Goal: Information Seeking & Learning: Learn about a topic

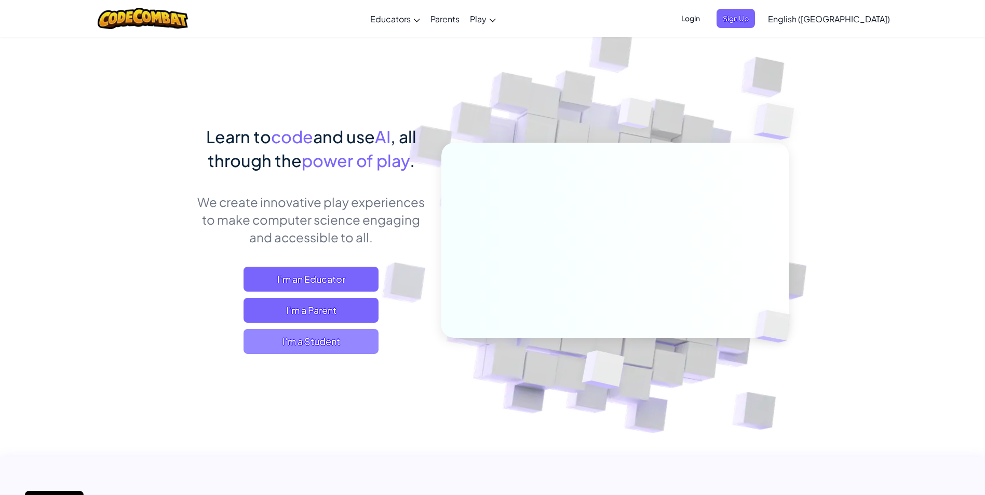
click at [300, 338] on span "I'm a Student" at bounding box center [310, 341] width 135 height 25
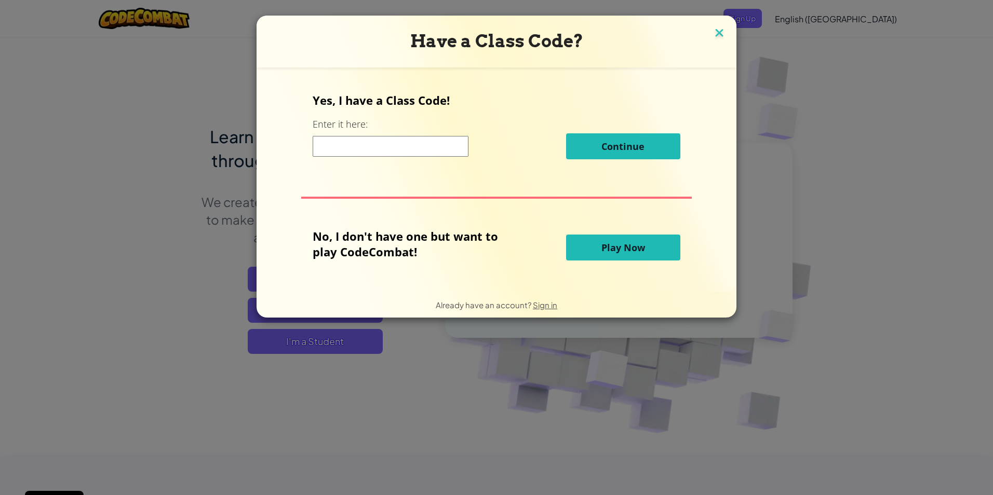
click at [714, 31] on img at bounding box center [718, 34] width 13 height 16
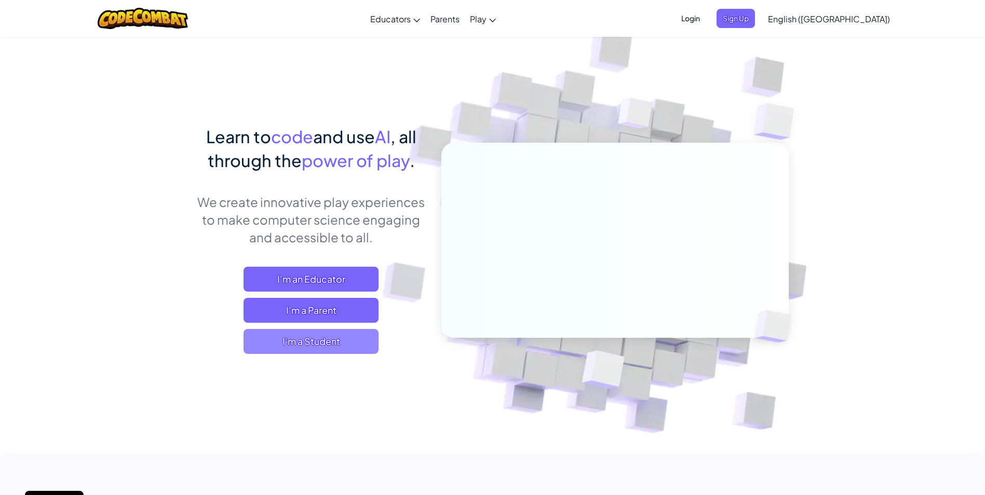
click at [343, 337] on span "I'm a Student" at bounding box center [310, 341] width 135 height 25
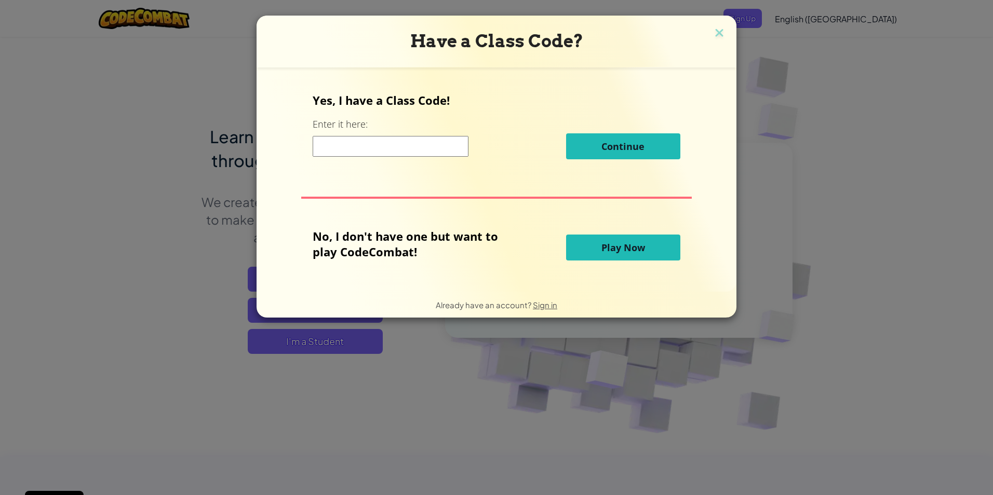
click at [347, 153] on input at bounding box center [391, 146] width 156 height 21
type input "a"
type input "AppleMeanDry"
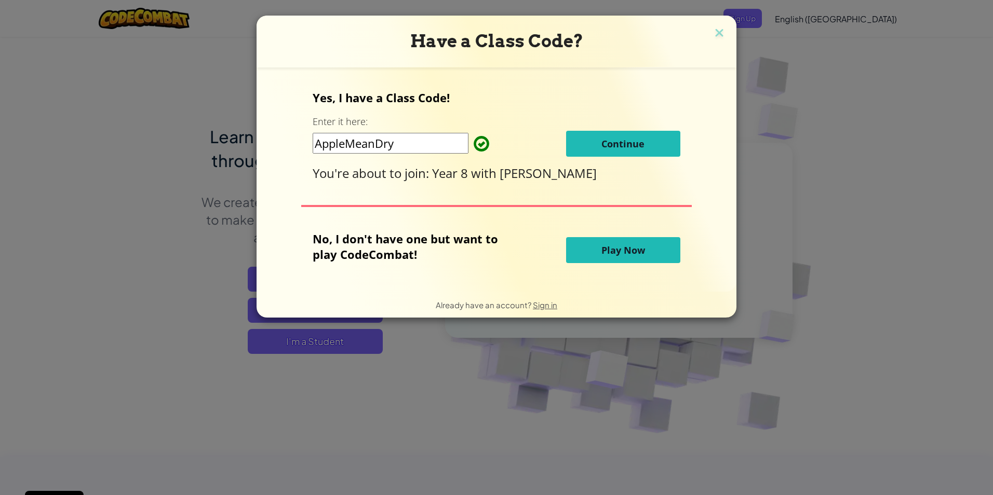
click at [596, 134] on button "Continue" at bounding box center [623, 144] width 114 height 26
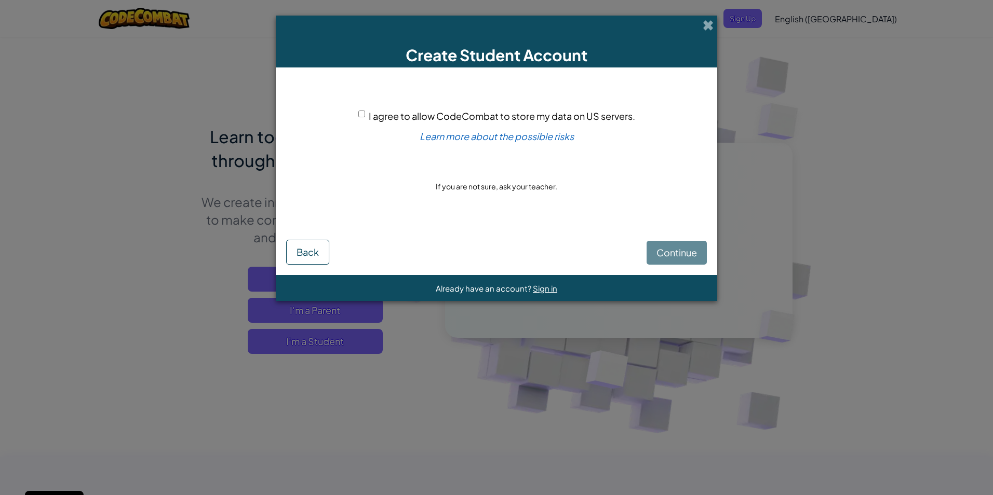
click at [360, 113] on input "I agree to allow CodeCombat to store my data on US servers." at bounding box center [361, 114] width 7 height 7
checkbox input "true"
click at [691, 252] on span "Continue" at bounding box center [676, 253] width 40 height 12
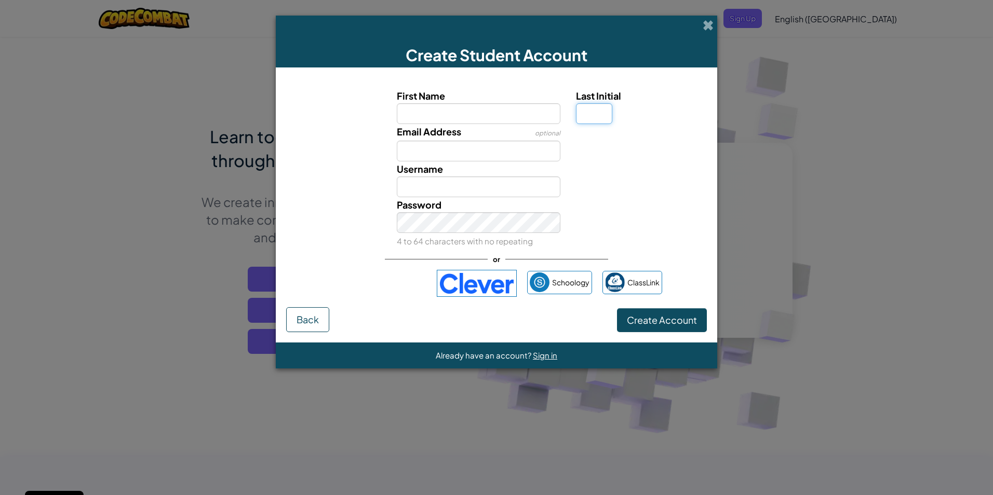
click at [602, 115] on input "Last Initial" at bounding box center [594, 113] width 36 height 21
type input "D"
click at [423, 109] on input "First Name" at bounding box center [479, 113] width 164 height 21
click at [301, 324] on span "Back" at bounding box center [307, 320] width 22 height 12
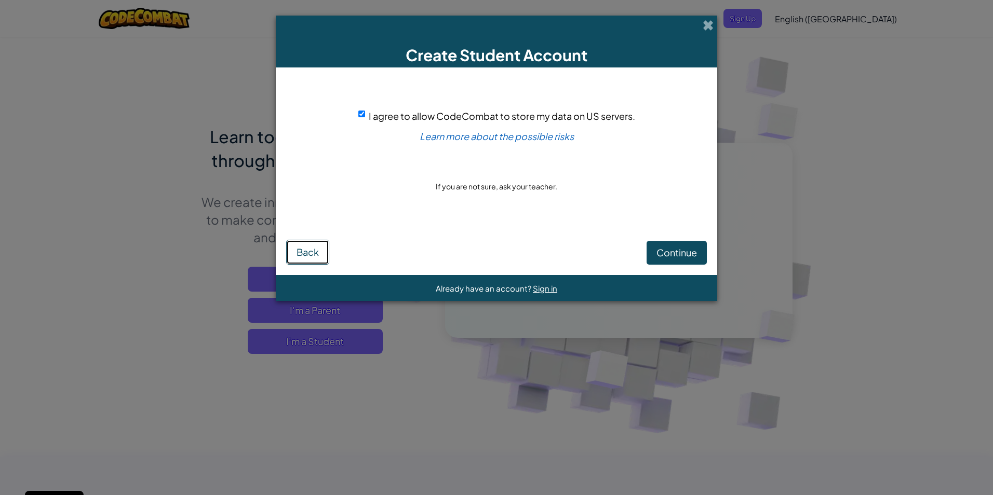
drag, startPoint x: 314, startPoint y: 251, endPoint x: 312, endPoint y: 256, distance: 5.6
click at [314, 255] on span "Back" at bounding box center [307, 252] width 22 height 12
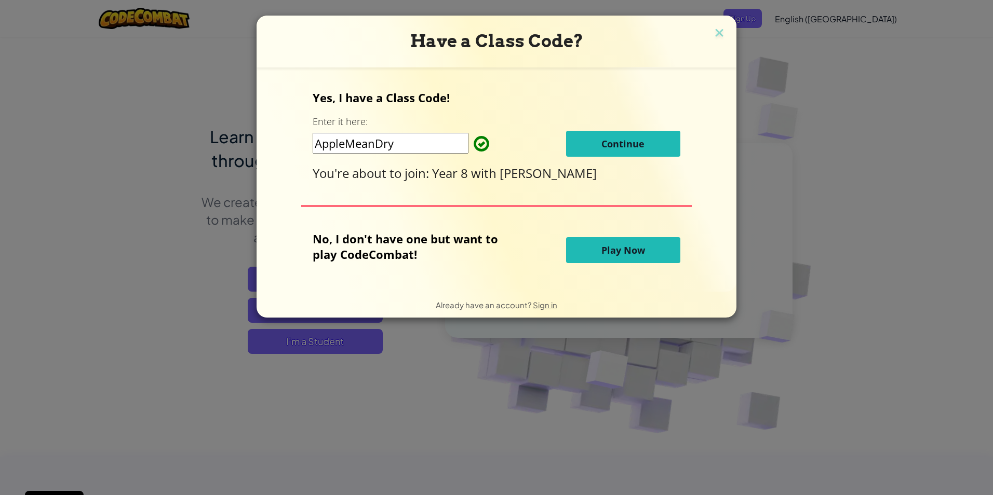
click at [578, 247] on button "Play Now" at bounding box center [623, 250] width 114 height 26
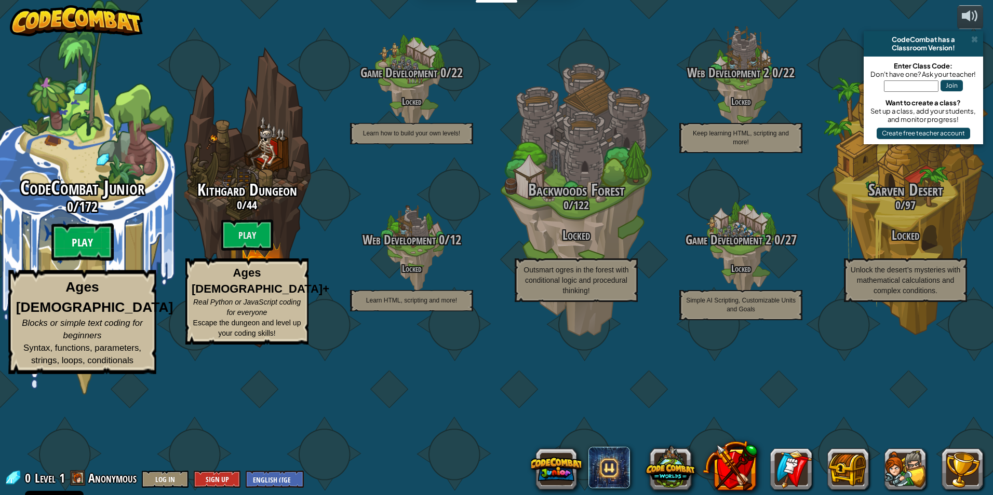
click at [92, 261] on btn "Play" at bounding box center [82, 242] width 62 height 37
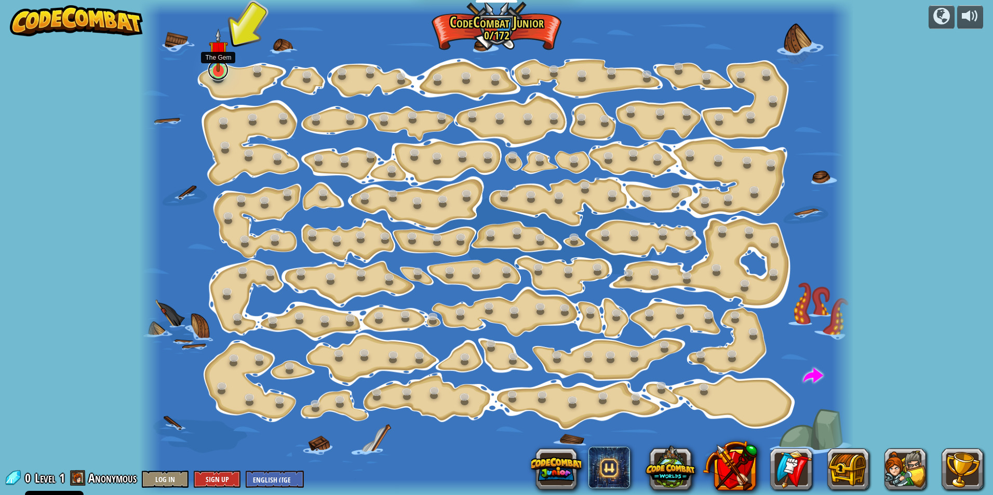
click at [220, 77] on link at bounding box center [218, 70] width 21 height 21
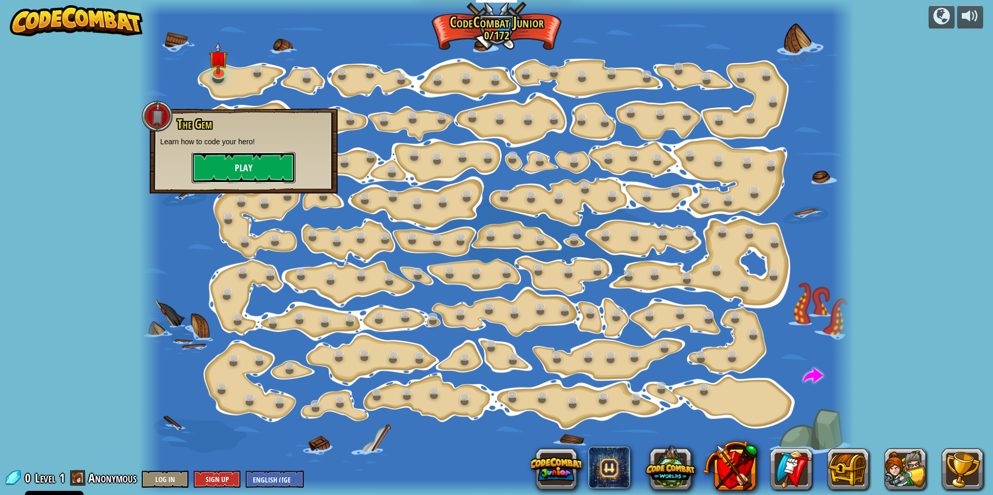
click at [247, 173] on button "Play" at bounding box center [244, 167] width 104 height 31
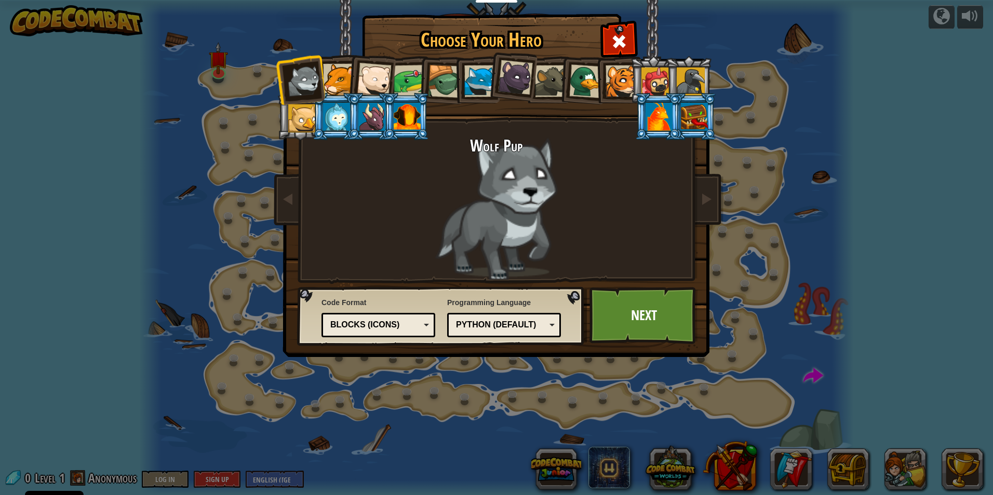
click at [346, 79] on div at bounding box center [339, 80] width 32 height 32
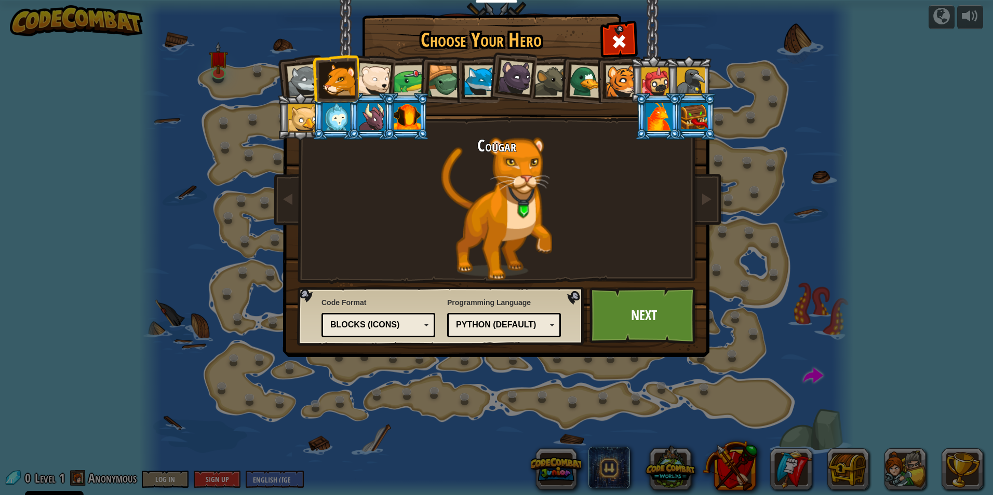
click at [520, 82] on div at bounding box center [515, 77] width 35 height 35
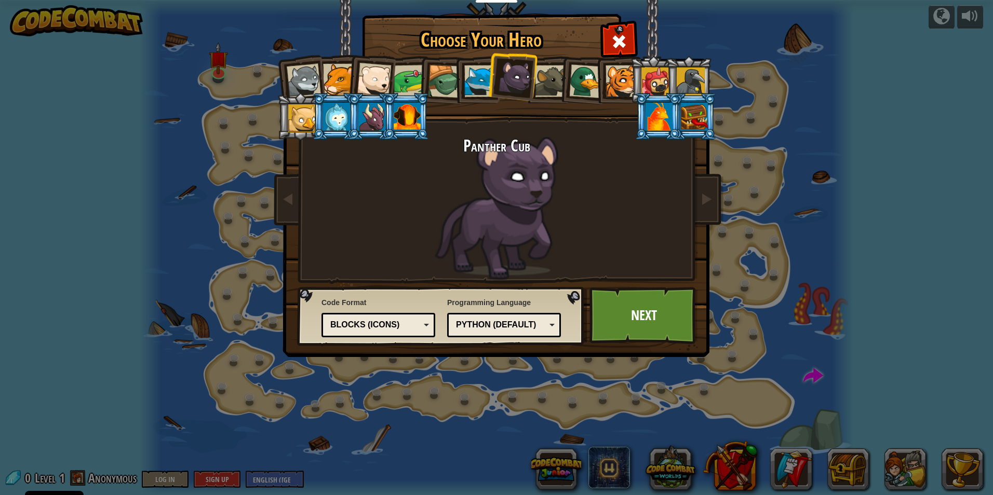
click at [472, 74] on div at bounding box center [480, 81] width 32 height 32
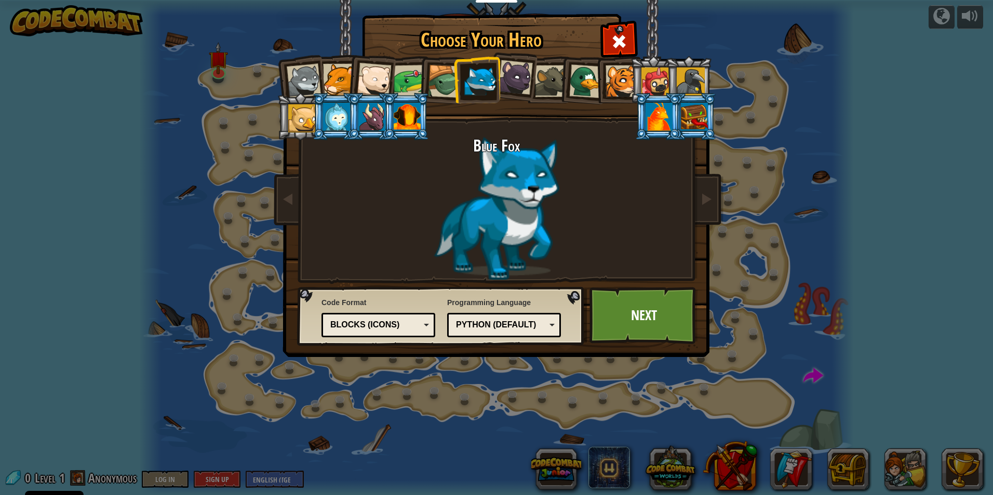
click at [435, 82] on div at bounding box center [444, 81] width 33 height 33
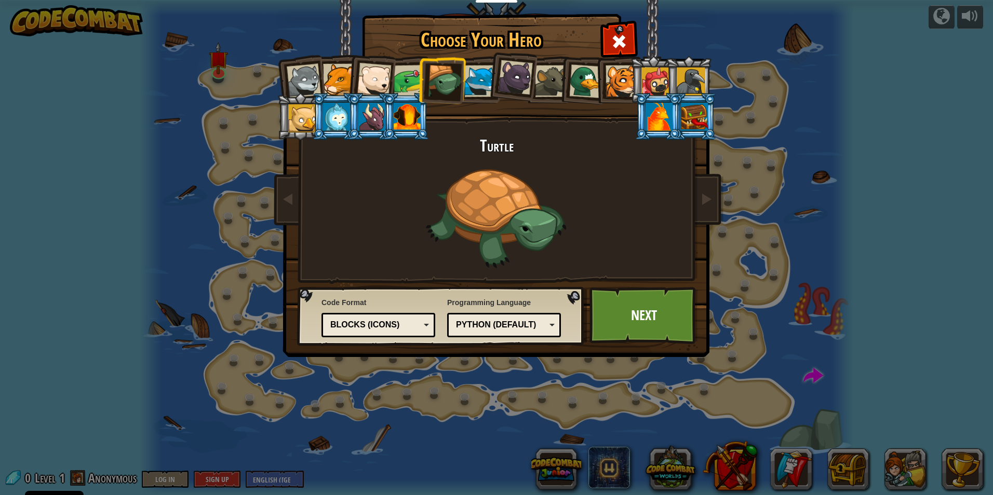
click at [620, 88] on div at bounding box center [621, 81] width 32 height 32
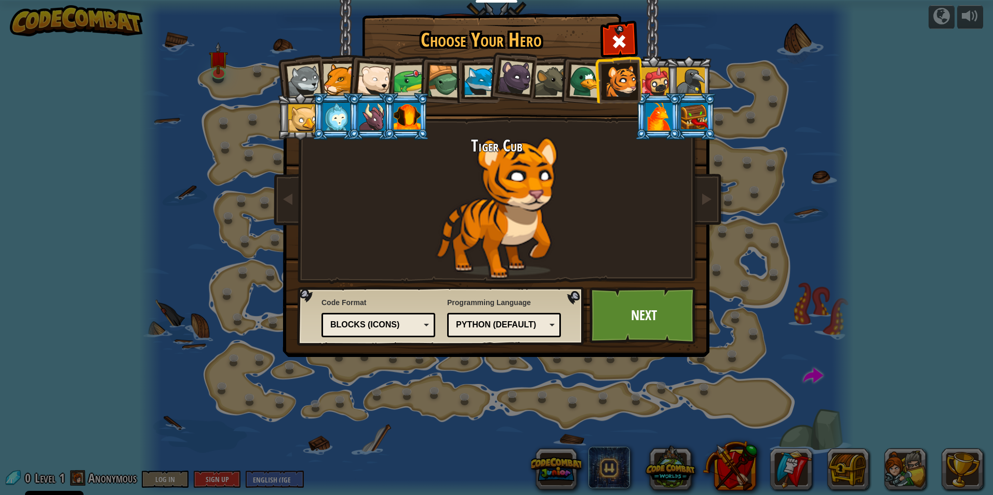
click at [661, 75] on div at bounding box center [655, 81] width 28 height 28
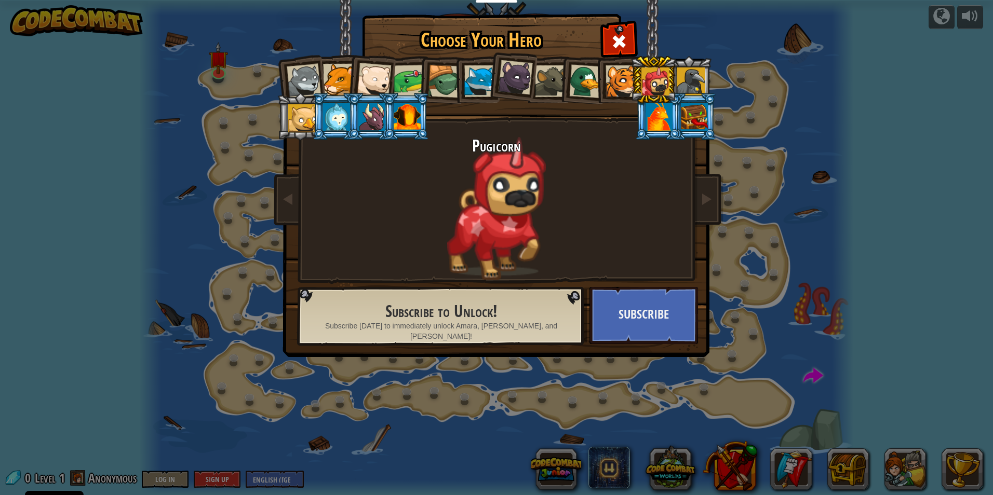
click at [692, 80] on div at bounding box center [690, 81] width 28 height 28
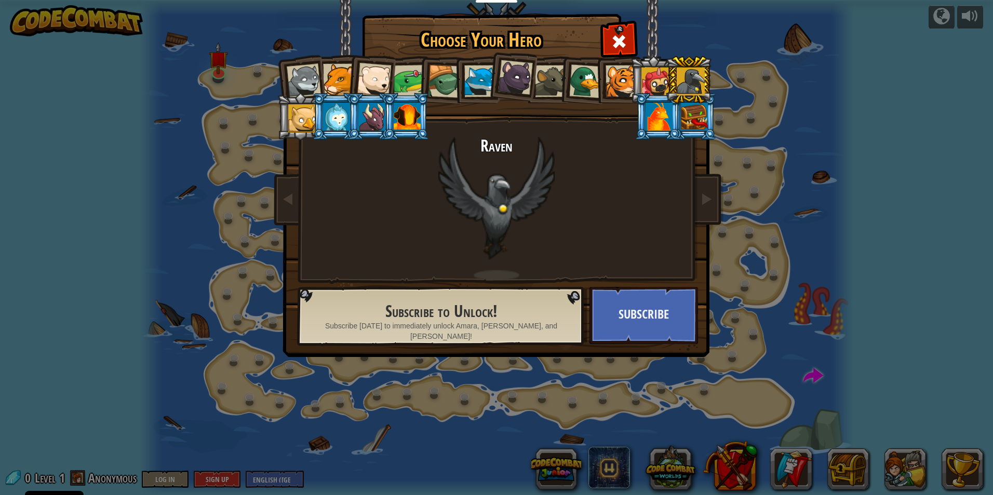
click at [448, 76] on div at bounding box center [444, 81] width 33 height 33
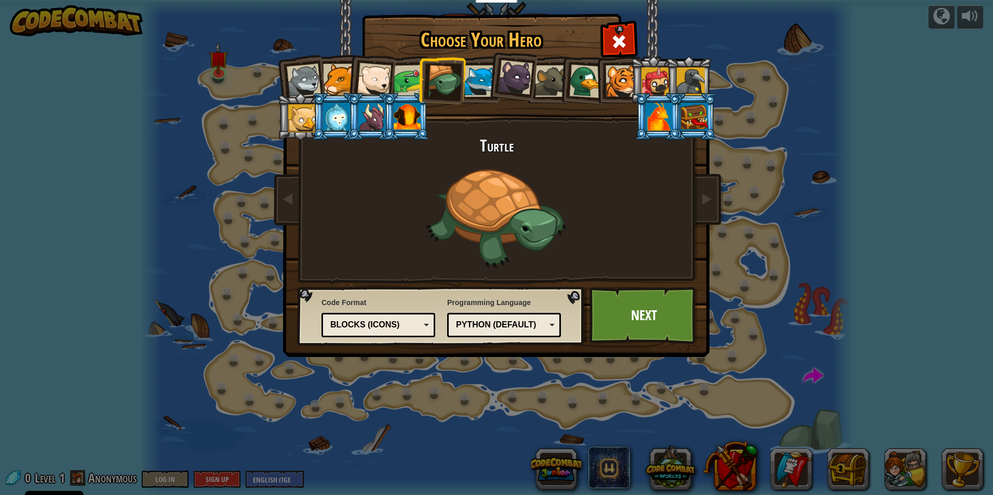
click at [409, 75] on div at bounding box center [410, 81] width 32 height 32
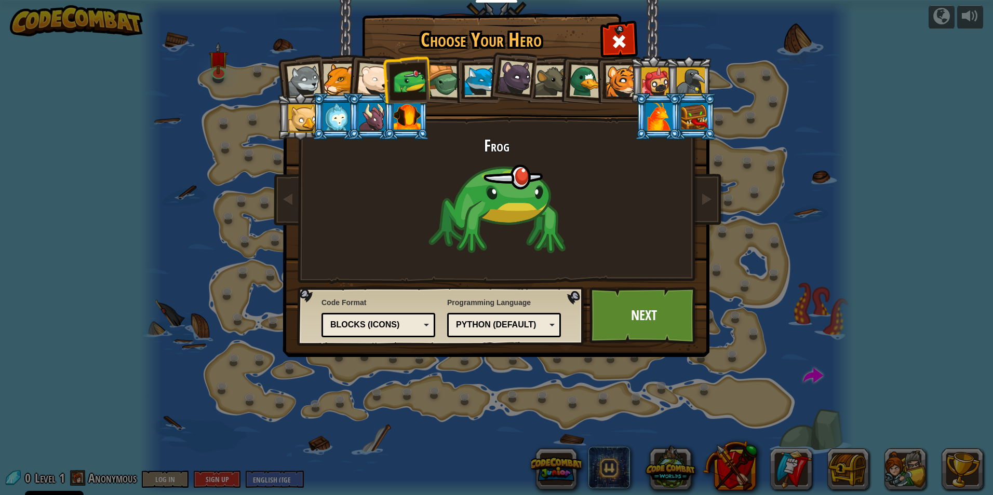
click at [376, 82] on div at bounding box center [374, 80] width 34 height 34
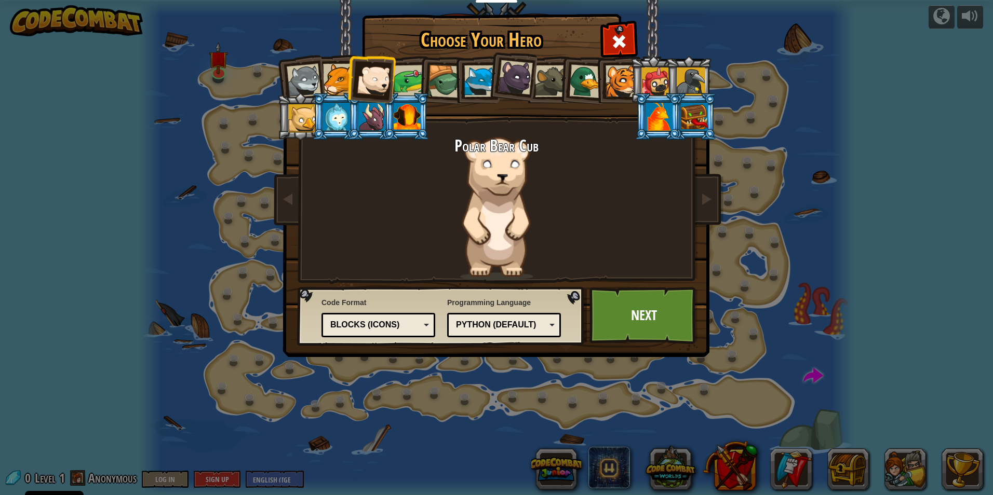
click at [296, 91] on div at bounding box center [304, 81] width 34 height 34
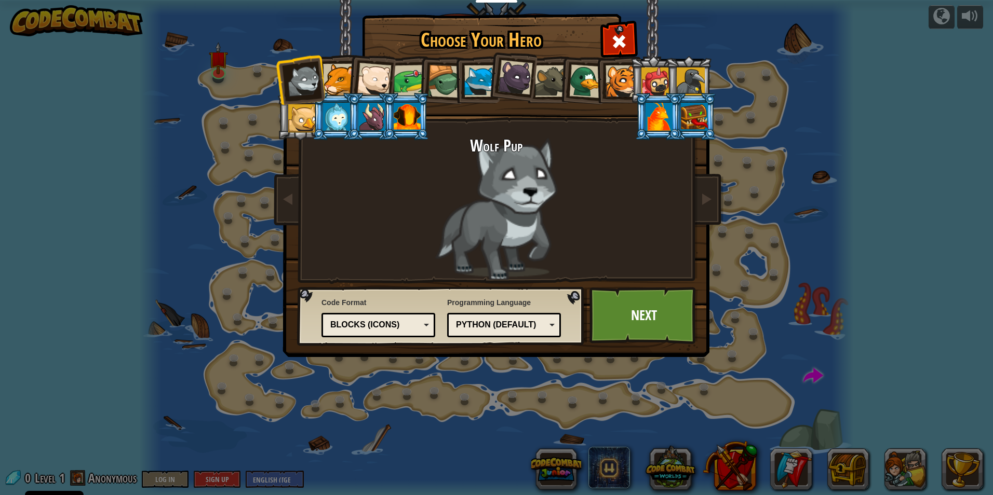
click at [519, 85] on div at bounding box center [515, 77] width 35 height 35
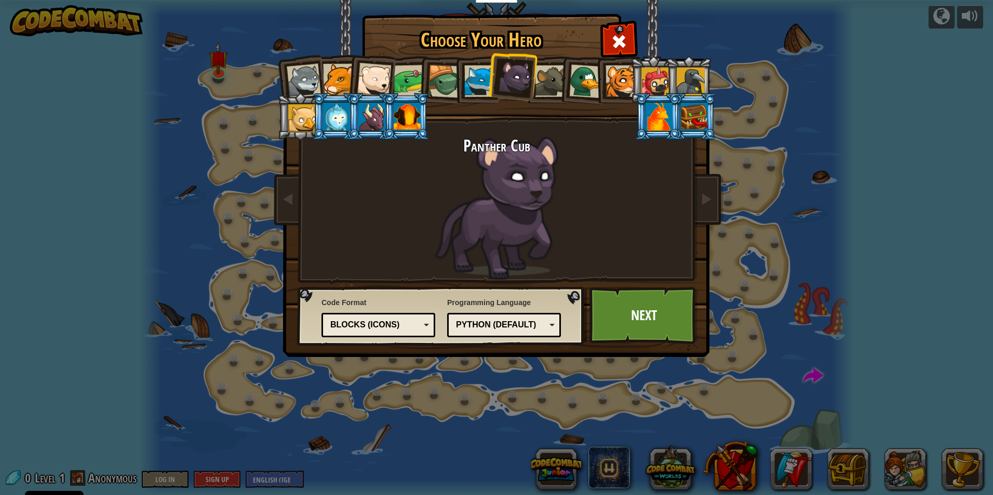
click at [314, 76] on div at bounding box center [304, 81] width 34 height 34
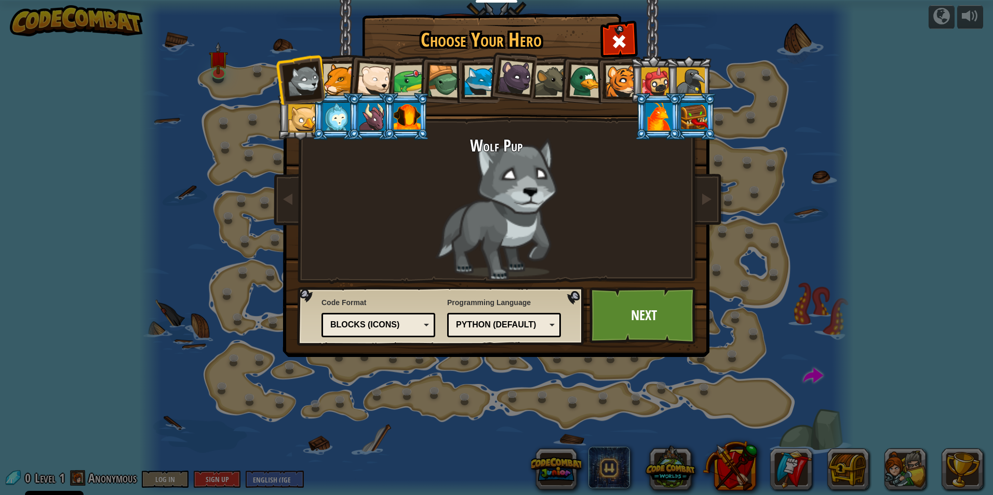
click at [517, 84] on div at bounding box center [515, 77] width 35 height 35
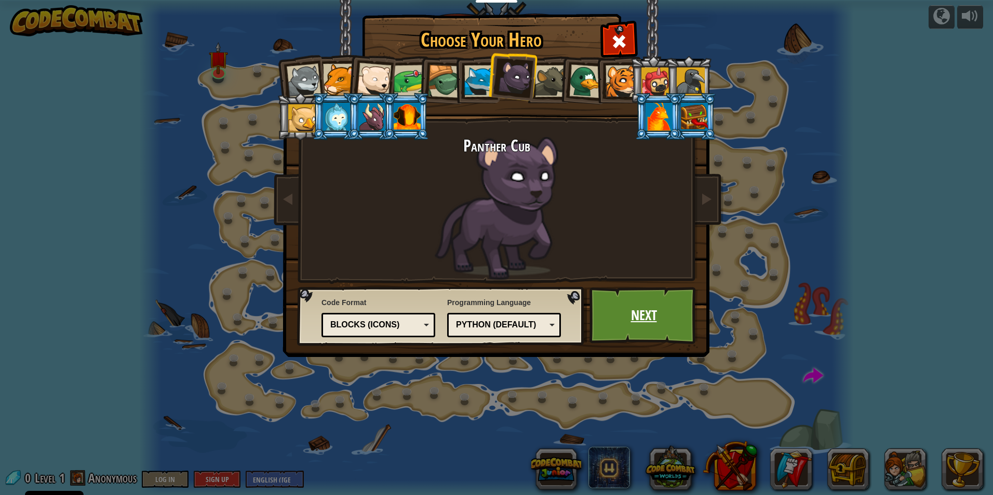
click at [611, 316] on link "Next" at bounding box center [643, 315] width 109 height 57
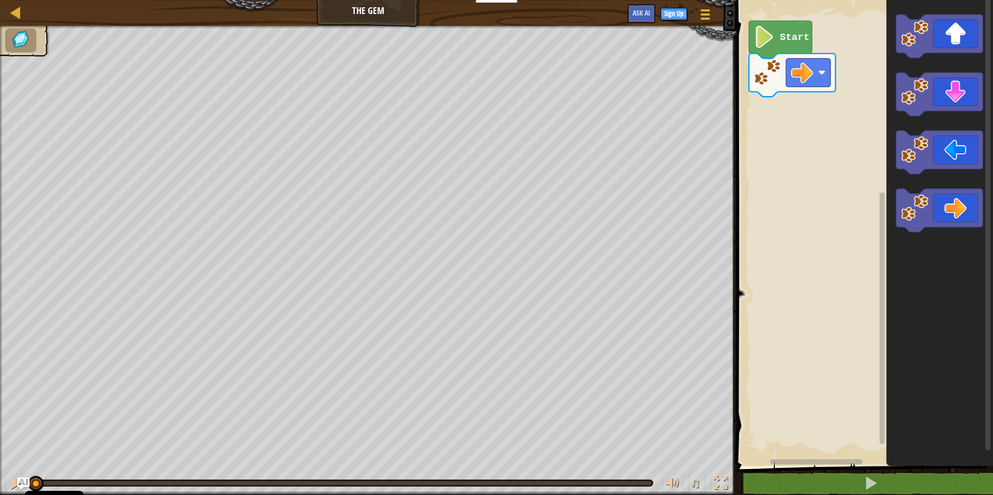
click at [760, 48] on image "Blockly Workspace" at bounding box center [764, 37] width 21 height 22
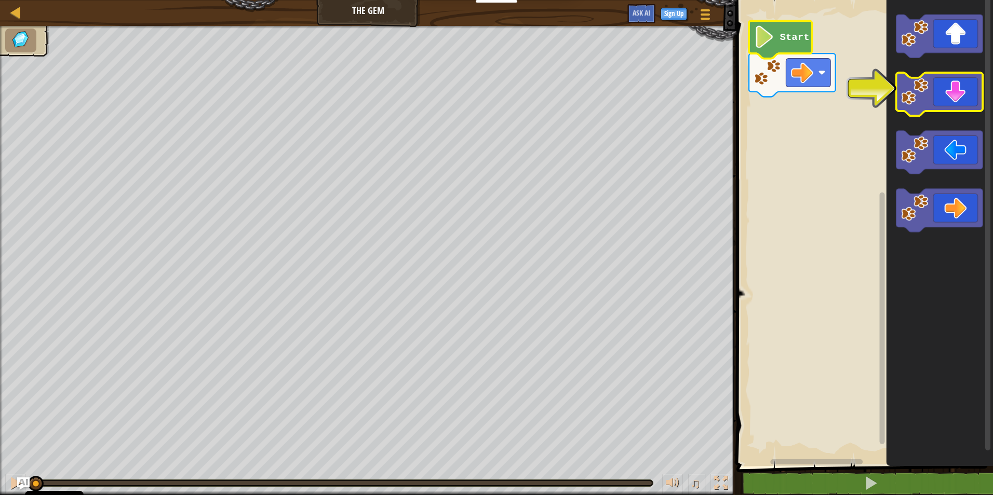
click at [922, 96] on image "Blockly Workspace" at bounding box center [914, 91] width 27 height 27
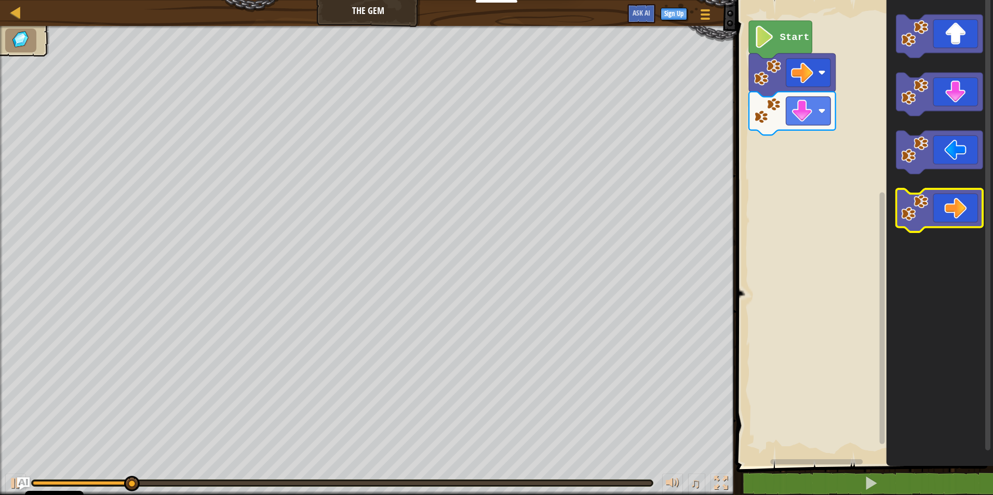
click at [911, 228] on icon "Blockly Workspace" at bounding box center [939, 210] width 87 height 43
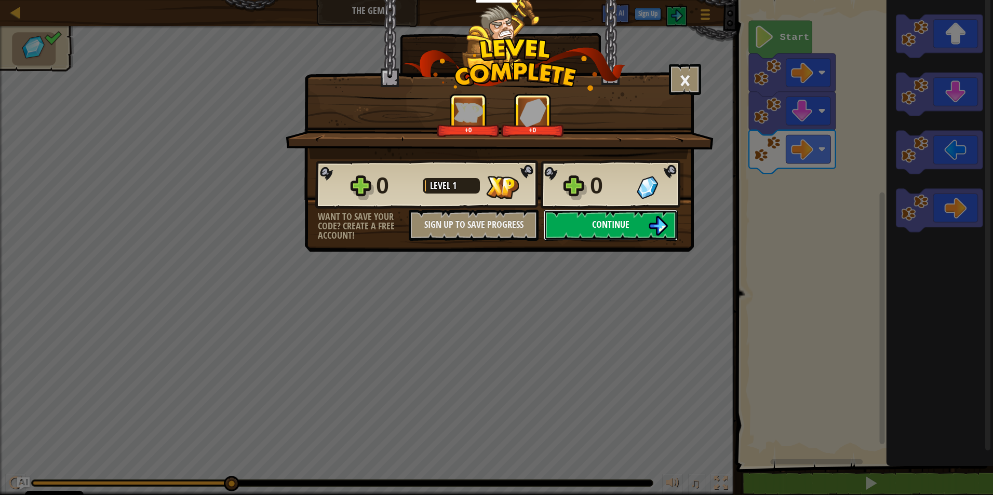
click at [653, 213] on button "Continue" at bounding box center [611, 225] width 134 height 31
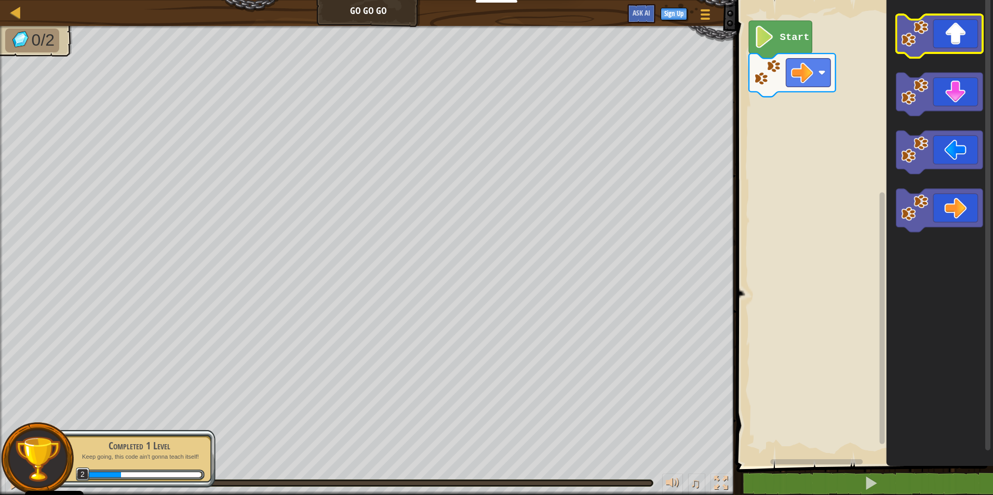
click at [940, 35] on icon "Blockly Workspace" at bounding box center [939, 36] width 87 height 43
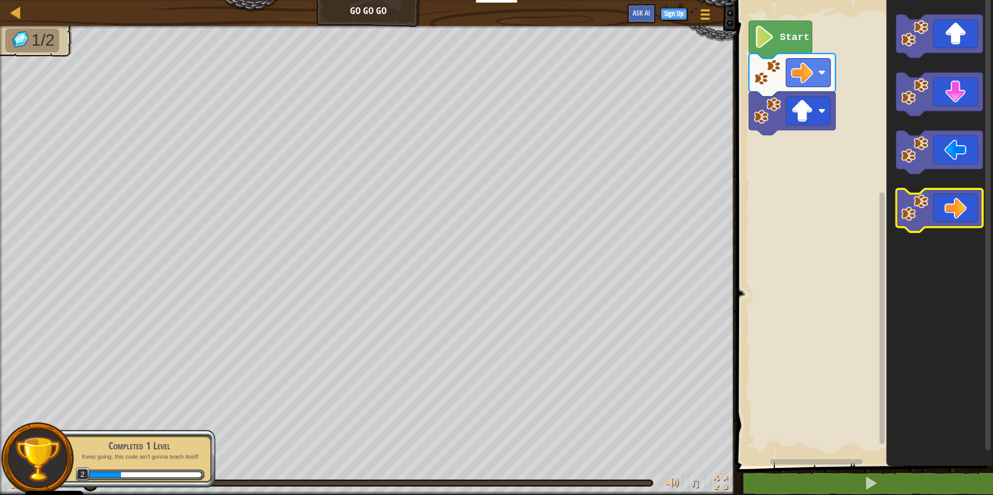
click at [928, 218] on image "Blockly Workspace" at bounding box center [914, 207] width 27 height 27
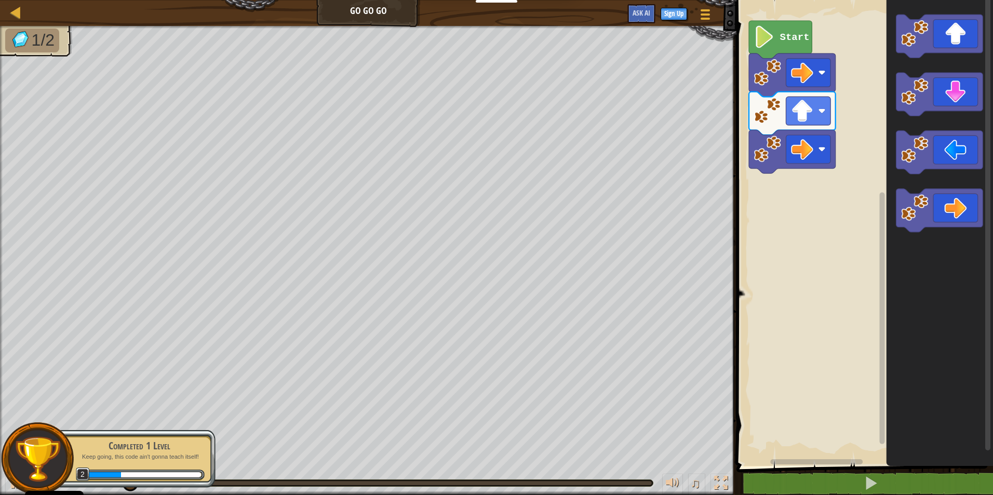
click at [894, 196] on icon "Blockly Workspace" at bounding box center [939, 230] width 106 height 471
click at [904, 202] on image "Blockly Workspace" at bounding box center [914, 207] width 27 height 27
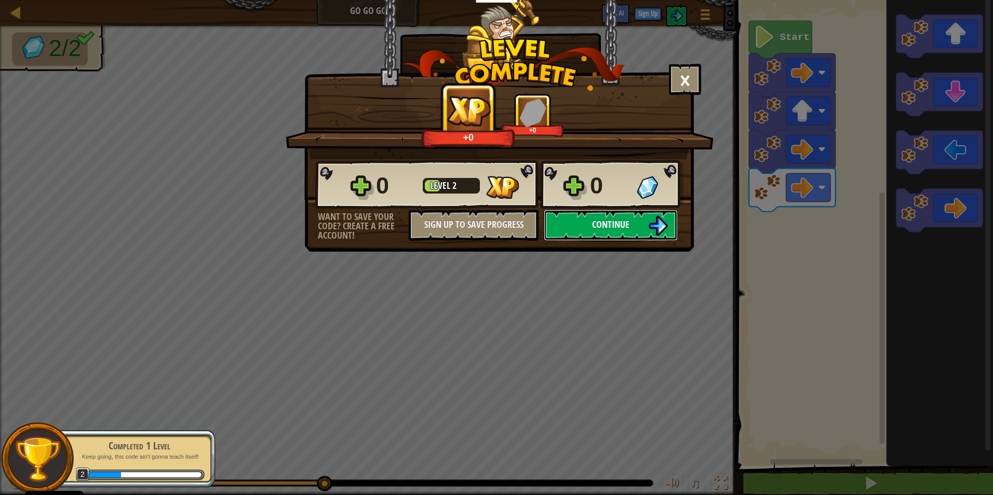
click at [638, 212] on button "Continue" at bounding box center [611, 225] width 134 height 31
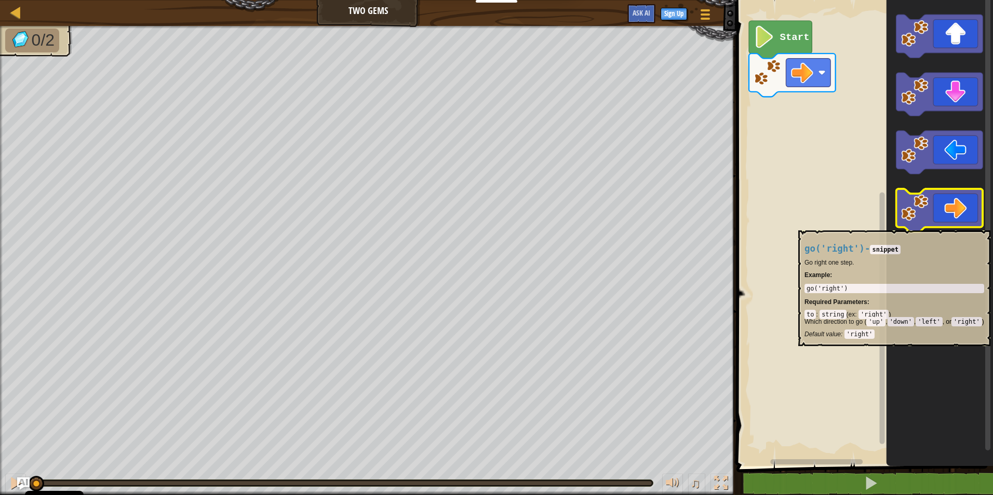
click at [923, 225] on icon "Blockly Workspace" at bounding box center [939, 210] width 87 height 43
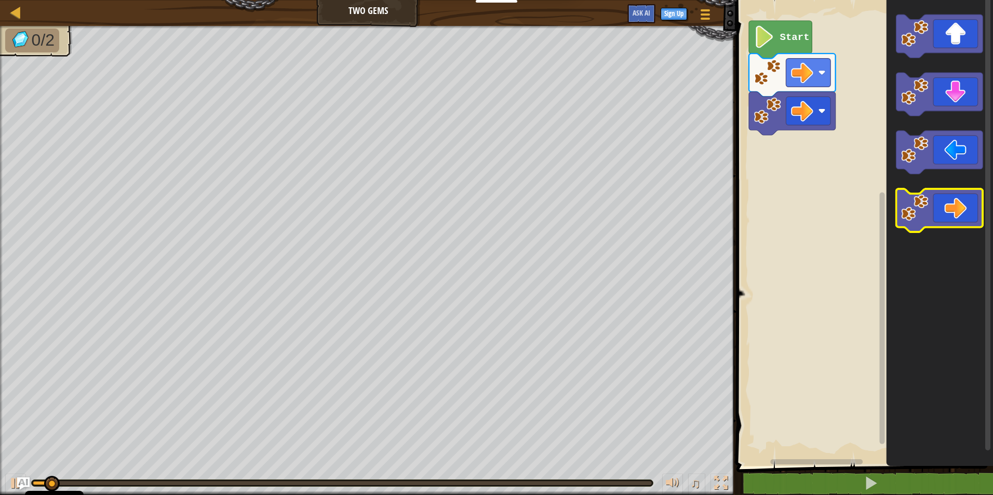
click at [923, 224] on icon "Blockly Workspace" at bounding box center [939, 210] width 87 height 43
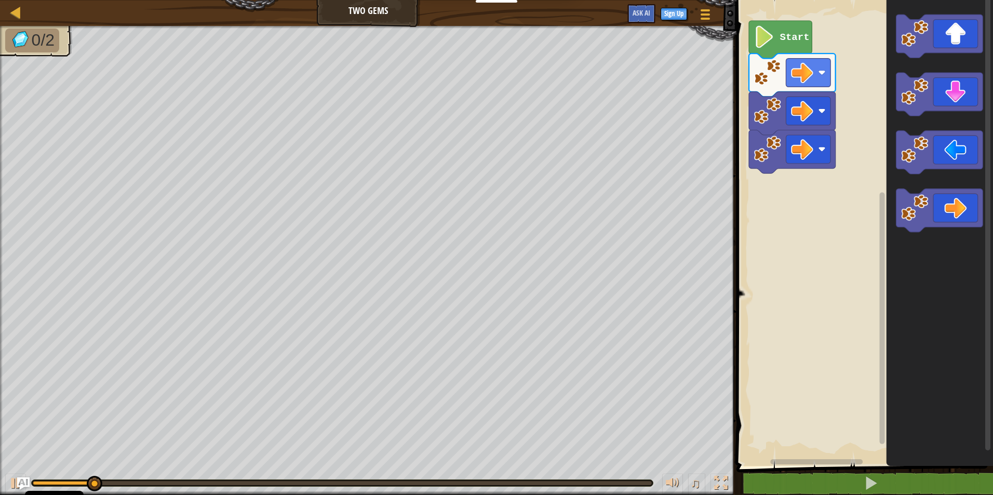
click at [939, 26] on icon "Blockly Workspace" at bounding box center [939, 230] width 106 height 471
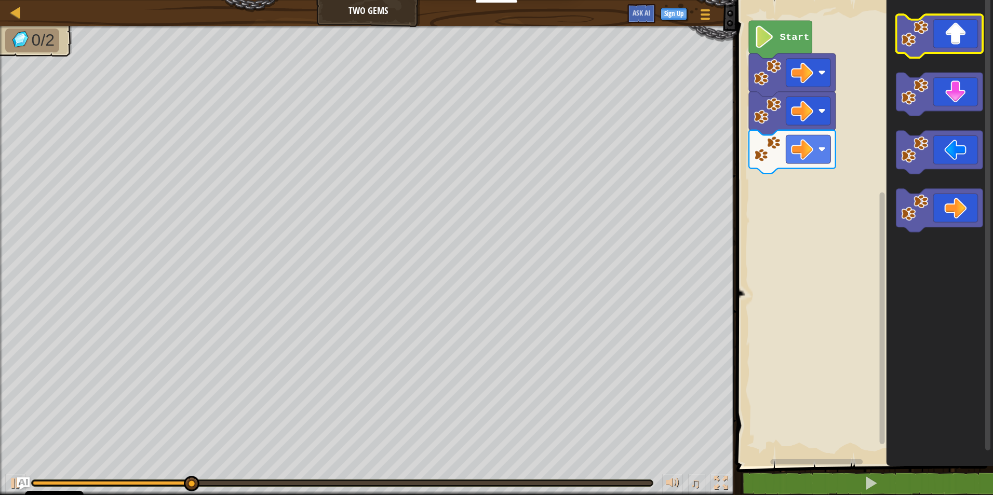
click at [924, 32] on image "Blockly Workspace" at bounding box center [914, 33] width 27 height 27
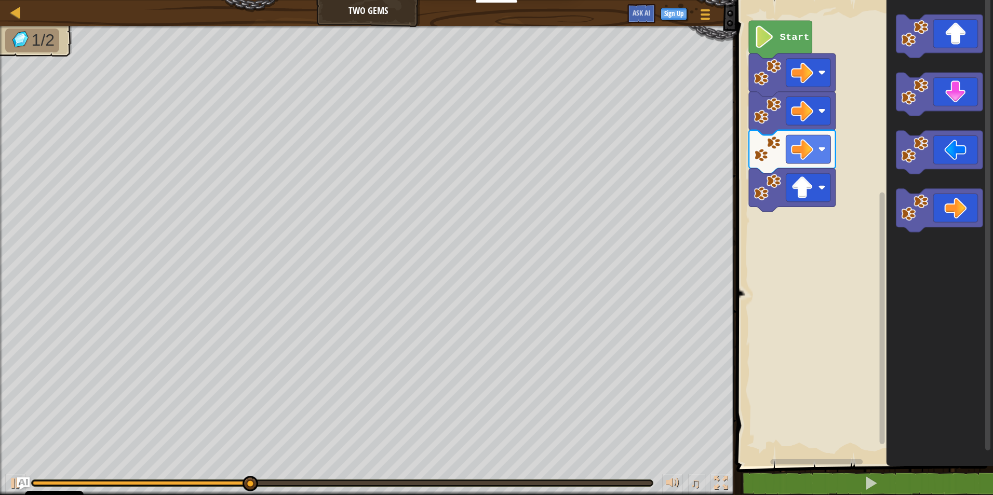
click at [890, 91] on icon "Blockly Workspace" at bounding box center [939, 230] width 106 height 471
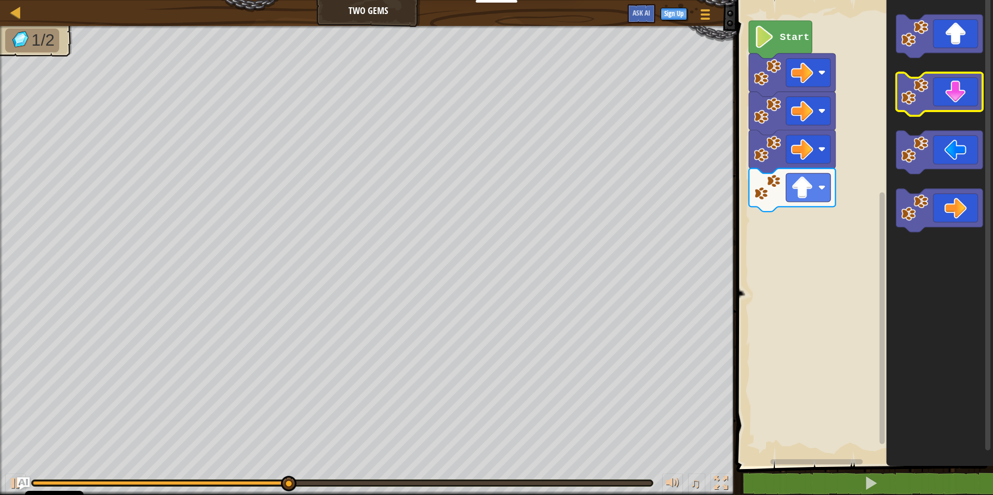
click at [904, 98] on image "Blockly Workspace" at bounding box center [914, 91] width 27 height 27
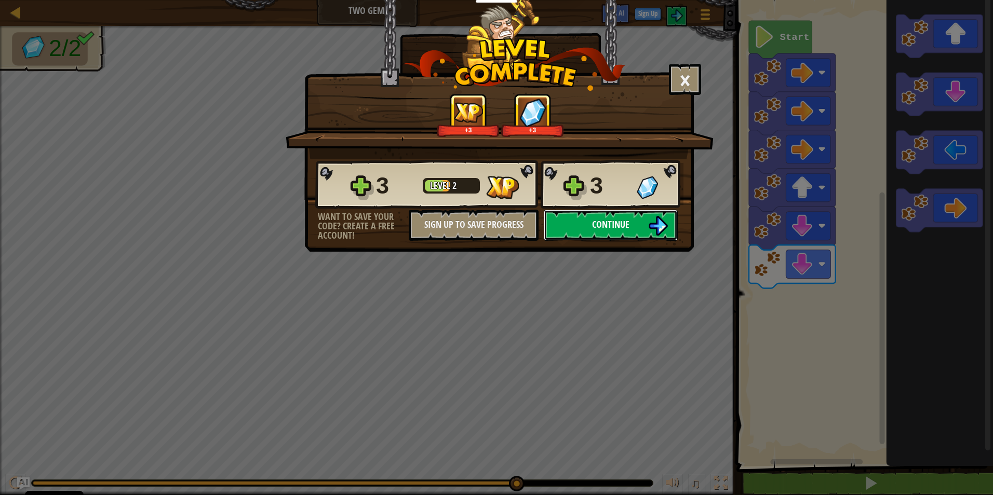
click at [569, 215] on button "Continue" at bounding box center [611, 225] width 134 height 31
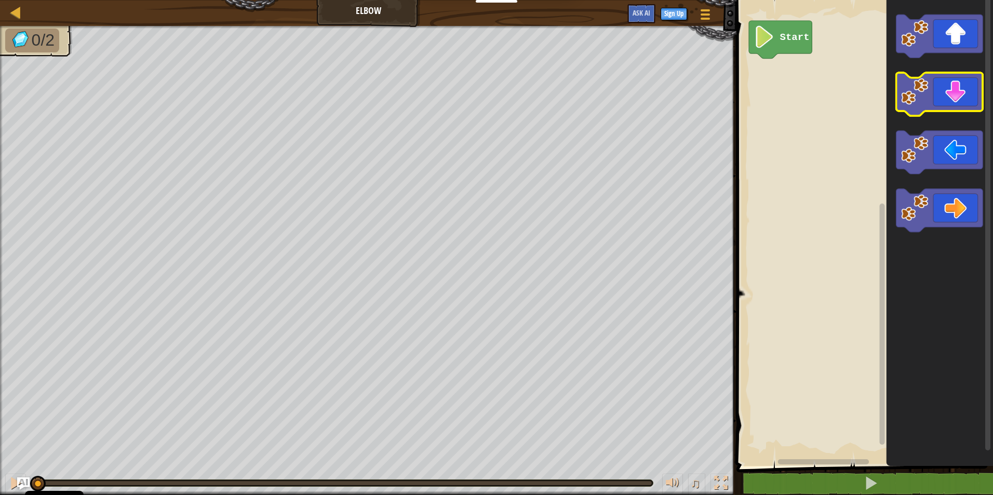
click at [953, 112] on rect "Blockly Workspace" at bounding box center [939, 94] width 87 height 43
click at [951, 111] on icon "Blockly Workspace" at bounding box center [939, 94] width 87 height 43
click at [944, 102] on icon "Blockly Workspace" at bounding box center [939, 94] width 87 height 43
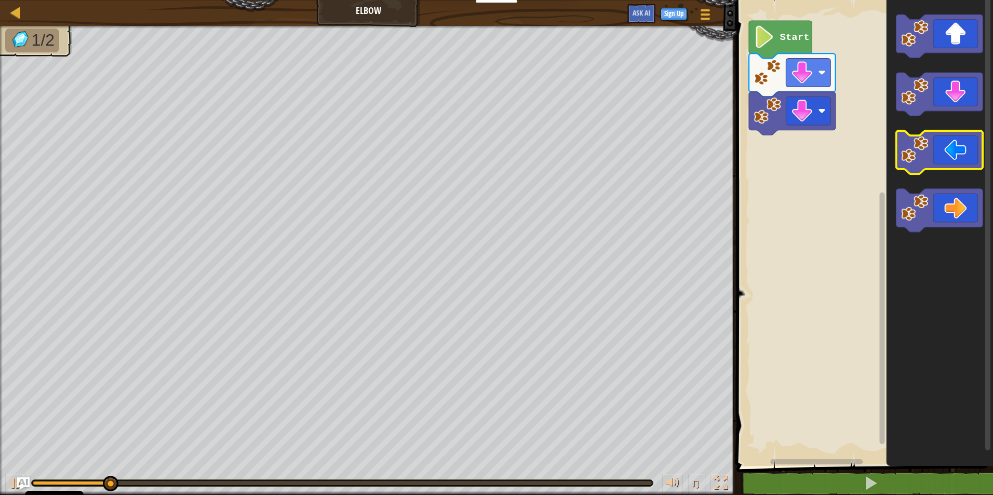
click at [962, 150] on icon "Blockly Workspace" at bounding box center [939, 152] width 87 height 43
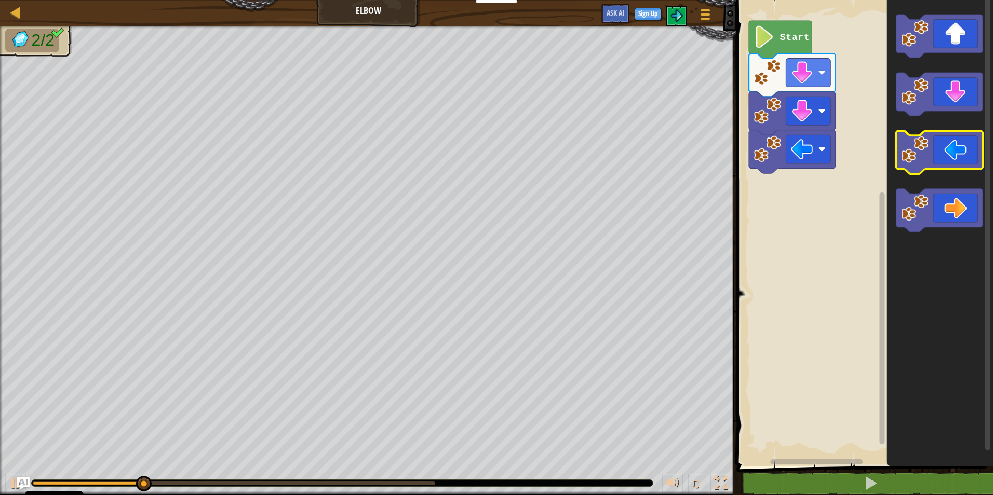
click at [962, 150] on icon "Blockly Workspace" at bounding box center [939, 152] width 87 height 43
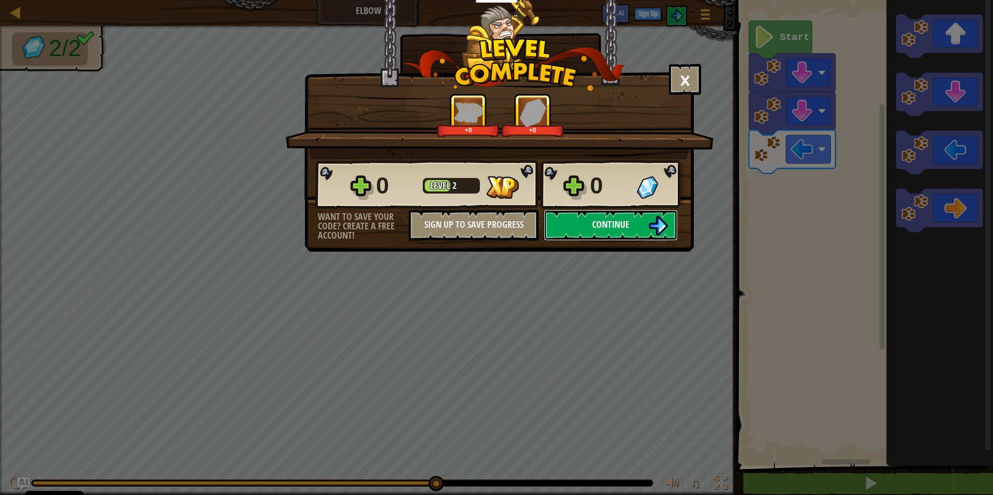
click at [626, 220] on span "Continue" at bounding box center [610, 224] width 37 height 13
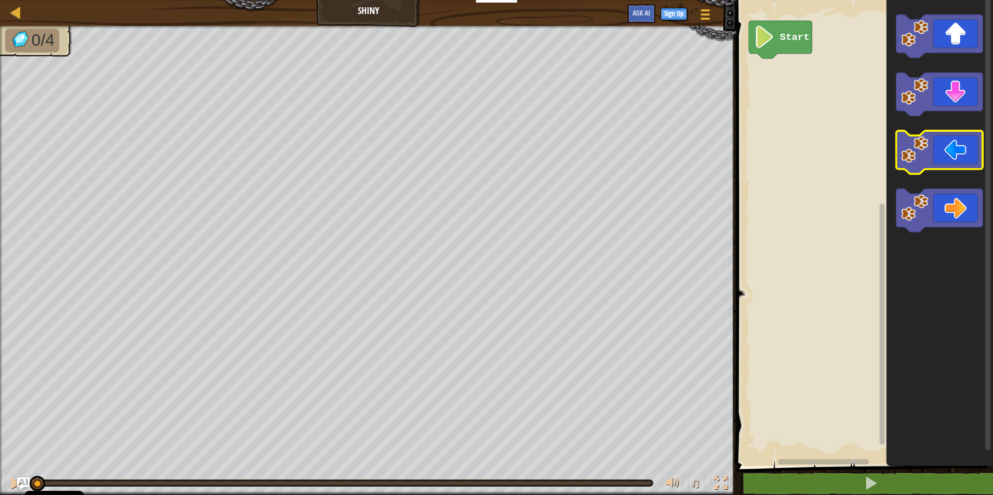
click at [932, 151] on icon "Blockly Workspace" at bounding box center [939, 152] width 87 height 43
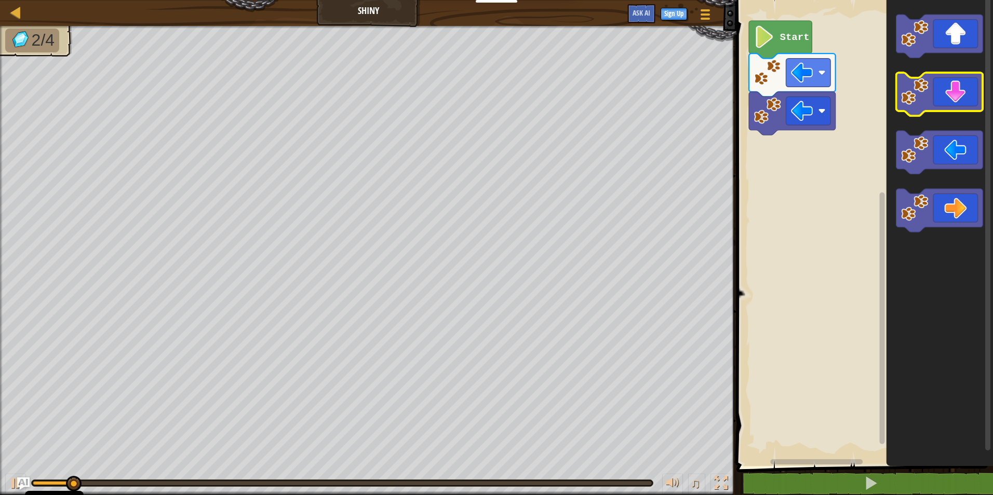
click at [918, 88] on image "Blockly Workspace" at bounding box center [914, 91] width 27 height 27
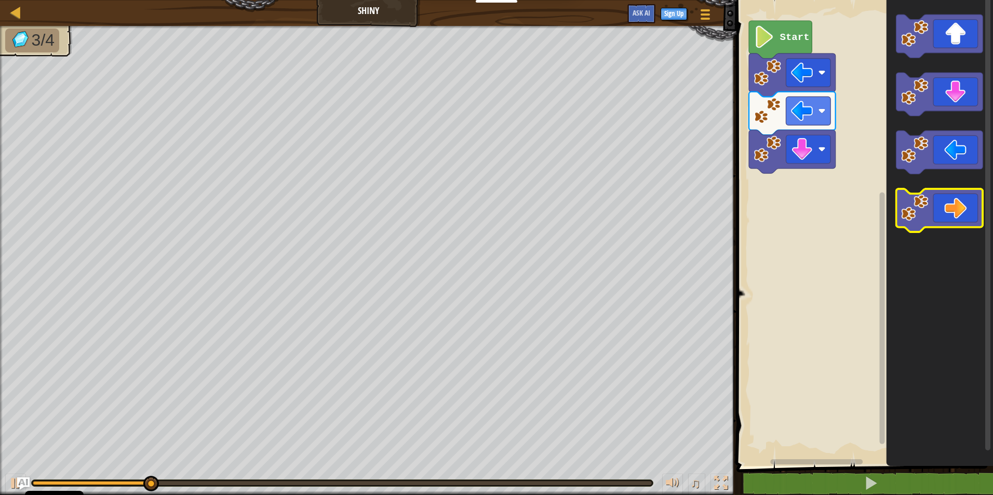
click at [943, 239] on icon "Blockly Workspace" at bounding box center [939, 230] width 106 height 471
click at [942, 212] on icon "Blockly Workspace" at bounding box center [939, 210] width 87 height 43
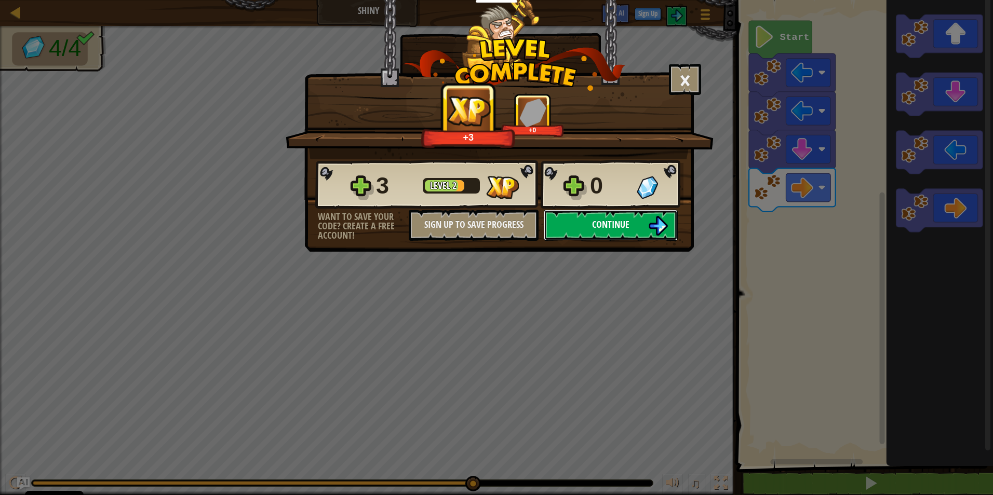
click at [581, 216] on button "Continue" at bounding box center [611, 225] width 134 height 31
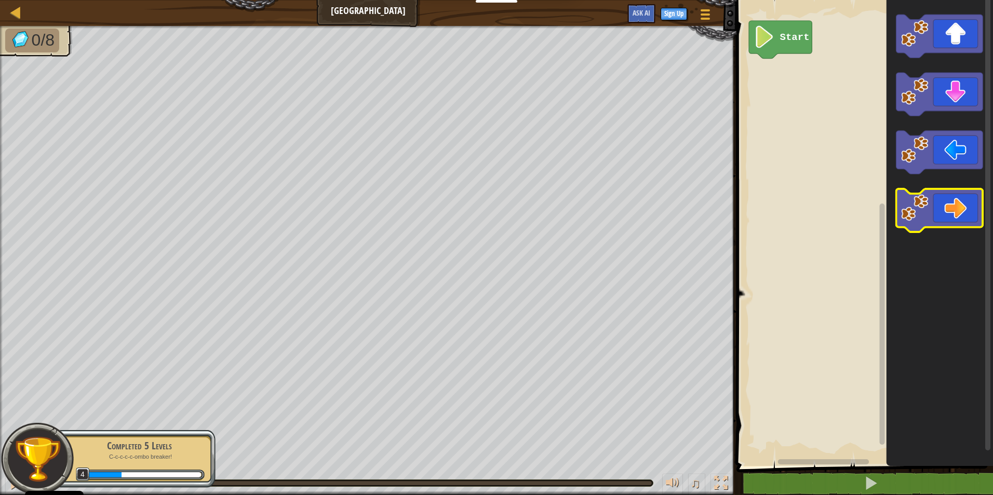
click at [950, 208] on icon "Blockly Workspace" at bounding box center [939, 210] width 87 height 43
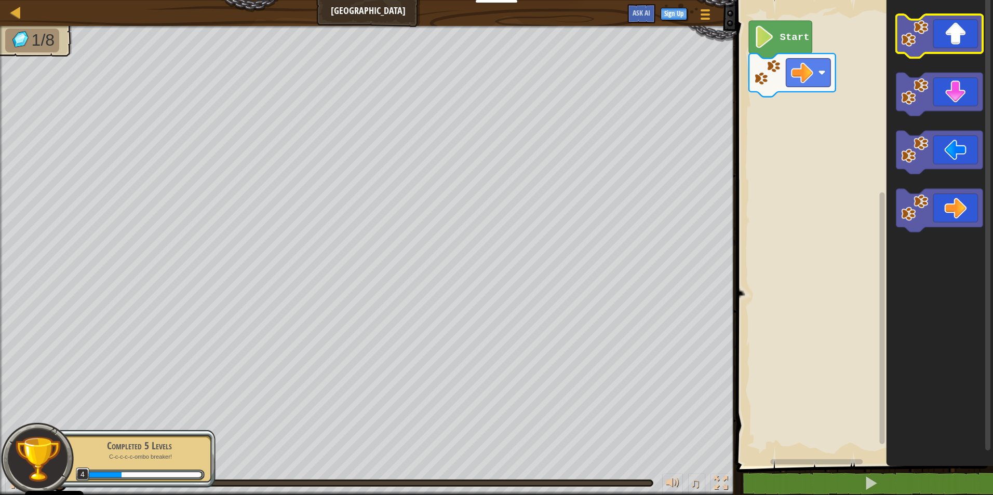
click at [936, 32] on icon "Blockly Workspace" at bounding box center [939, 36] width 87 height 43
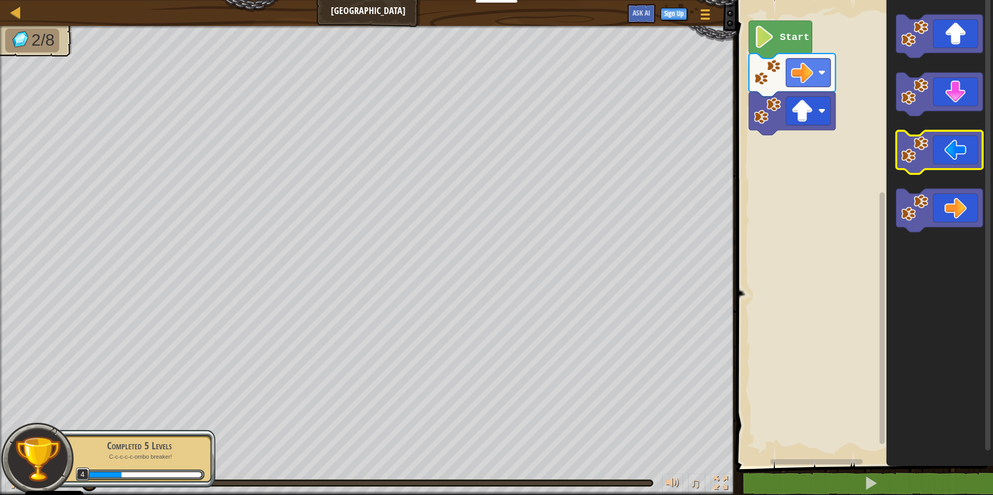
click at [950, 163] on icon "Blockly Workspace" at bounding box center [939, 152] width 87 height 43
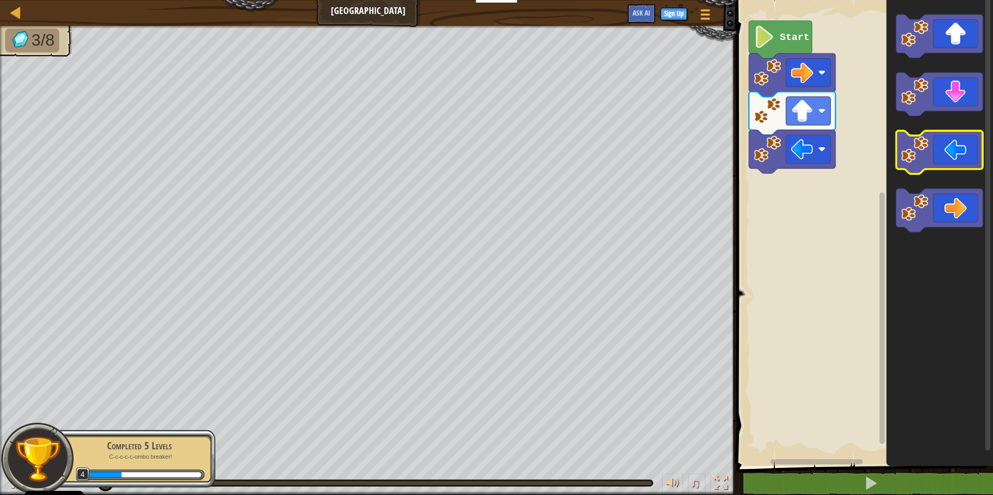
click at [950, 163] on icon "Blockly Workspace" at bounding box center [939, 152] width 87 height 43
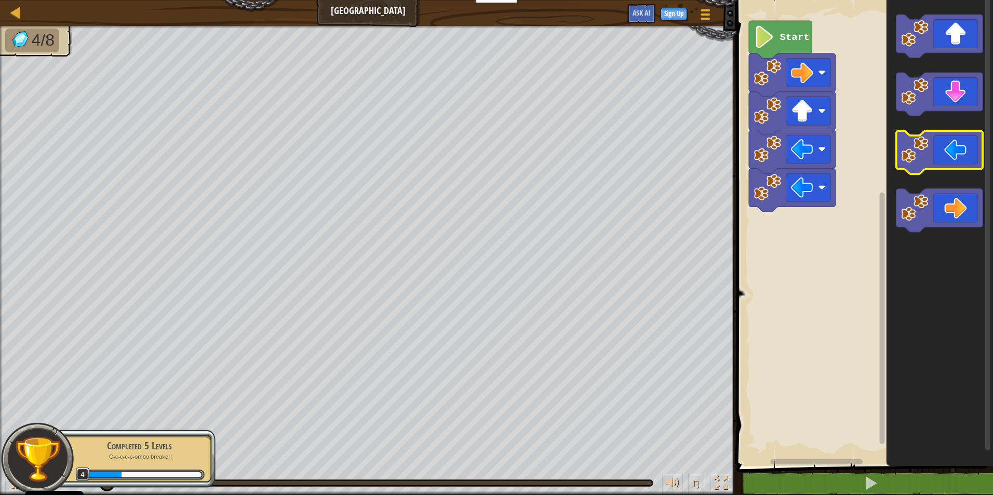
click at [950, 163] on icon "Blockly Workspace" at bounding box center [939, 152] width 87 height 43
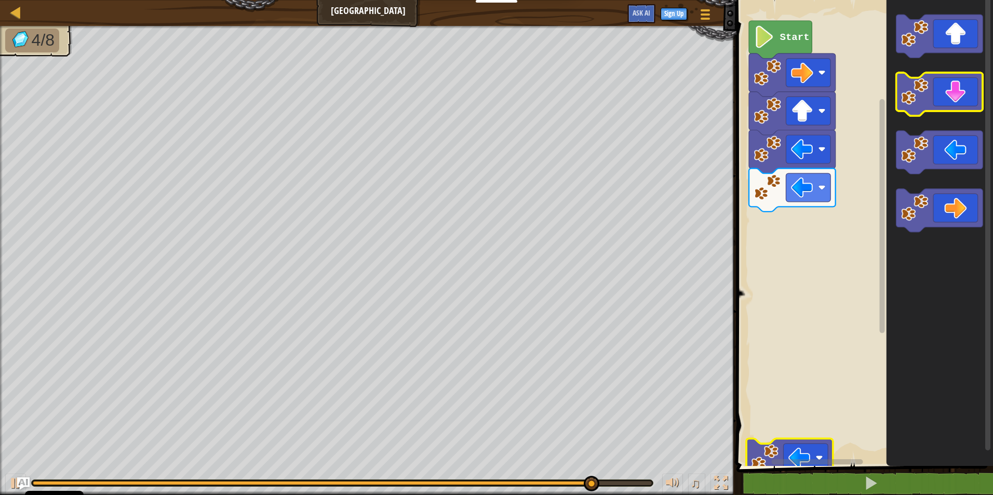
click at [912, 107] on icon "Blockly Workspace" at bounding box center [939, 94] width 87 height 43
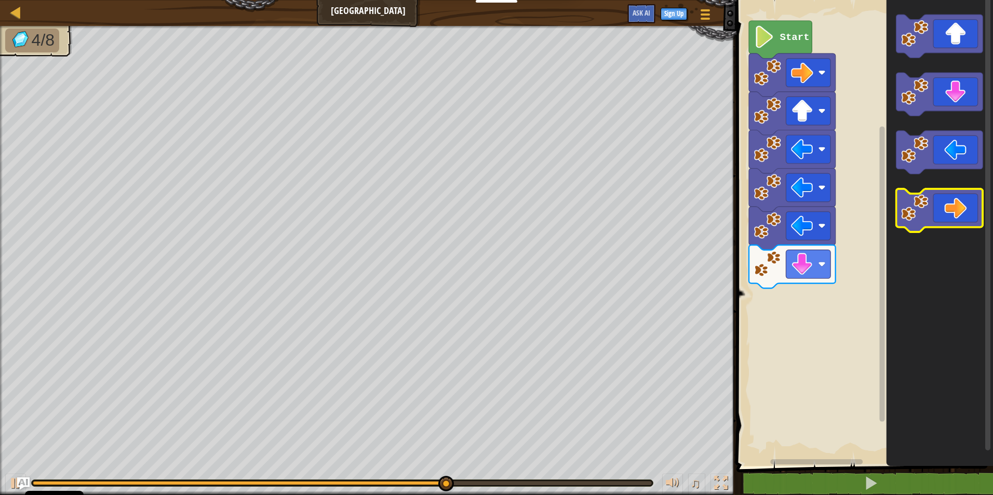
click at [957, 221] on icon "Blockly Workspace" at bounding box center [939, 210] width 87 height 43
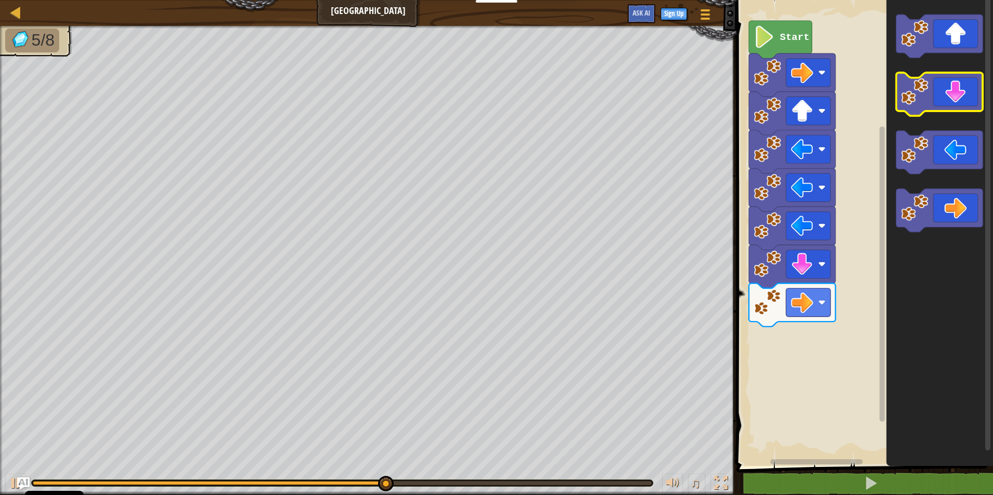
click at [937, 89] on icon "Blockly Workspace" at bounding box center [939, 94] width 87 height 43
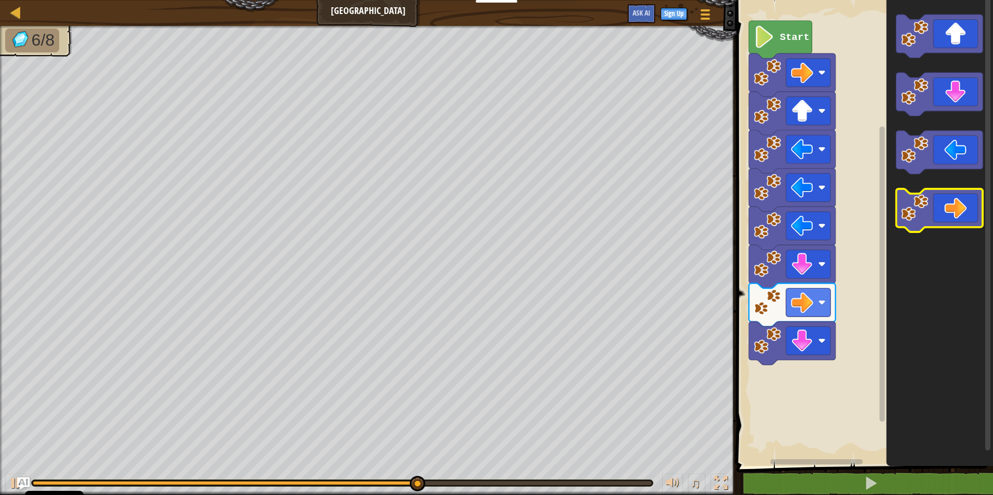
click at [970, 212] on icon "Blockly Workspace" at bounding box center [939, 210] width 87 height 43
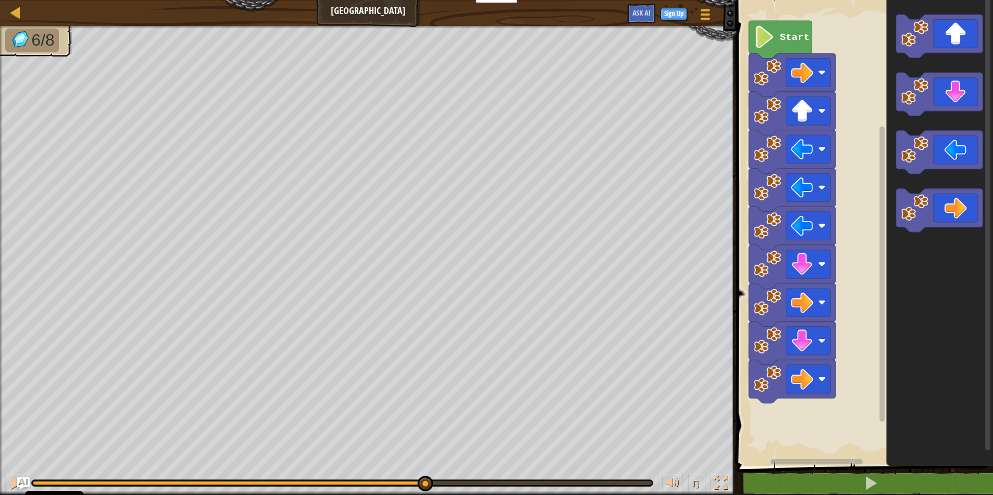
click at [970, 212] on icon "Blockly Workspace" at bounding box center [939, 210] width 87 height 43
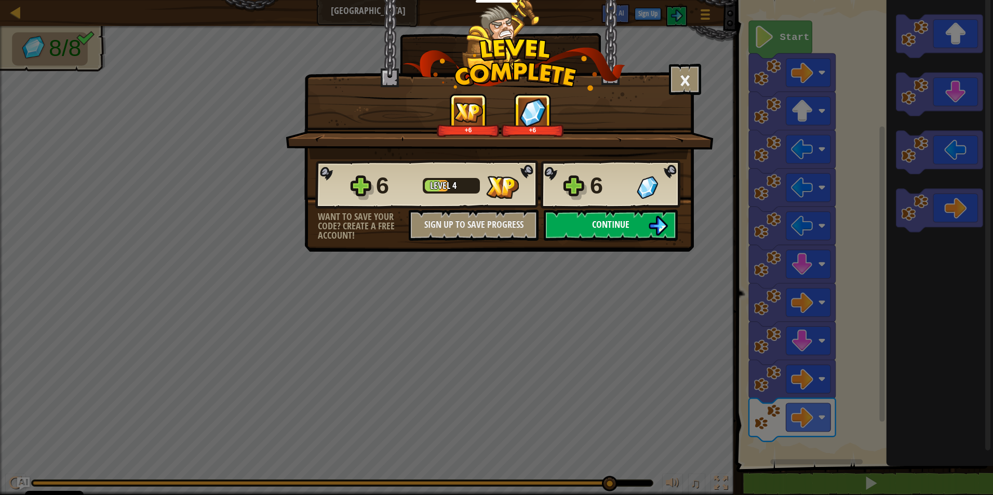
click at [590, 219] on button "Continue" at bounding box center [611, 225] width 134 height 31
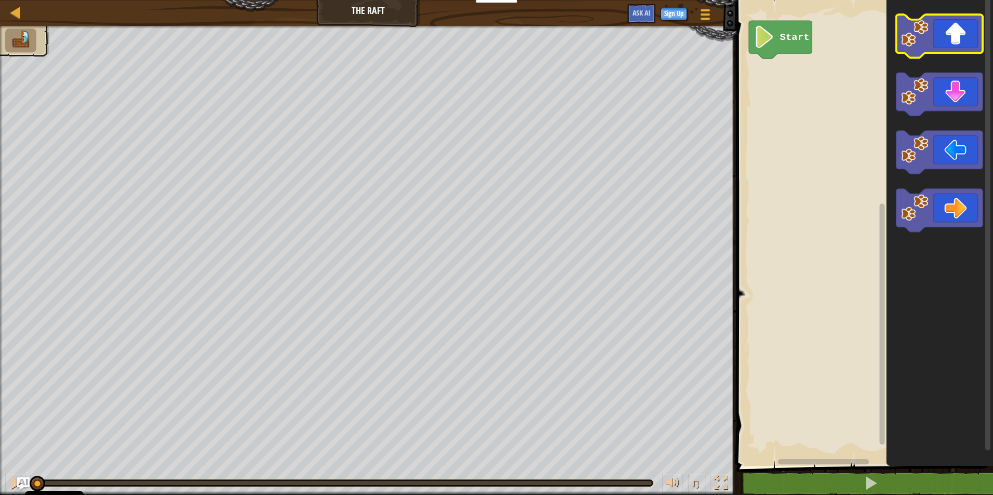
click at [961, 33] on icon "Blockly Workspace" at bounding box center [939, 36] width 87 height 43
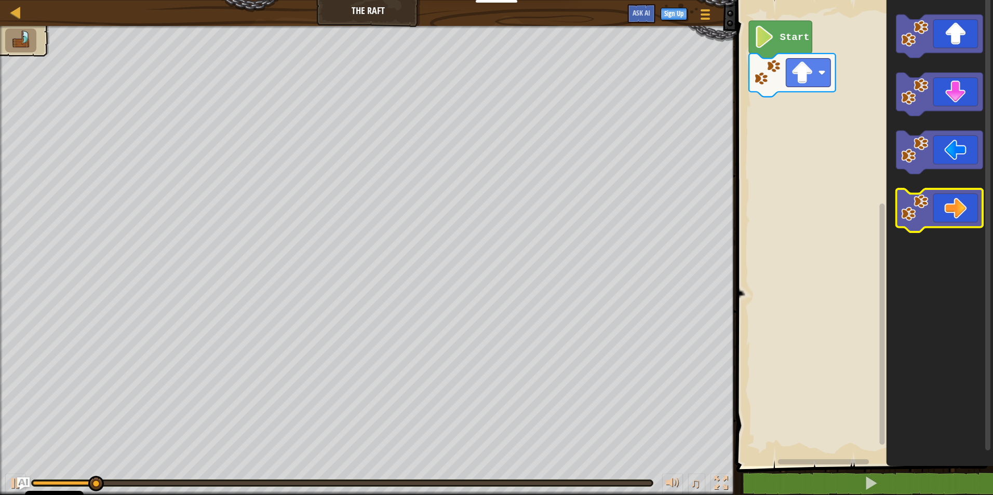
click at [930, 231] on rect "Blockly Workspace" at bounding box center [939, 210] width 87 height 43
click at [923, 220] on image "Blockly Workspace" at bounding box center [914, 207] width 27 height 27
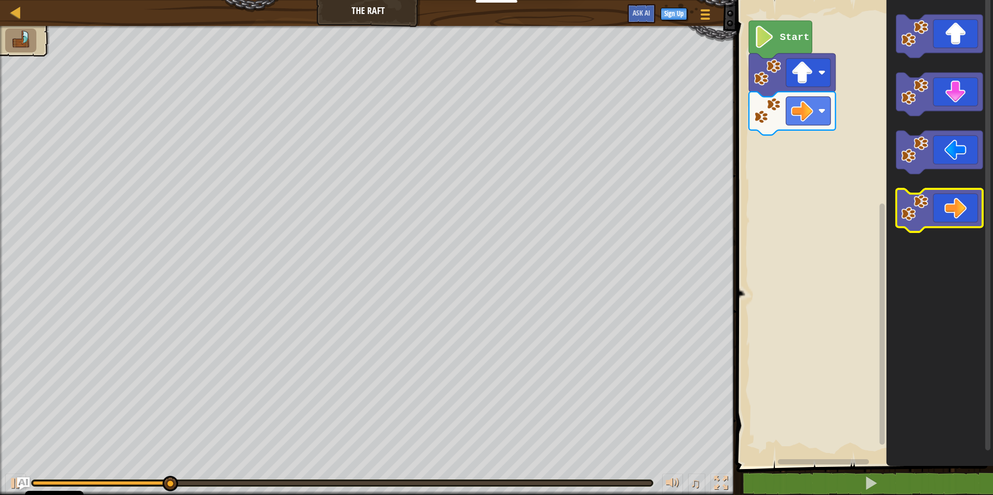
click at [923, 220] on image "Blockly Workspace" at bounding box center [914, 207] width 27 height 27
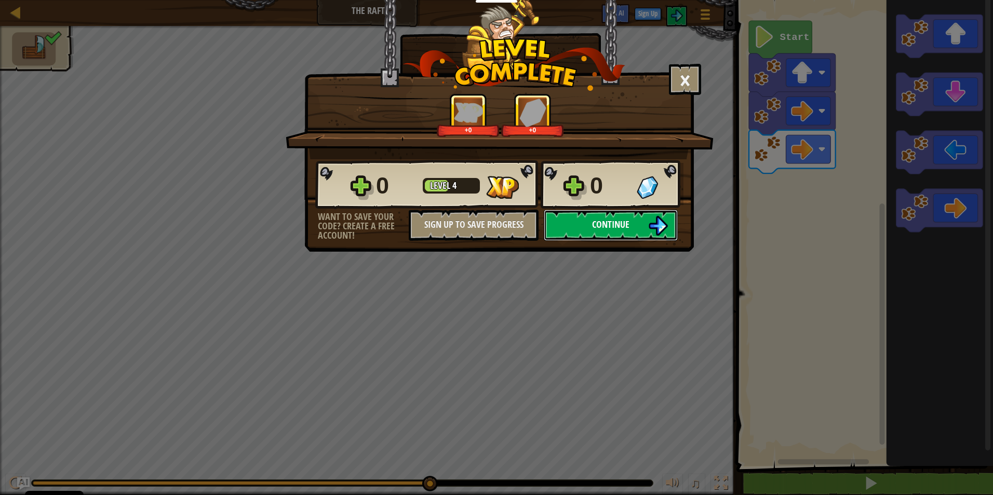
click at [597, 221] on span "Continue" at bounding box center [610, 224] width 37 height 13
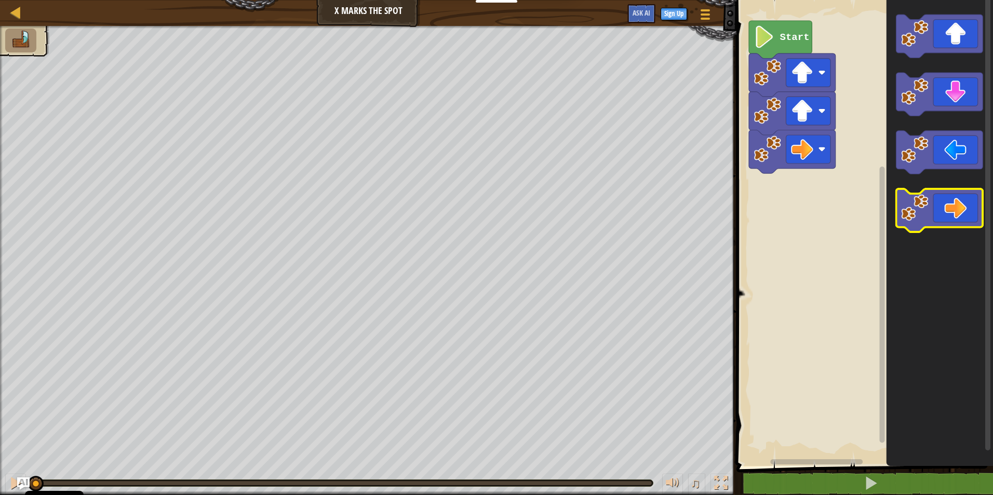
click at [951, 219] on icon "Blockly Workspace" at bounding box center [939, 210] width 87 height 43
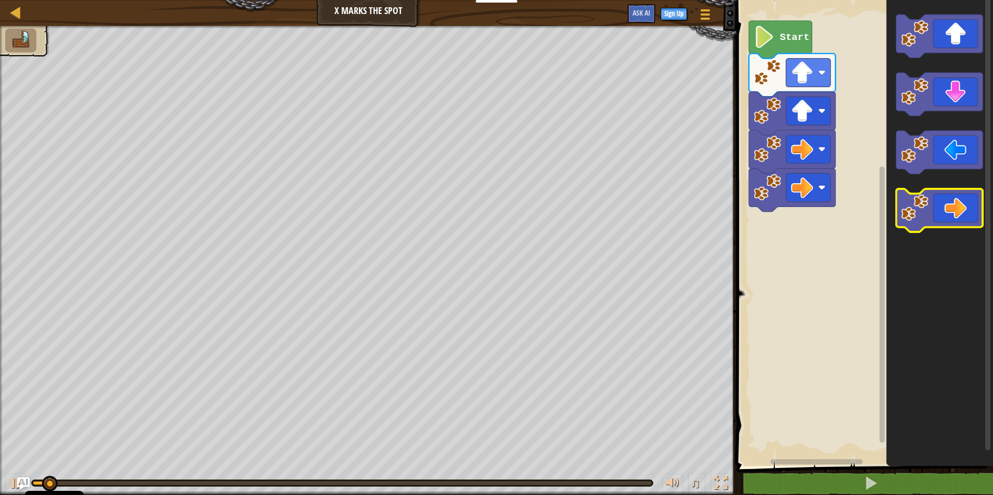
click at [951, 219] on icon "Blockly Workspace" at bounding box center [939, 210] width 87 height 43
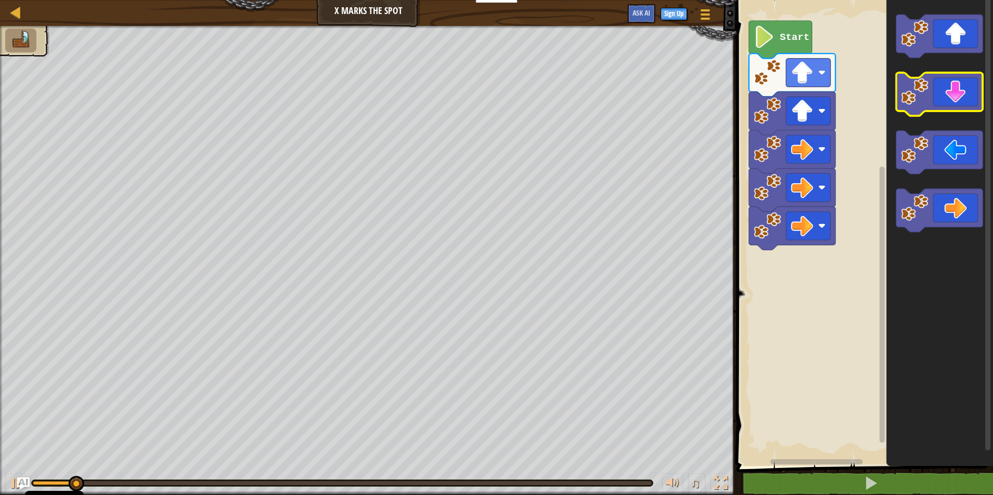
click at [942, 98] on icon "Blockly Workspace" at bounding box center [939, 94] width 87 height 43
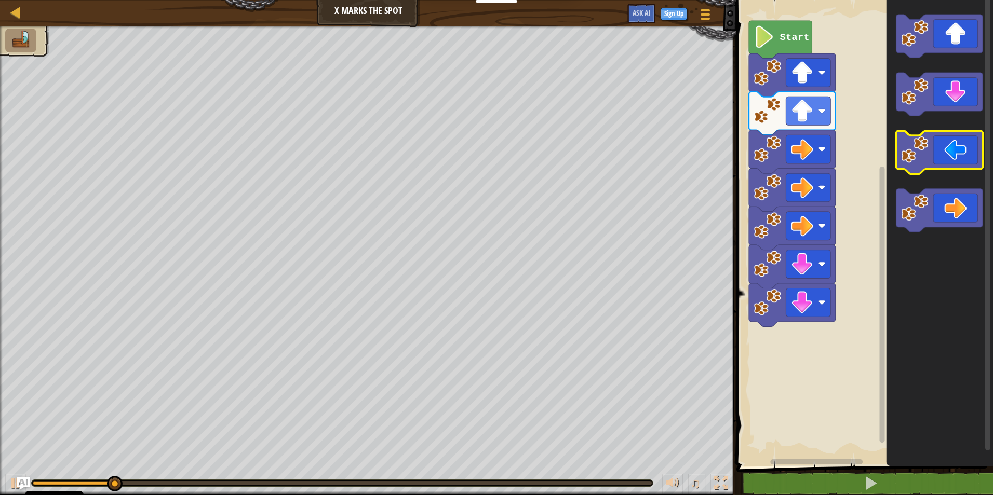
click at [951, 156] on icon "Blockly Workspace" at bounding box center [939, 152] width 87 height 43
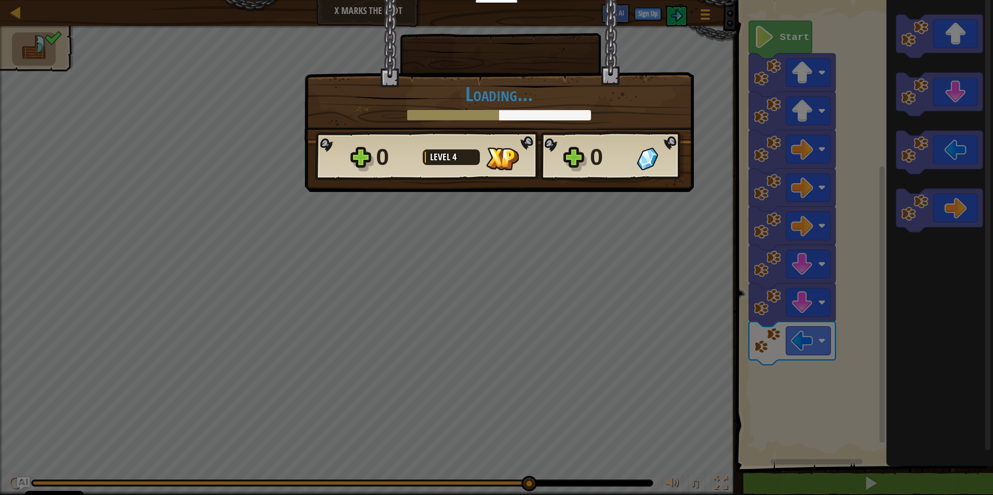
drag, startPoint x: 300, startPoint y: 486, endPoint x: 889, endPoint y: 468, distance: 589.6
click at [894, 1] on body "Cookie Policy CodeCombat uses a few essential and non-essential cookies. Privac…" at bounding box center [496, 0] width 993 height 1
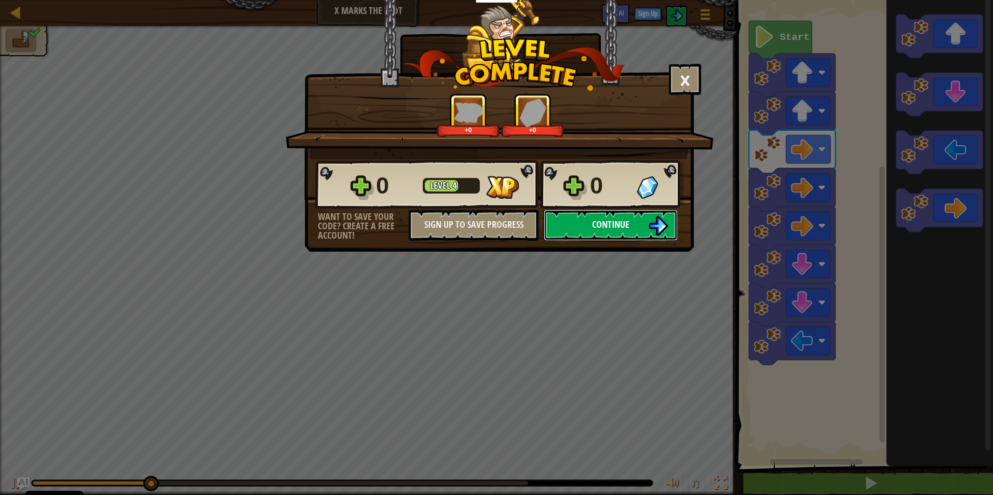
click at [602, 236] on button "Continue" at bounding box center [611, 225] width 134 height 31
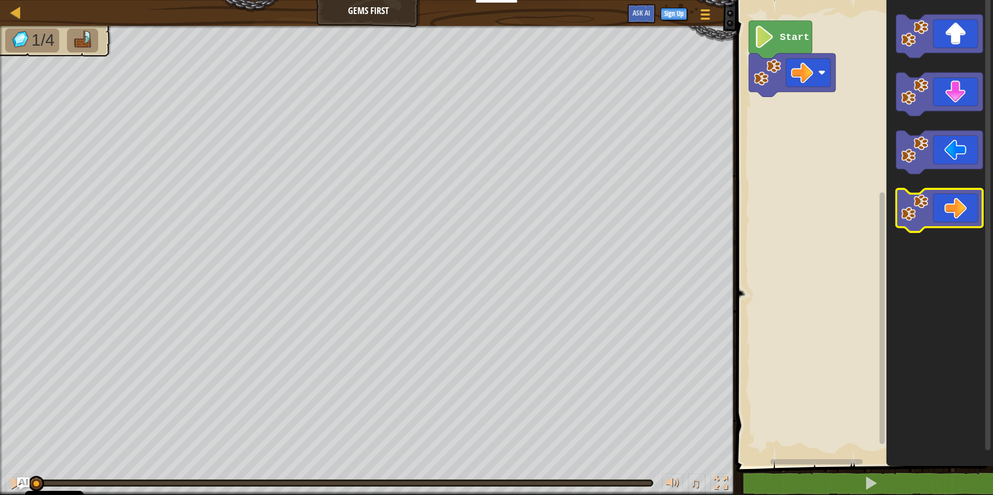
click at [947, 213] on icon "Blockly Workspace" at bounding box center [939, 210] width 87 height 43
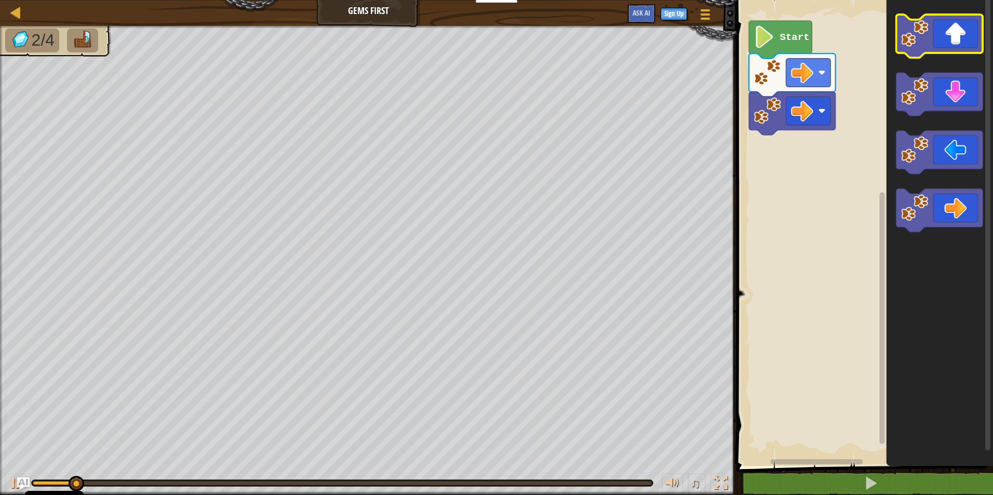
click at [951, 30] on icon "Blockly Workspace" at bounding box center [939, 36] width 87 height 43
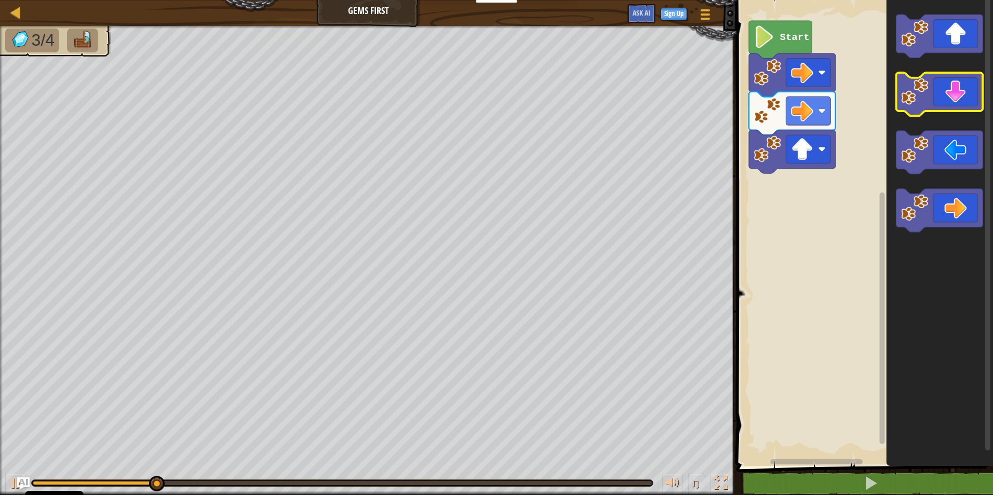
click at [956, 83] on icon "Blockly Workspace" at bounding box center [939, 94] width 87 height 43
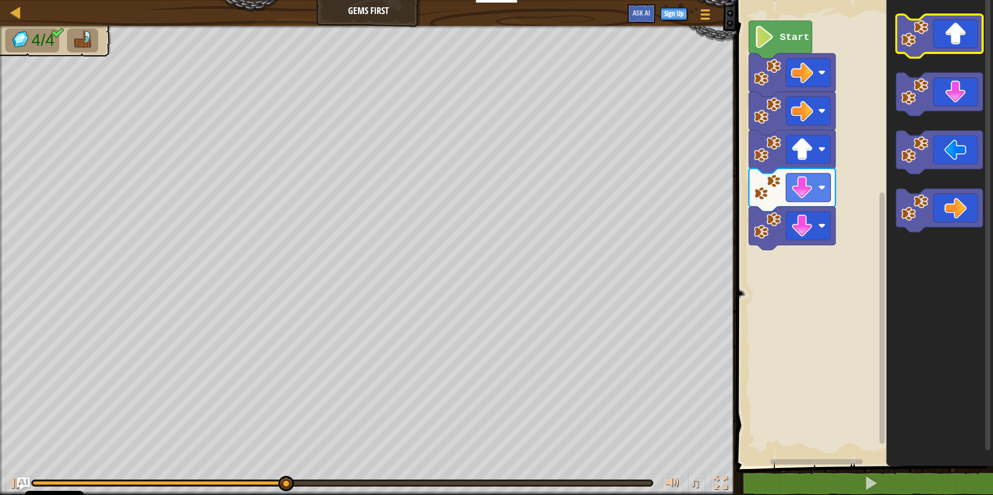
click at [957, 37] on icon "Blockly Workspace" at bounding box center [939, 36] width 87 height 43
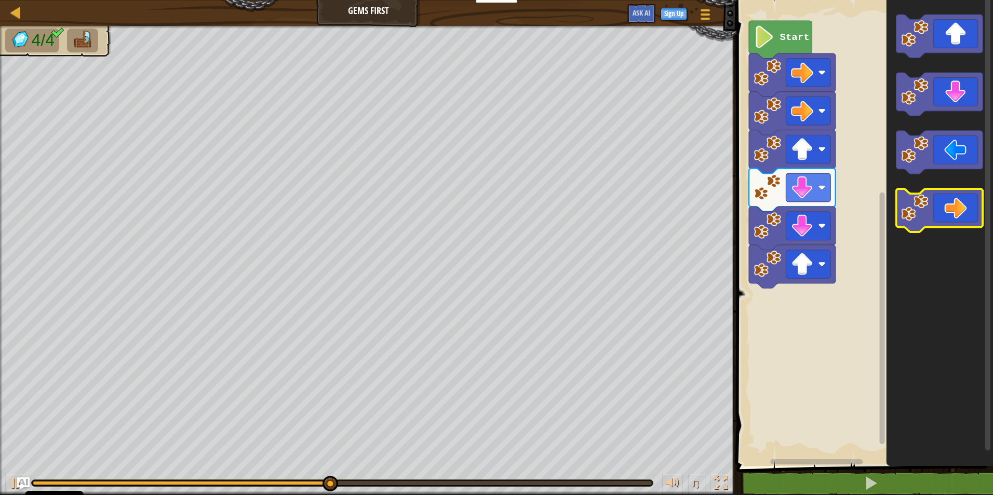
click at [966, 202] on icon "Blockly Workspace" at bounding box center [939, 210] width 87 height 43
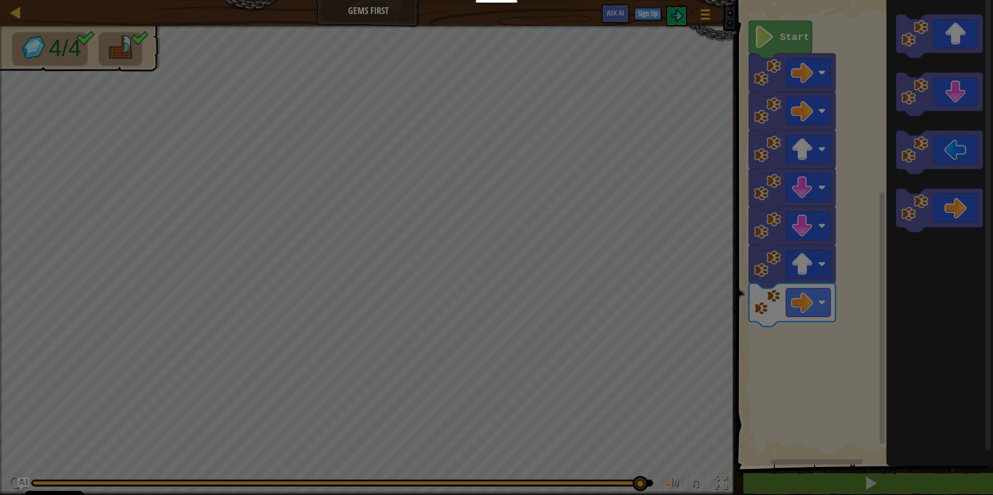
drag, startPoint x: 553, startPoint y: 480, endPoint x: 633, endPoint y: 472, distance: 79.8
click at [682, 1] on body "Cookie Policy CodeCombat uses a few essential and non-essential cookies. Privac…" at bounding box center [496, 0] width 993 height 1
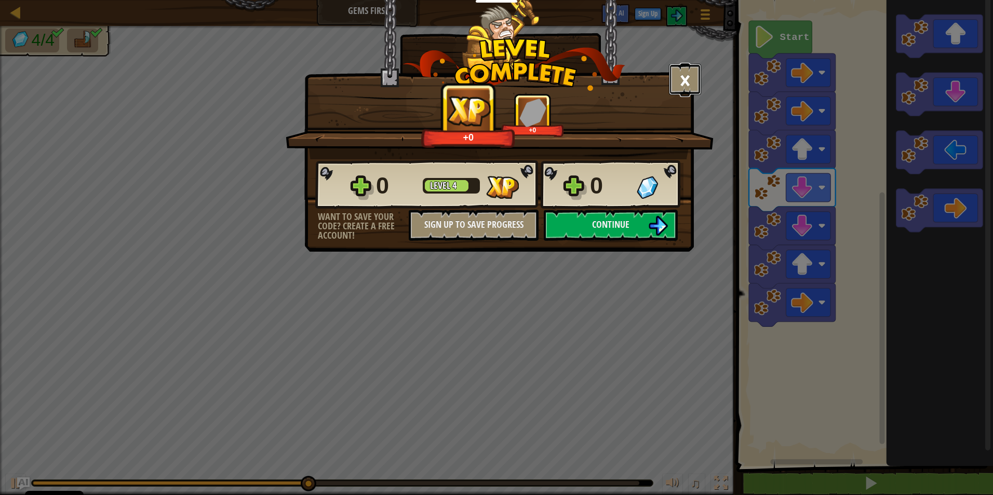
click at [682, 82] on button "×" at bounding box center [685, 79] width 32 height 31
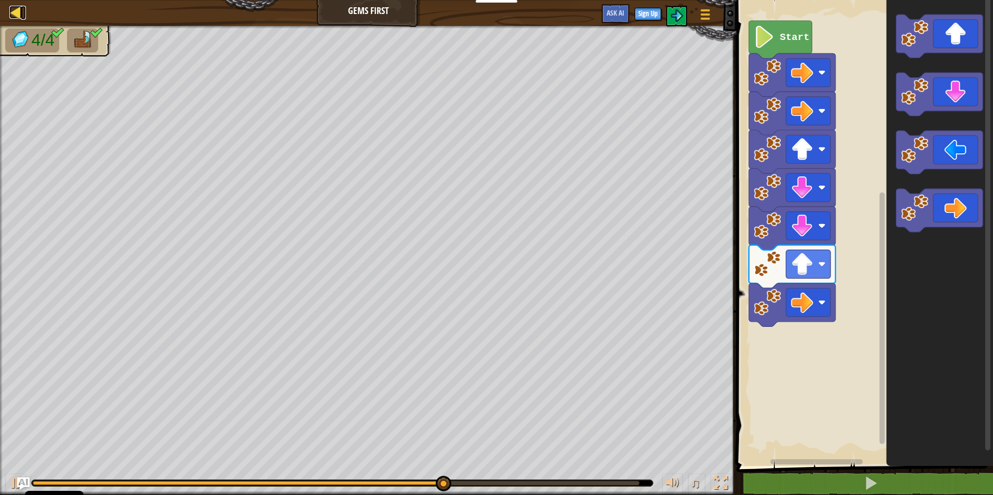
click at [21, 19] on div at bounding box center [15, 12] width 13 height 13
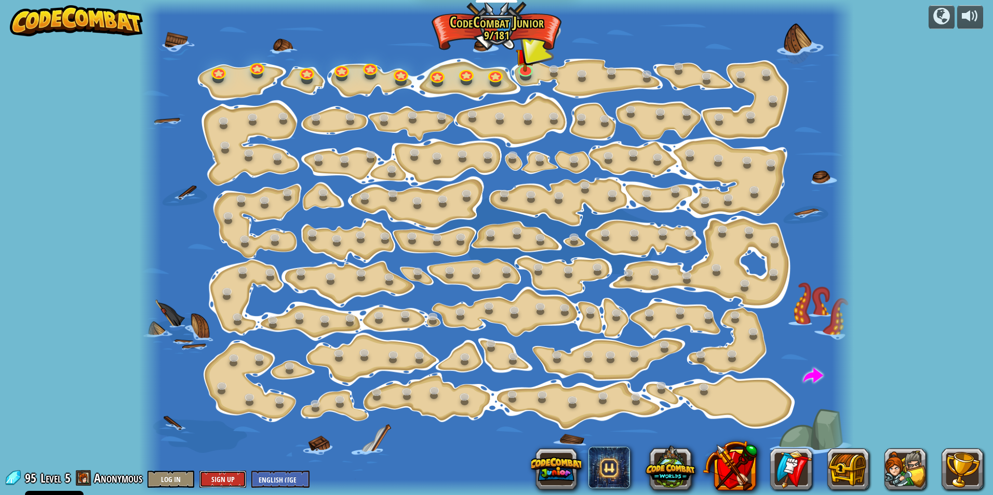
click at [214, 477] on button "Sign Up" at bounding box center [222, 479] width 47 height 17
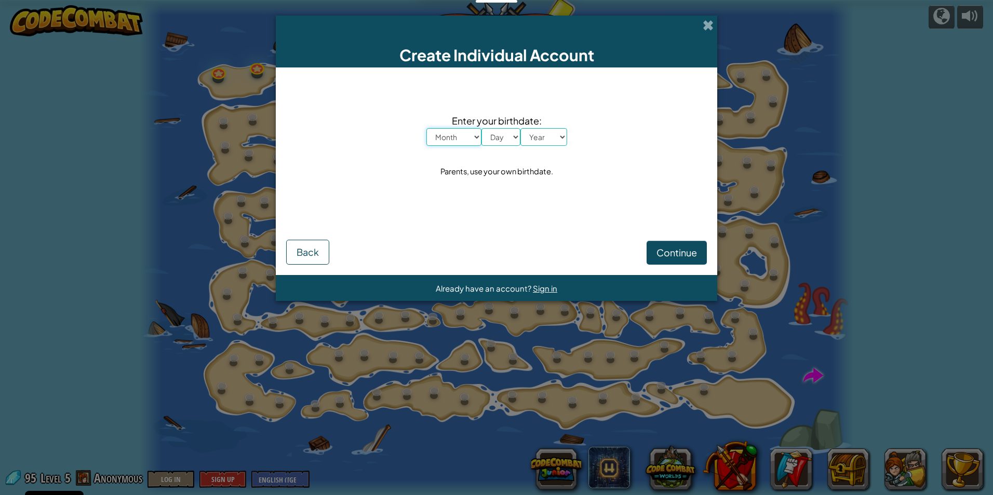
click at [459, 141] on select "Month January February March April May June July August September October Novem…" at bounding box center [453, 137] width 55 height 18
click at [295, 248] on button "Back" at bounding box center [307, 252] width 43 height 25
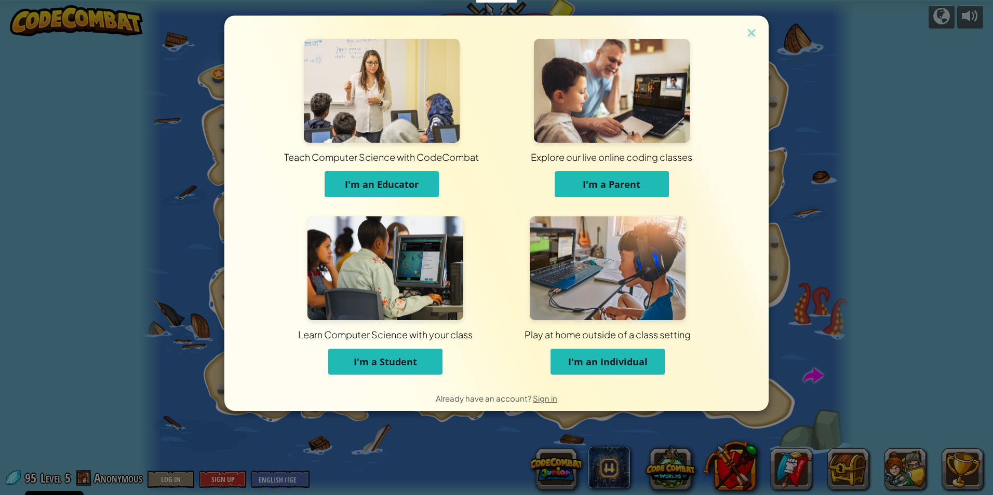
click at [351, 362] on button "I'm a Student" at bounding box center [385, 362] width 114 height 26
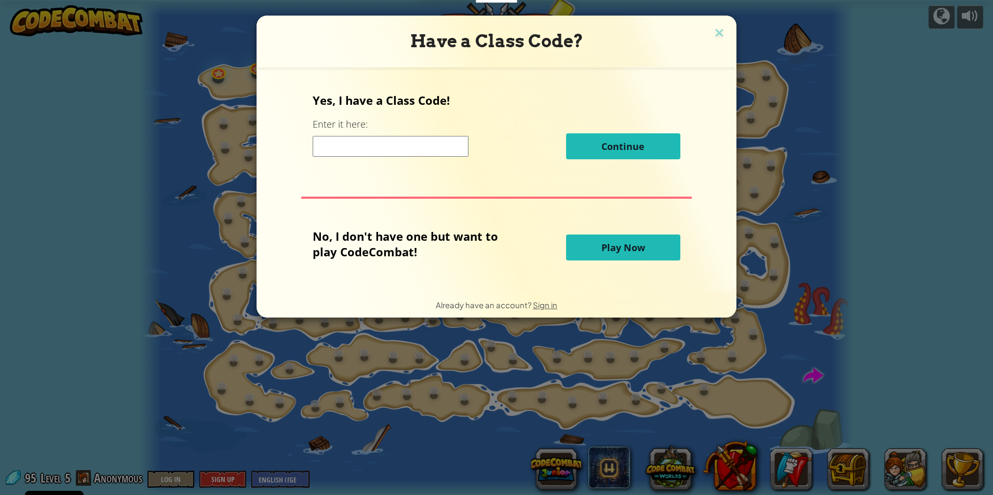
click at [407, 146] on input at bounding box center [391, 146] width 156 height 21
type input "AppleMeanDry"
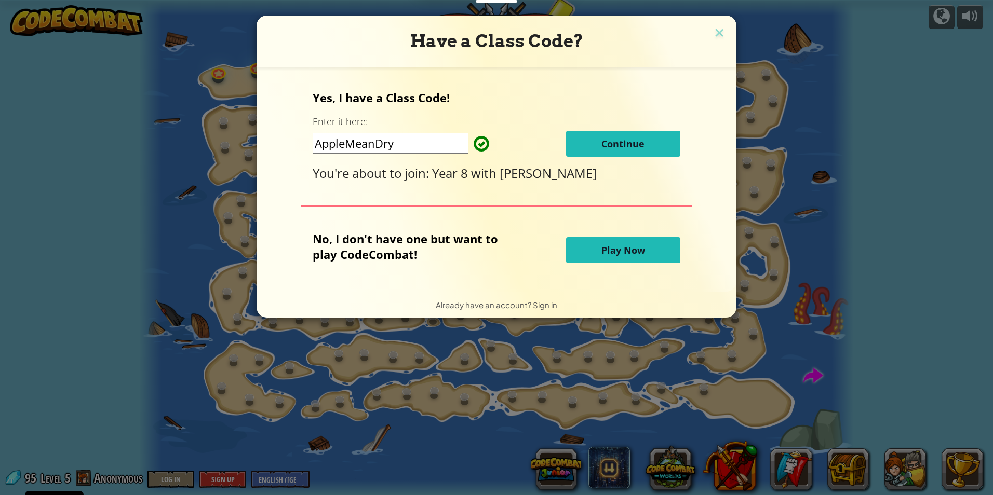
click at [599, 147] on button "Continue" at bounding box center [623, 144] width 114 height 26
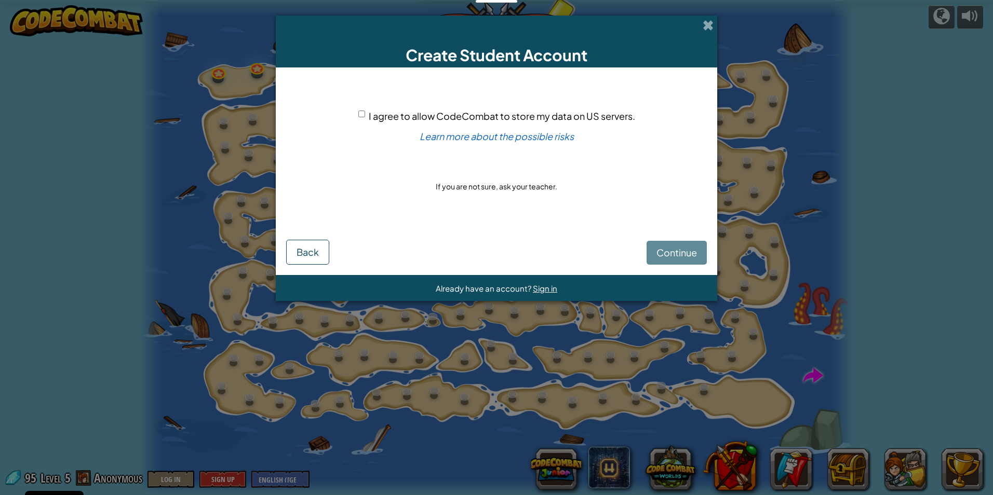
click at [361, 110] on div "I agree to allow CodeCombat to store my data on US servers." at bounding box center [496, 116] width 277 height 15
click at [362, 114] on input "I agree to allow CodeCombat to store my data on US servers." at bounding box center [361, 114] width 7 height 7
checkbox input "true"
click at [668, 254] on span "Continue" at bounding box center [676, 253] width 40 height 12
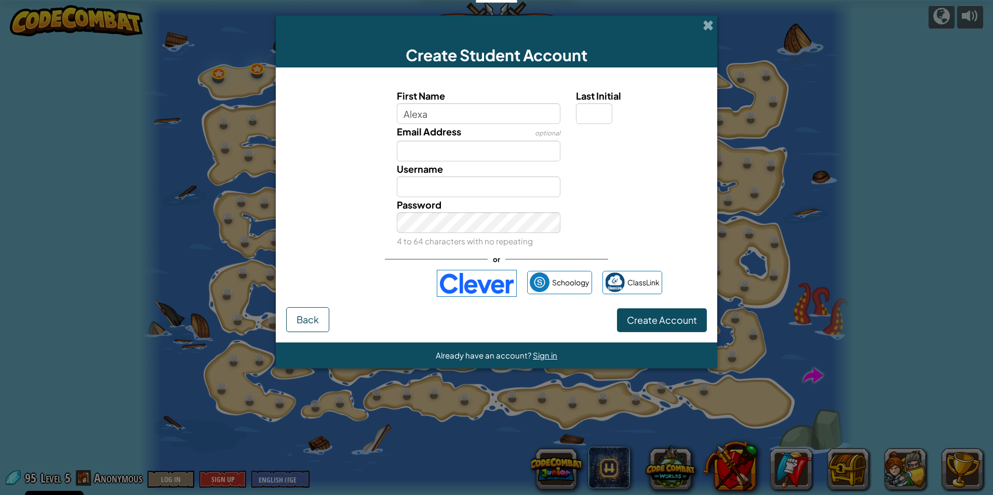
type input "Alexa"
click at [598, 106] on input "Last Initial" at bounding box center [594, 113] width 36 height 21
type input "D"
type input "AlexaD"
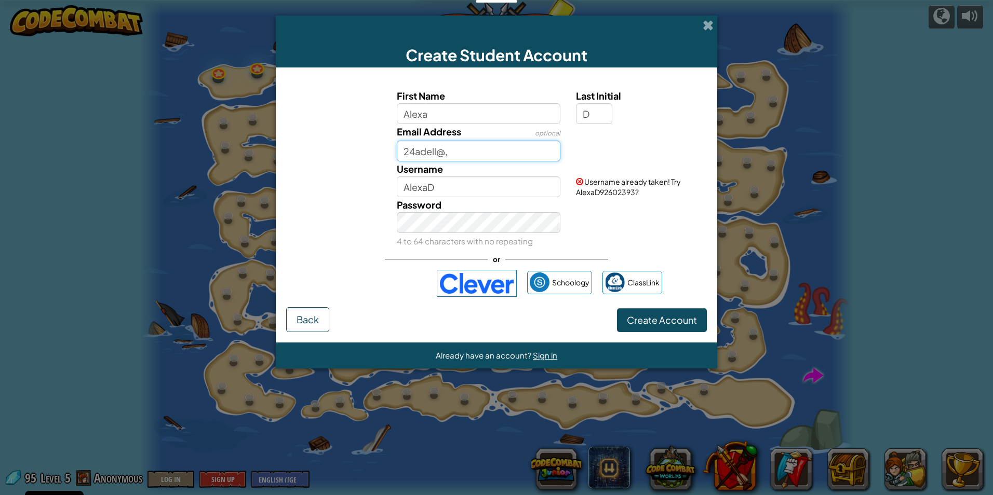
click at [617, 308] on button "Create Account" at bounding box center [662, 320] width 90 height 24
type input "[EMAIL_ADDRESS][DOMAIN_NAME]"
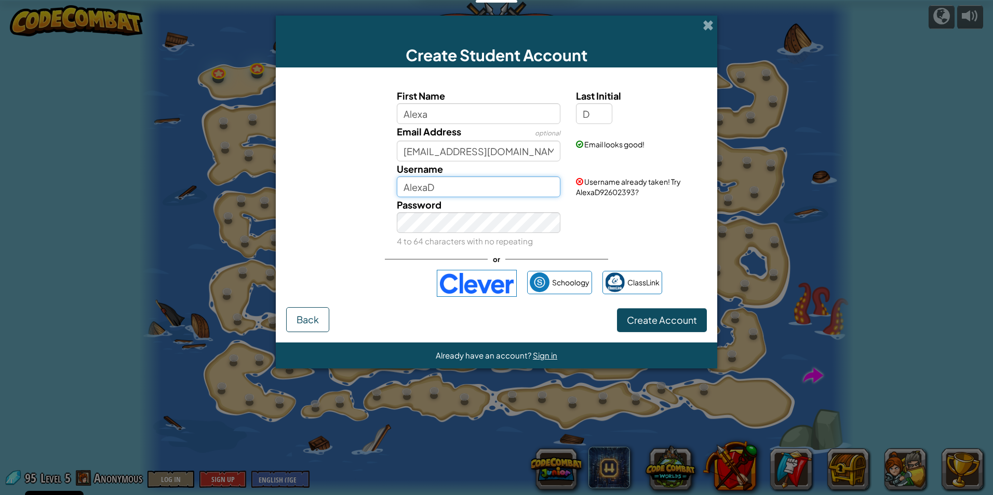
drag, startPoint x: 480, startPoint y: 187, endPoint x: 451, endPoint y: 184, distance: 29.8
click at [451, 184] on input "AlexaD" at bounding box center [479, 187] width 164 height 21
type input "A"
type input "H"
click at [482, 217] on div "Password 4 to 64 characters with no repeating" at bounding box center [479, 222] width 180 height 51
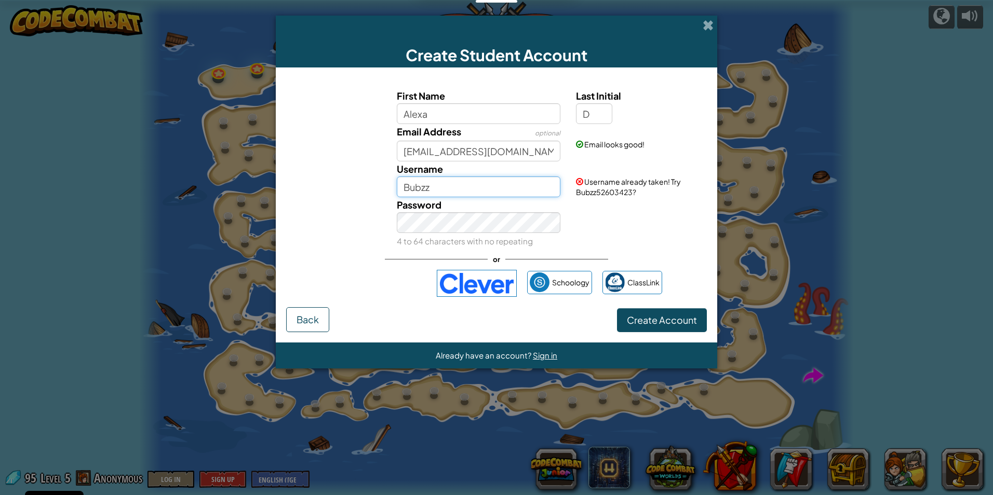
click at [484, 191] on input "Bubzz" at bounding box center [479, 187] width 164 height 21
type input "Bubzz_48"
click at [454, 185] on input "Bubzz_48" at bounding box center [479, 187] width 164 height 21
click at [656, 321] on span "Create Account" at bounding box center [662, 320] width 70 height 12
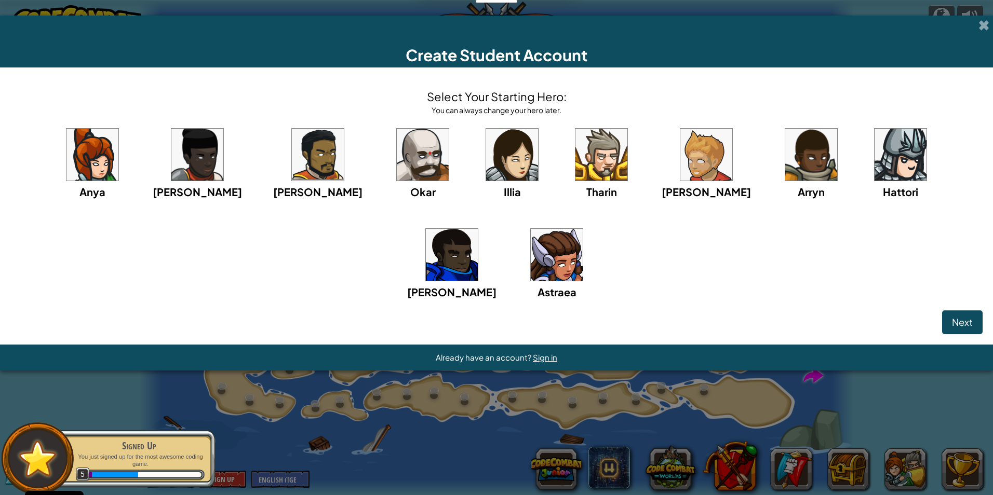
click at [785, 165] on img at bounding box center [811, 155] width 52 height 52
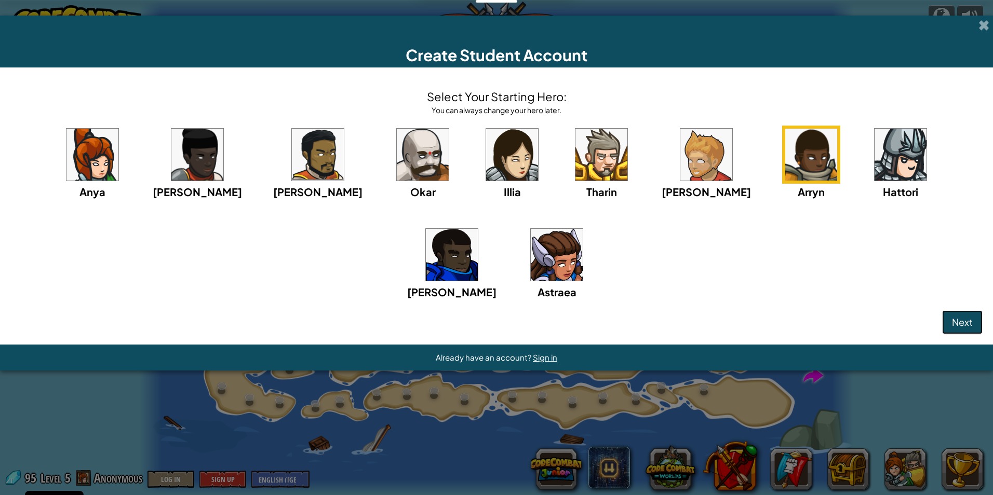
click at [957, 324] on span "Next" at bounding box center [962, 322] width 21 height 12
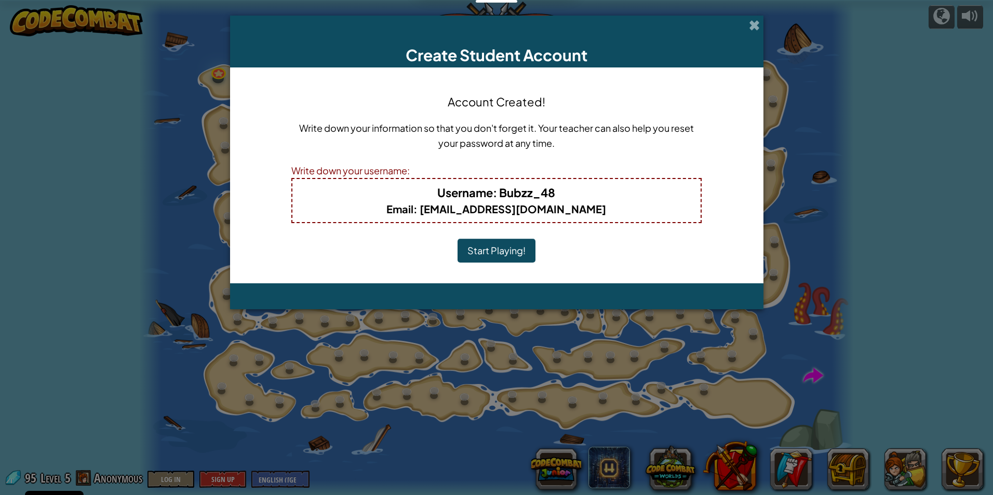
click at [495, 257] on button "Start Playing!" at bounding box center [496, 251] width 78 height 24
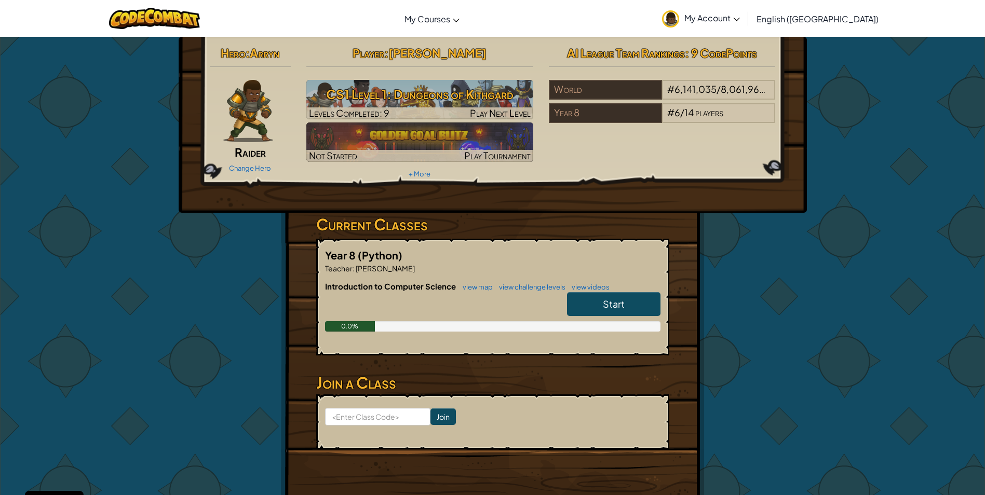
click at [616, 294] on link "Start" at bounding box center [613, 304] width 93 height 24
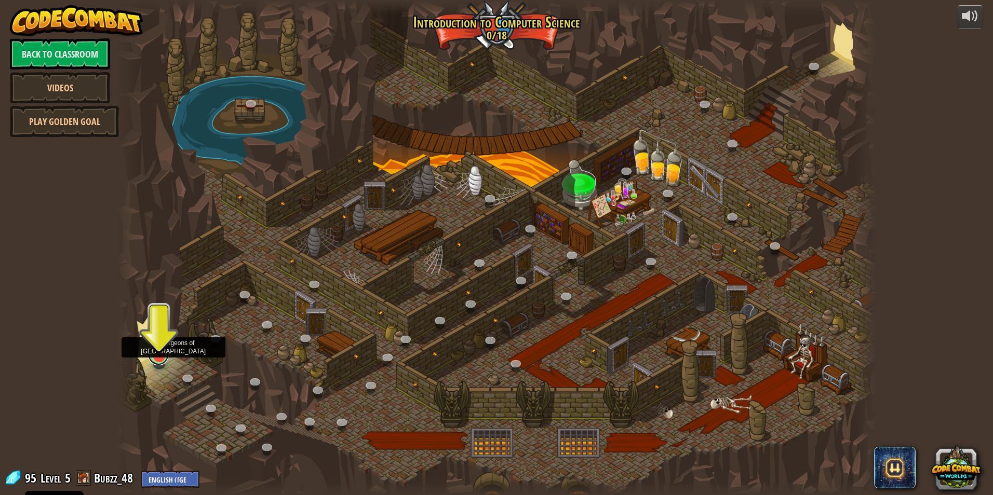
click at [163, 361] on link at bounding box center [158, 355] width 21 height 21
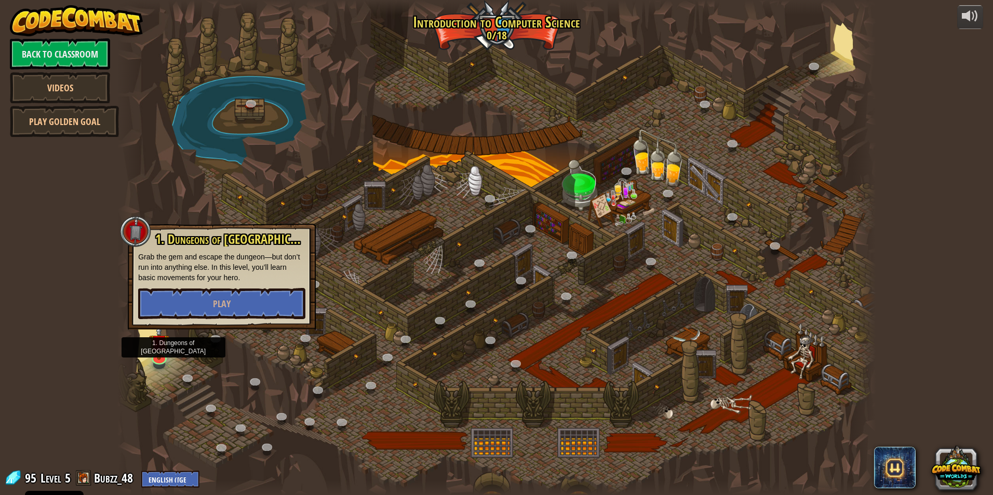
click at [184, 329] on div "1. Dungeons of Kithgard Grab the gem and escape the dungeon—but don’t run into …" at bounding box center [222, 277] width 188 height 106
click at [203, 317] on button "Play" at bounding box center [221, 303] width 167 height 31
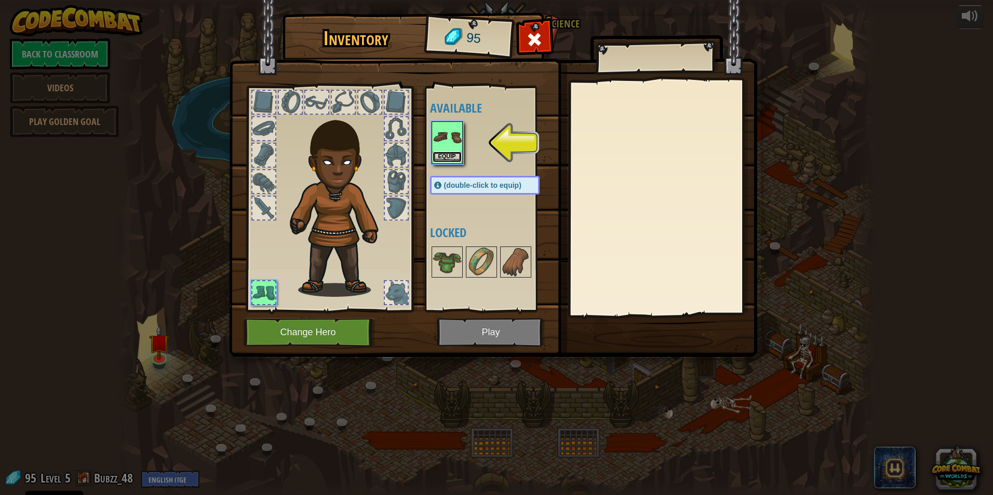
click at [445, 152] on button "Equip" at bounding box center [446, 157] width 29 height 11
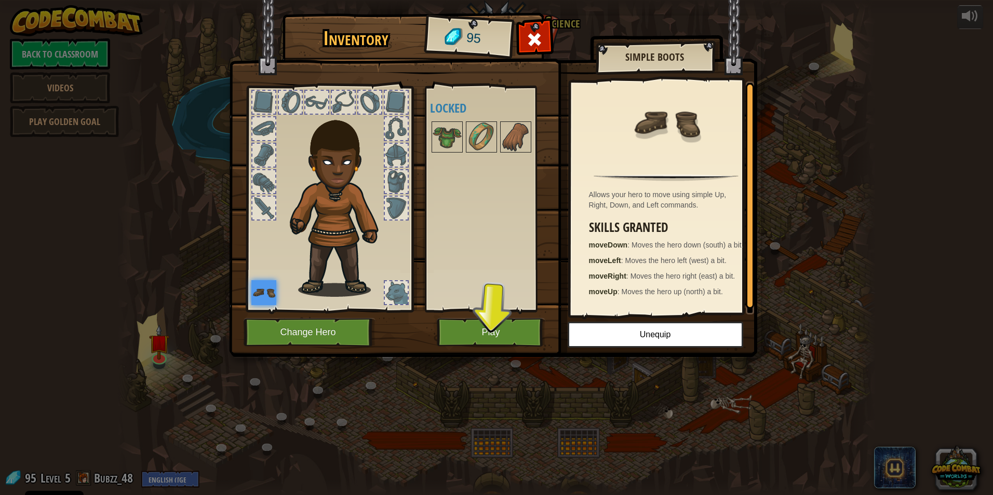
click at [260, 221] on div at bounding box center [328, 196] width 171 height 234
drag, startPoint x: 262, startPoint y: 207, endPoint x: 269, endPoint y: 211, distance: 7.7
click at [268, 210] on div at bounding box center [263, 208] width 23 height 23
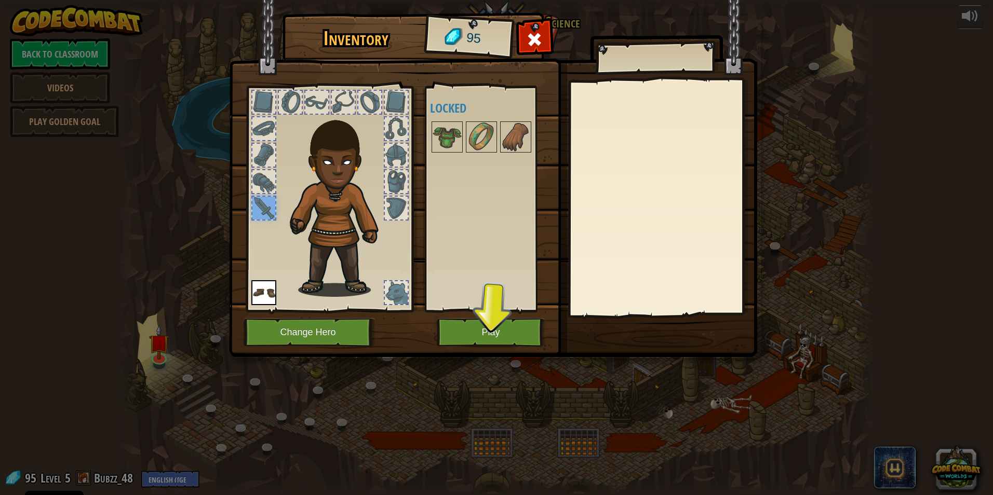
click at [269, 185] on div at bounding box center [263, 181] width 23 height 23
click at [260, 146] on div at bounding box center [263, 155] width 23 height 23
click at [397, 297] on div at bounding box center [396, 292] width 23 height 23
click at [390, 197] on div at bounding box center [328, 196] width 171 height 234
click at [393, 198] on div at bounding box center [396, 208] width 23 height 23
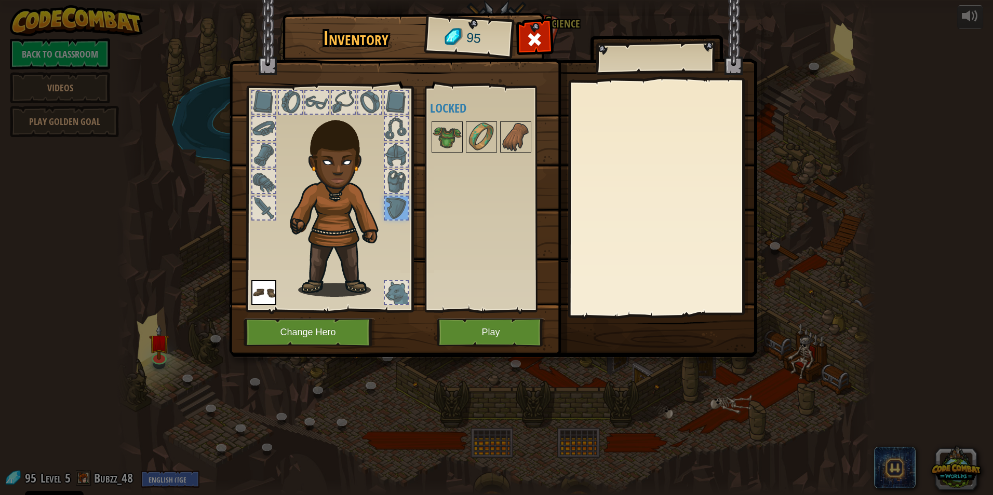
click at [261, 188] on div at bounding box center [263, 181] width 23 height 23
click at [263, 204] on div at bounding box center [263, 208] width 23 height 23
click at [262, 190] on div at bounding box center [263, 181] width 23 height 23
click at [450, 127] on img at bounding box center [446, 137] width 29 height 29
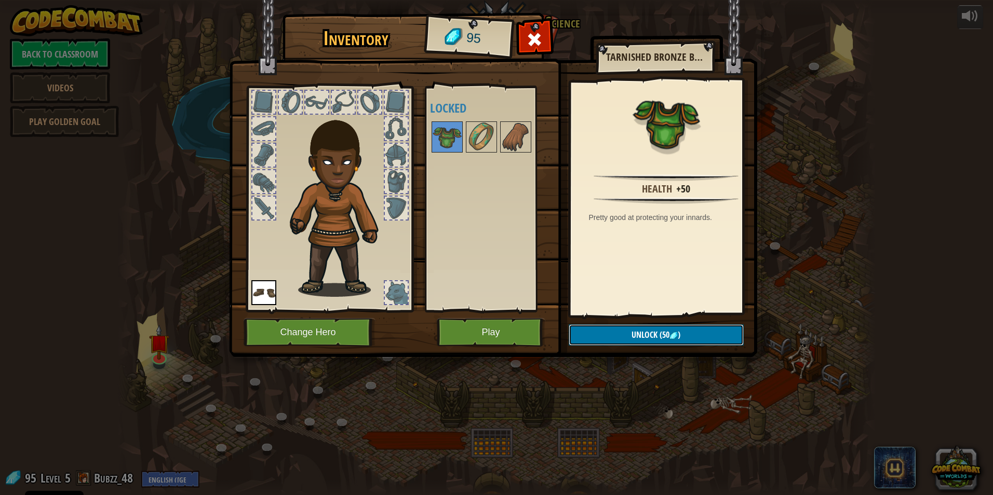
drag, startPoint x: 638, startPoint y: 335, endPoint x: 639, endPoint y: 342, distance: 6.3
click at [639, 341] on button "Unlock (50 )" at bounding box center [656, 334] width 175 height 21
click at [643, 331] on button "Confirm" at bounding box center [656, 334] width 175 height 21
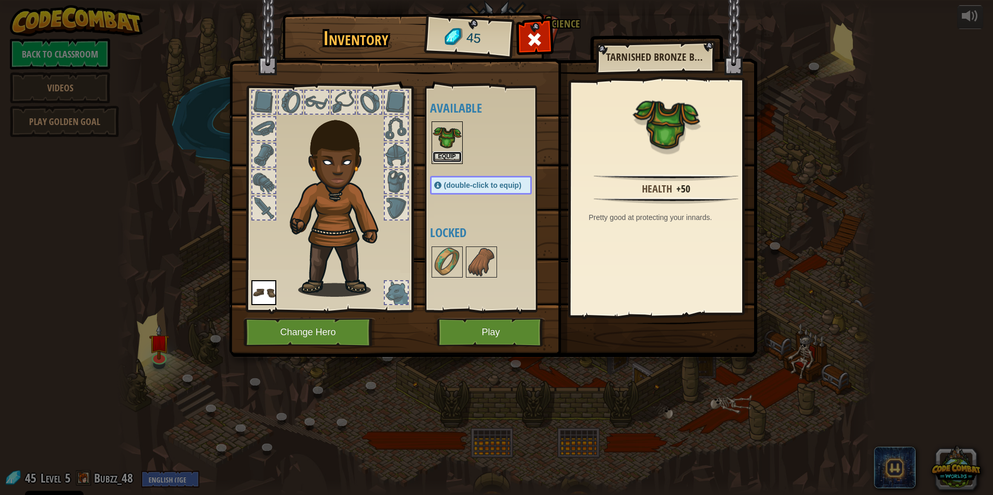
click at [459, 154] on button "Equip" at bounding box center [446, 157] width 29 height 11
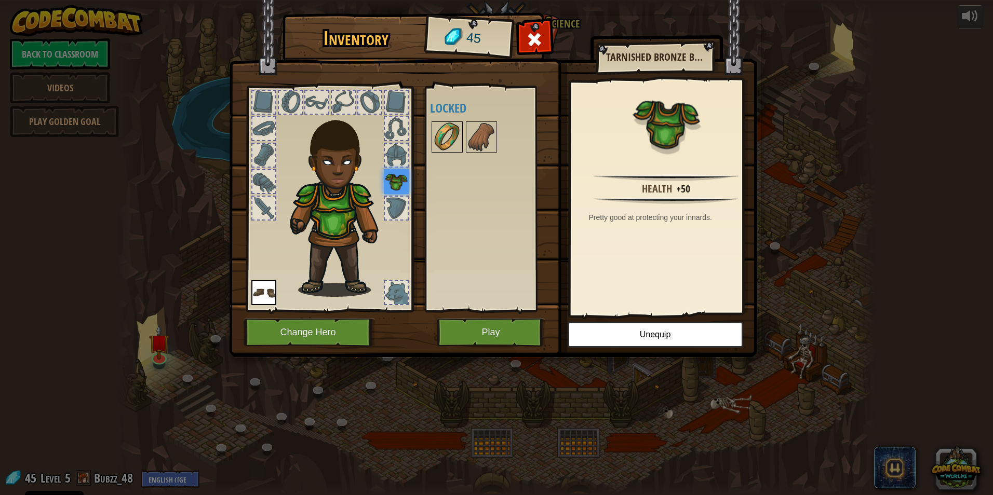
click at [449, 142] on img at bounding box center [446, 137] width 29 height 29
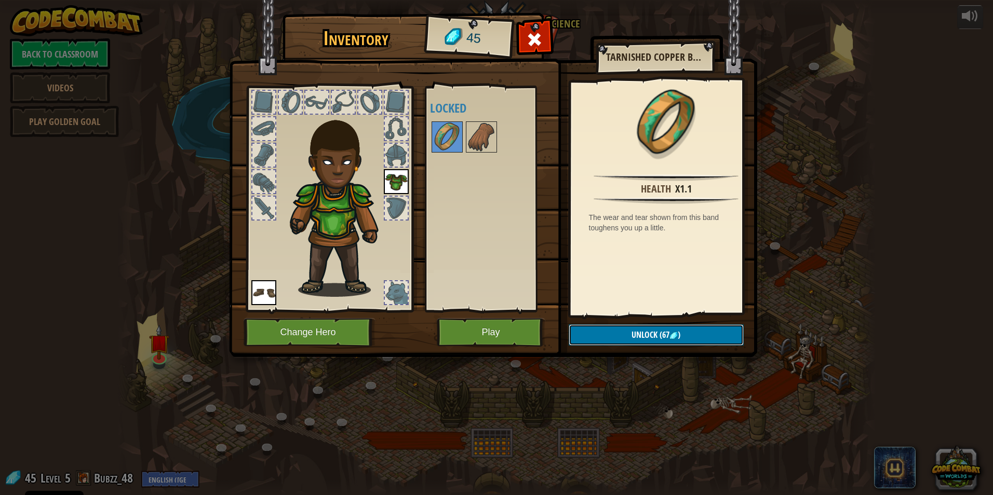
click at [619, 337] on button "Unlock (67 )" at bounding box center [656, 334] width 175 height 21
click at [613, 327] on button "Unlock (67 )" at bounding box center [656, 334] width 175 height 21
click at [479, 143] on img at bounding box center [481, 137] width 29 height 29
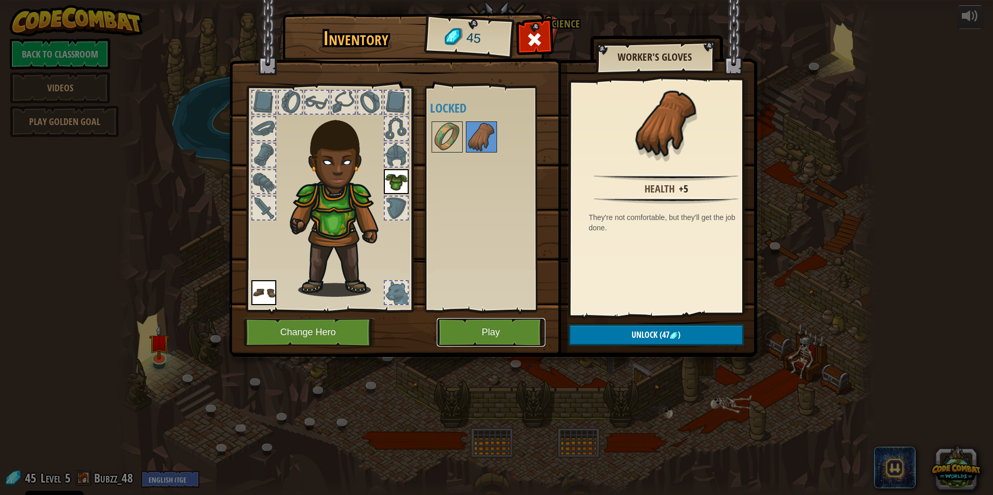
click at [491, 337] on button "Play" at bounding box center [491, 332] width 109 height 29
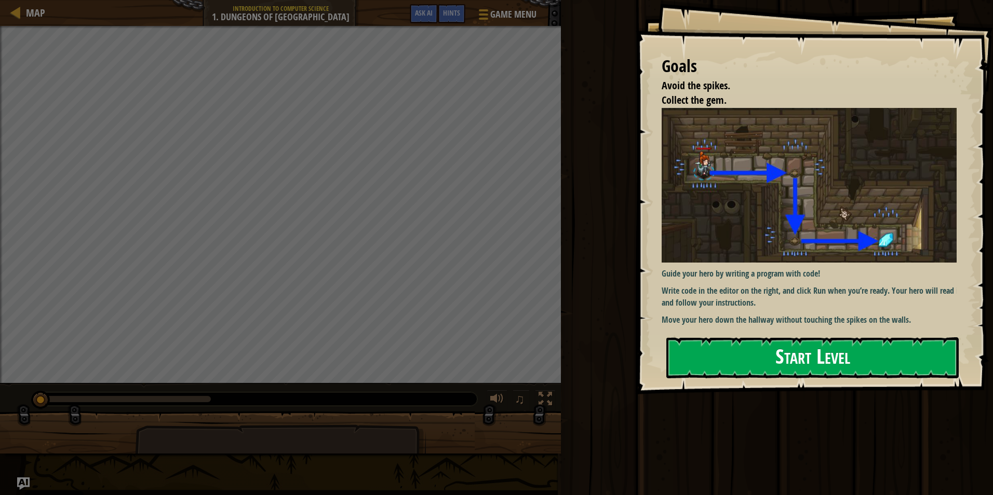
click at [736, 365] on button "Start Level" at bounding box center [812, 357] width 292 height 41
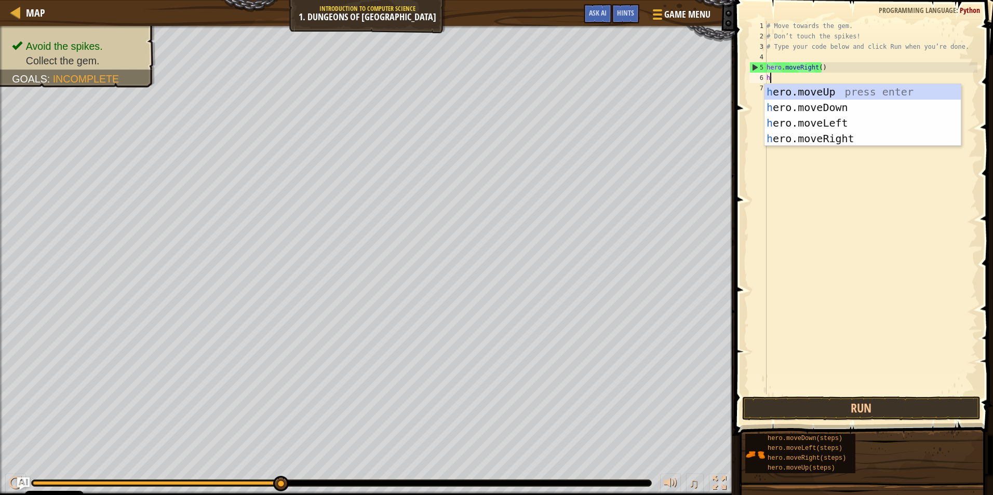
scroll to position [5, 0]
type textarea "hero"
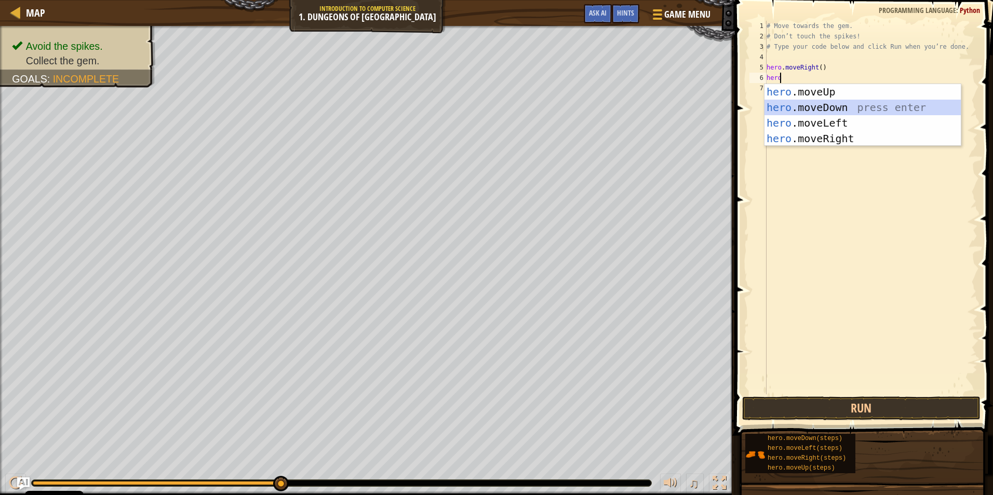
click at [811, 105] on div "hero .moveUp press enter hero .moveDown press enter hero .moveLeft press enter …" at bounding box center [862, 130] width 196 height 93
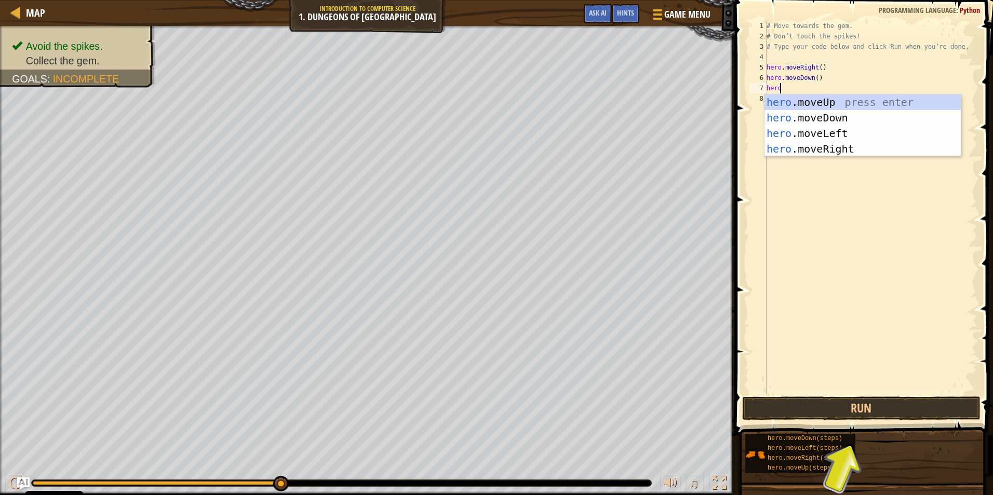
type textarea "hero"
click at [875, 135] on div "hero .moveUp press enter hero .moveDown press enter hero .moveLeft press enter …" at bounding box center [862, 140] width 196 height 93
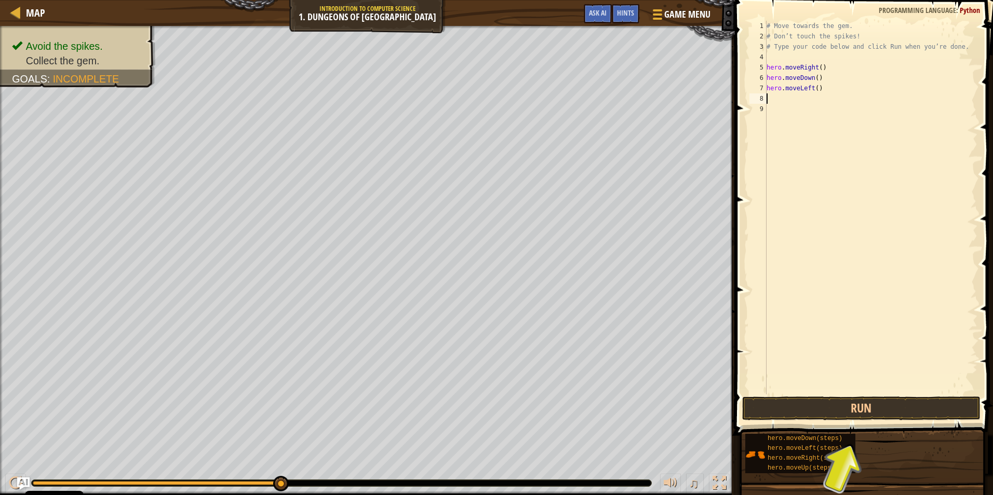
scroll to position [5, 0]
click at [869, 406] on button "Run" at bounding box center [861, 409] width 238 height 24
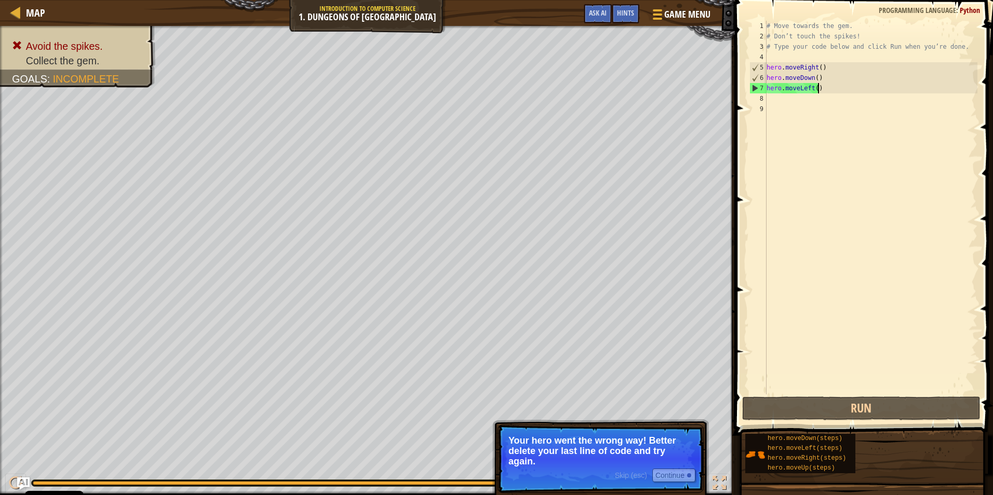
click at [837, 88] on div "# Move towards the gem. # Don’t touch the spikes! # Type your code below and cl…" at bounding box center [870, 218] width 213 height 395
click at [809, 87] on div "# Move towards the gem. # Don’t touch the spikes! # Type your code below and cl…" at bounding box center [870, 218] width 213 height 395
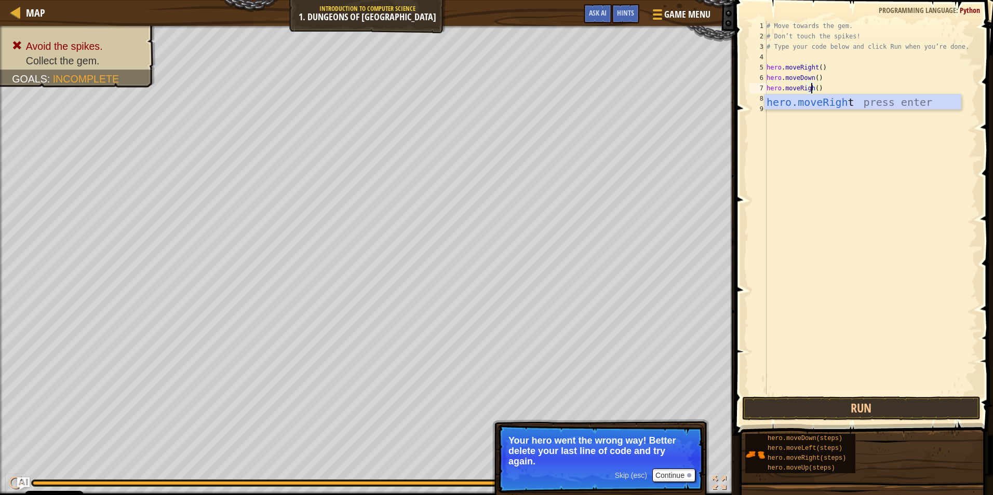
scroll to position [5, 4]
type textarea "hero.moveRight()"
click at [872, 414] on button "Run" at bounding box center [861, 409] width 238 height 24
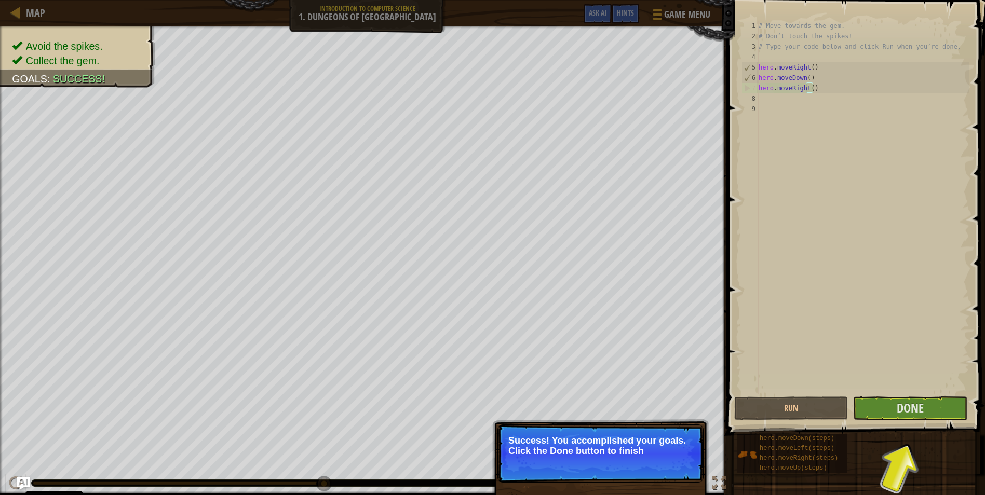
click at [891, 421] on span at bounding box center [857, 203] width 266 height 466
click at [898, 410] on button "Done" at bounding box center [910, 409] width 114 height 24
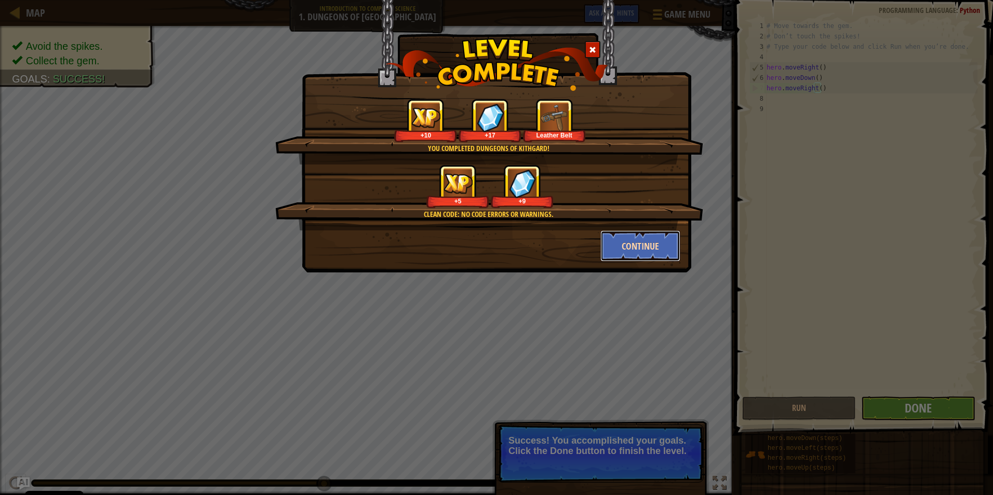
click at [648, 235] on button "Continue" at bounding box center [640, 246] width 80 height 31
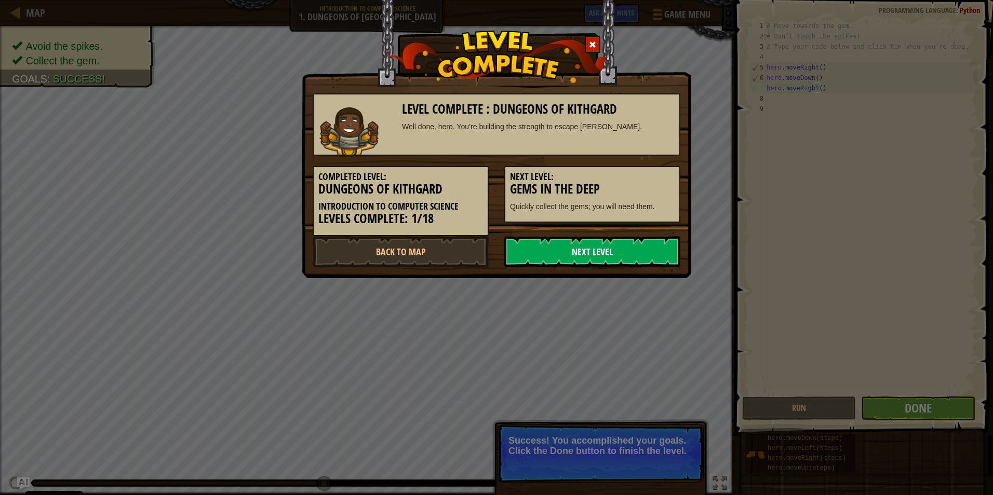
click at [648, 239] on link "Next Level" at bounding box center [592, 251] width 176 height 31
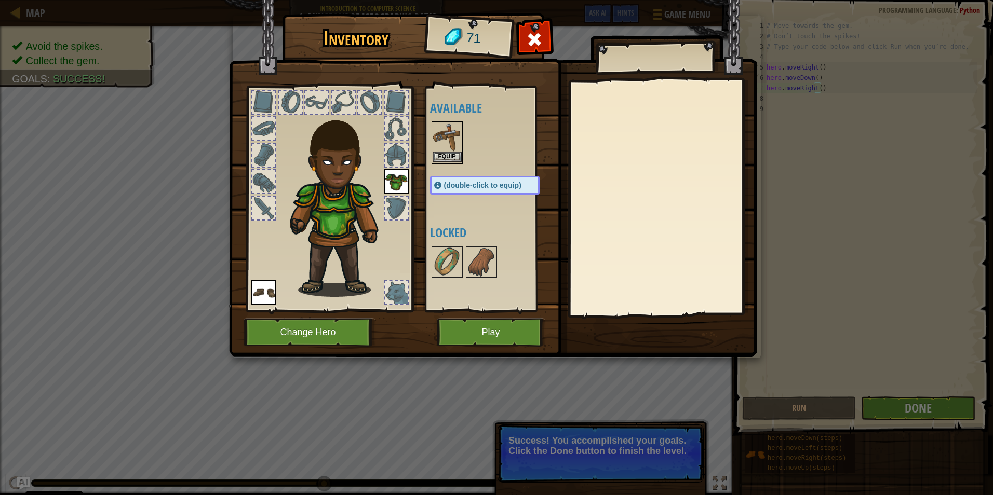
click at [454, 155] on div "Inventory 71 Available Equip Equip Equip (double-click to equip) Locked Equip U…" at bounding box center [496, 247] width 993 height 495
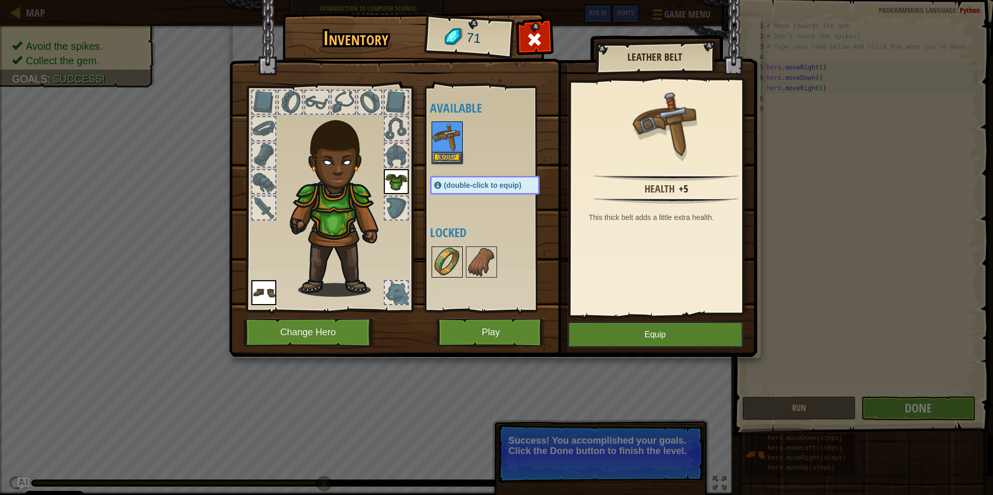
click at [452, 260] on img at bounding box center [446, 262] width 29 height 29
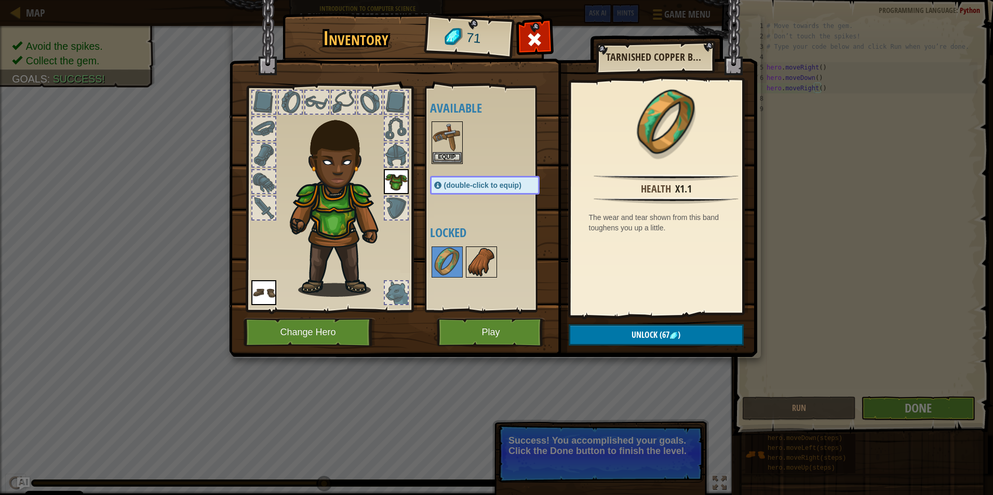
click at [486, 256] on img at bounding box center [481, 262] width 29 height 29
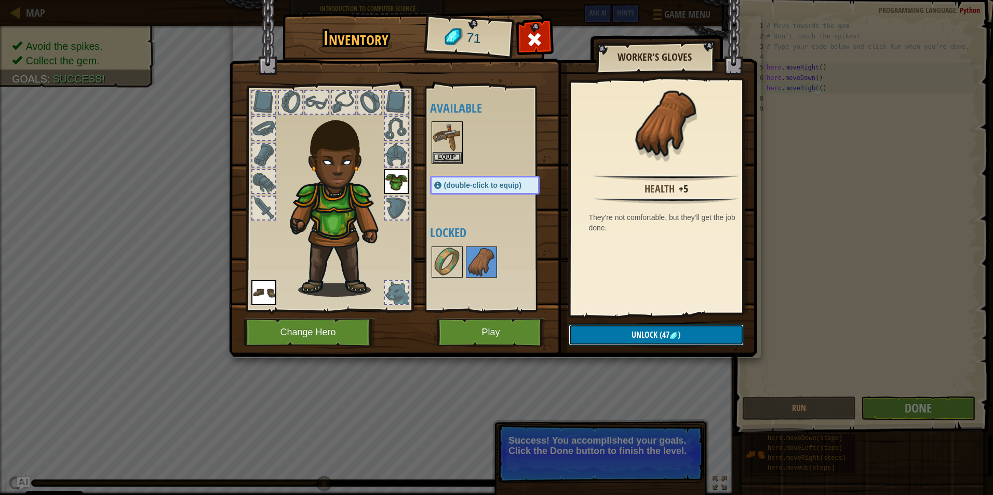
click at [696, 329] on button "Unlock (47 )" at bounding box center [656, 334] width 175 height 21
click at [677, 332] on button "Confirm" at bounding box center [656, 334] width 175 height 21
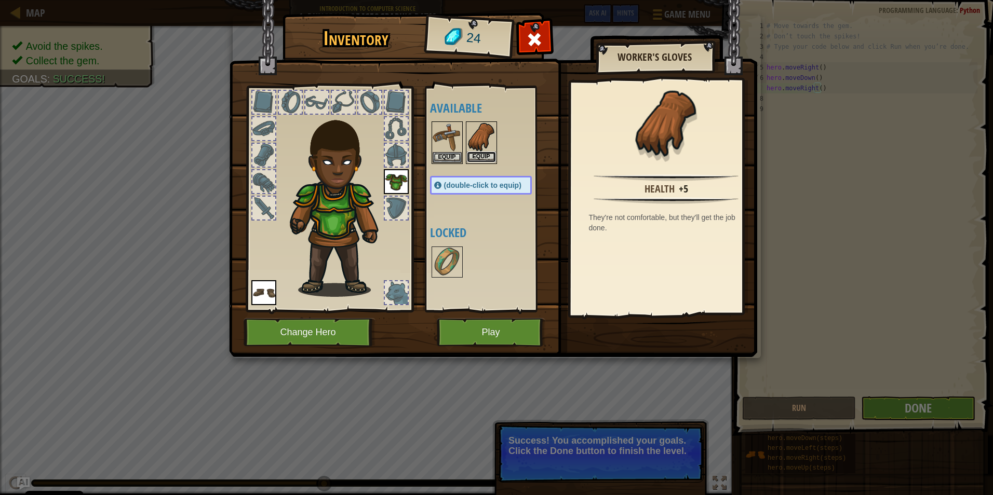
click at [471, 157] on button "Equip" at bounding box center [481, 157] width 29 height 11
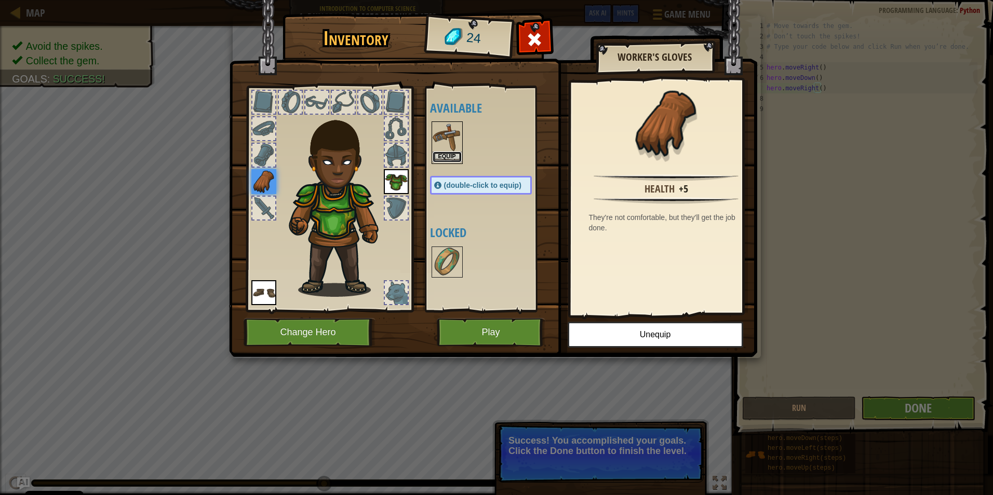
click at [451, 154] on button "Equip" at bounding box center [446, 157] width 29 height 11
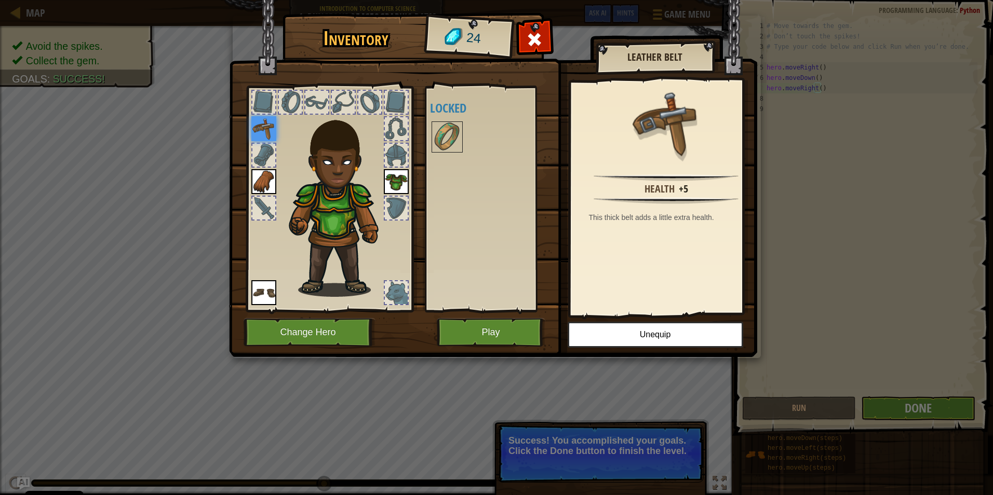
click at [268, 149] on div at bounding box center [263, 155] width 23 height 23
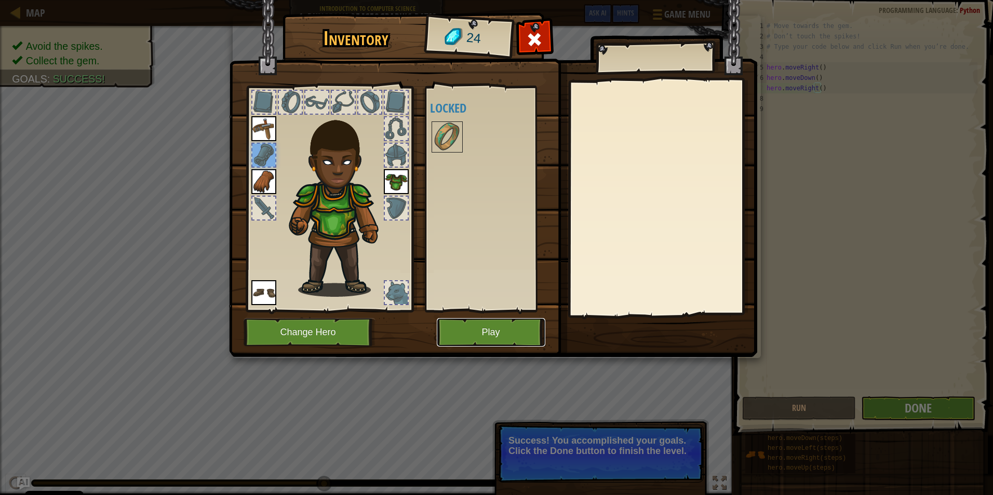
click at [475, 333] on button "Play" at bounding box center [491, 332] width 109 height 29
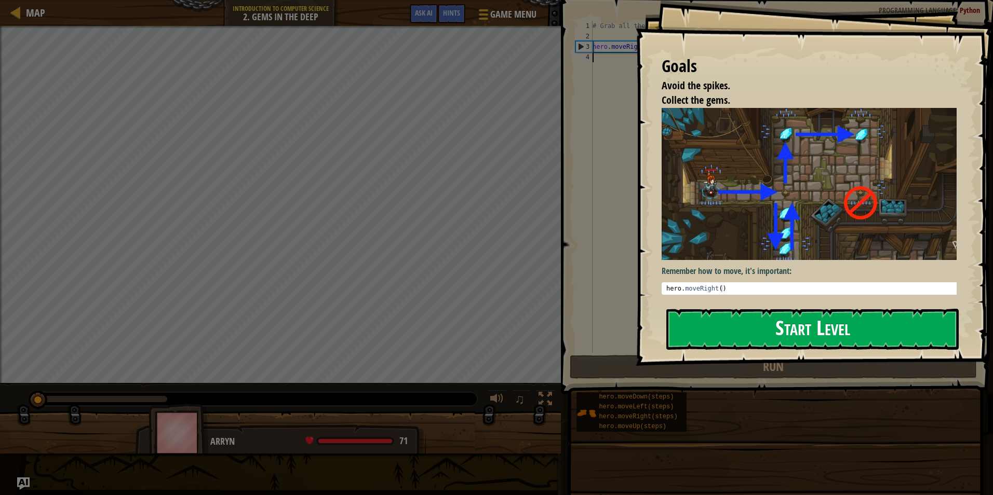
click at [792, 326] on button "Start Level" at bounding box center [812, 329] width 292 height 41
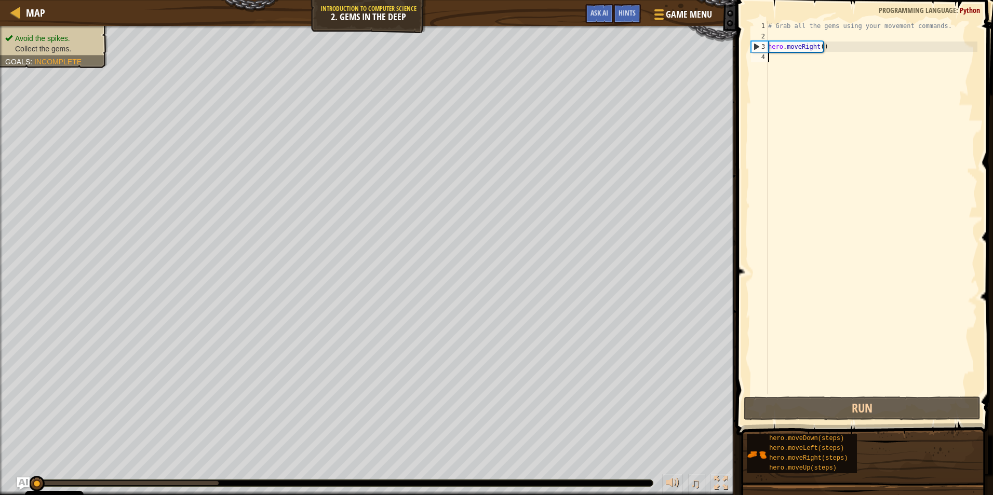
type textarea "h"
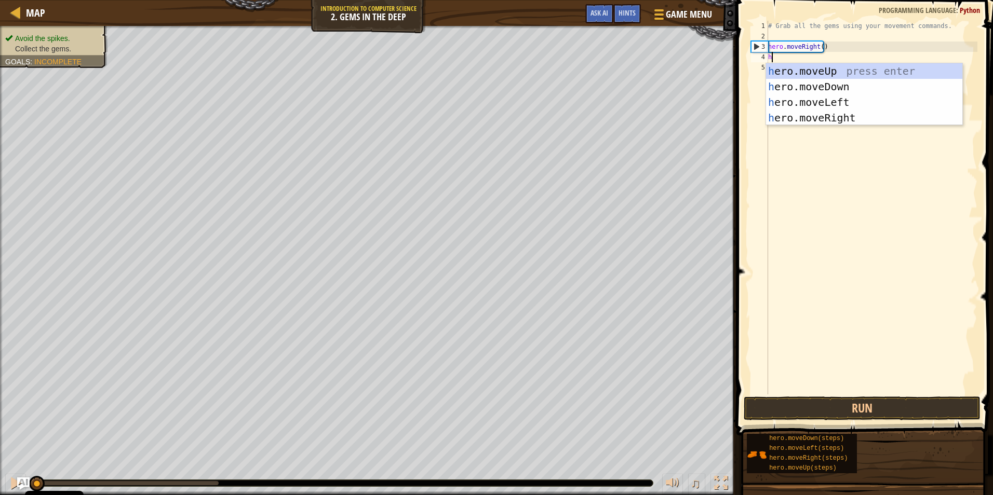
scroll to position [5, 0]
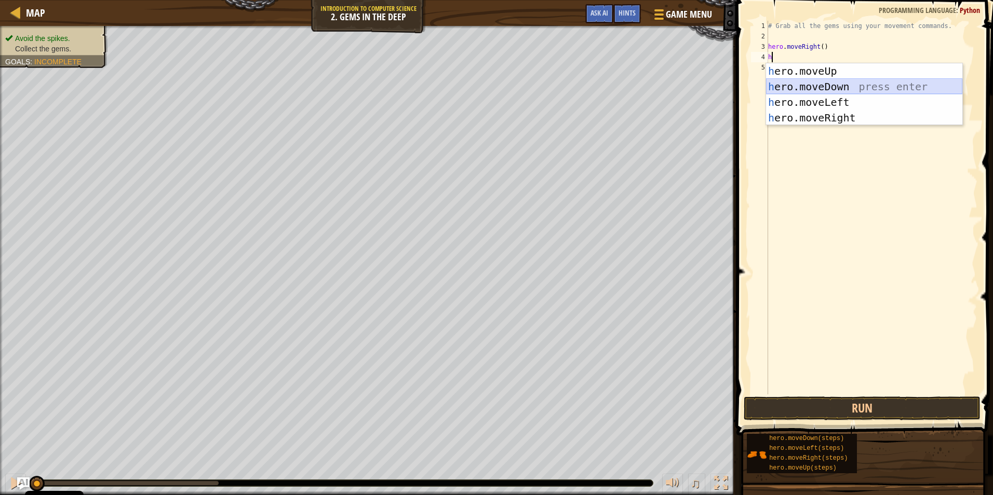
click at [827, 91] on div "h ero.moveUp press enter h ero.moveDown press enter h ero.moveLeft press enter …" at bounding box center [864, 109] width 196 height 93
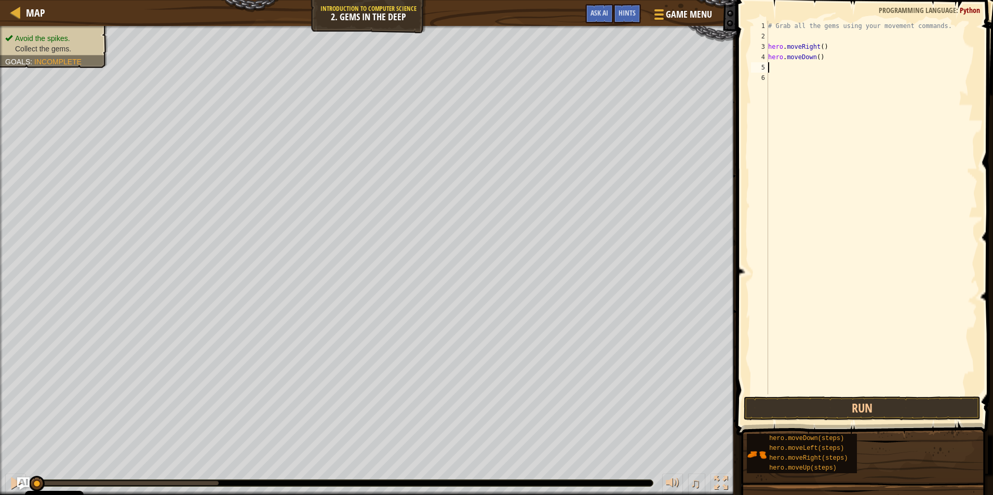
type textarea "h"
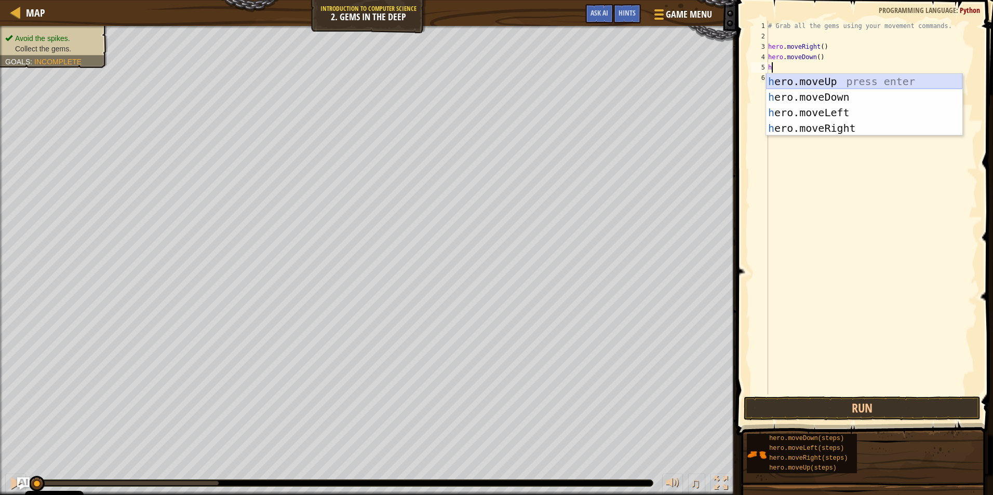
click at [847, 80] on div "h ero.moveUp press enter h ero.moveDown press enter h ero.moveLeft press enter …" at bounding box center [864, 120] width 196 height 93
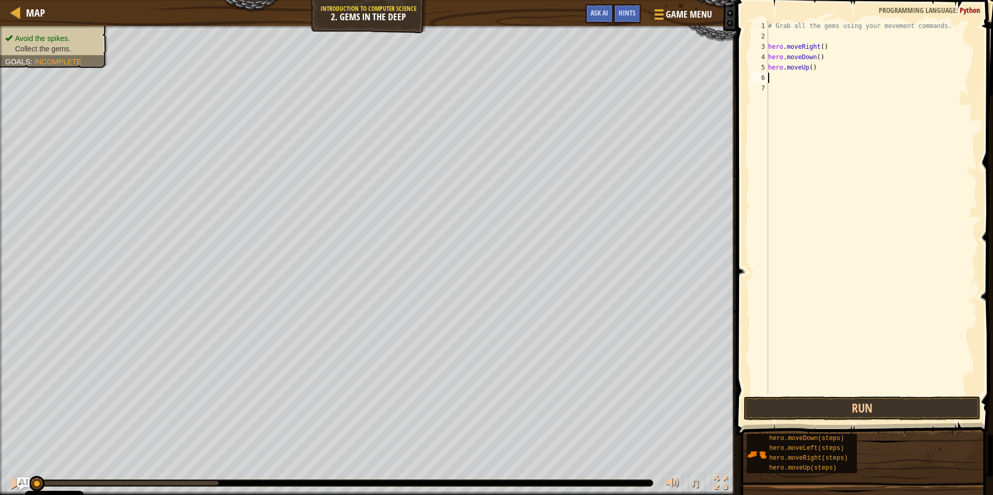
type textarea "h"
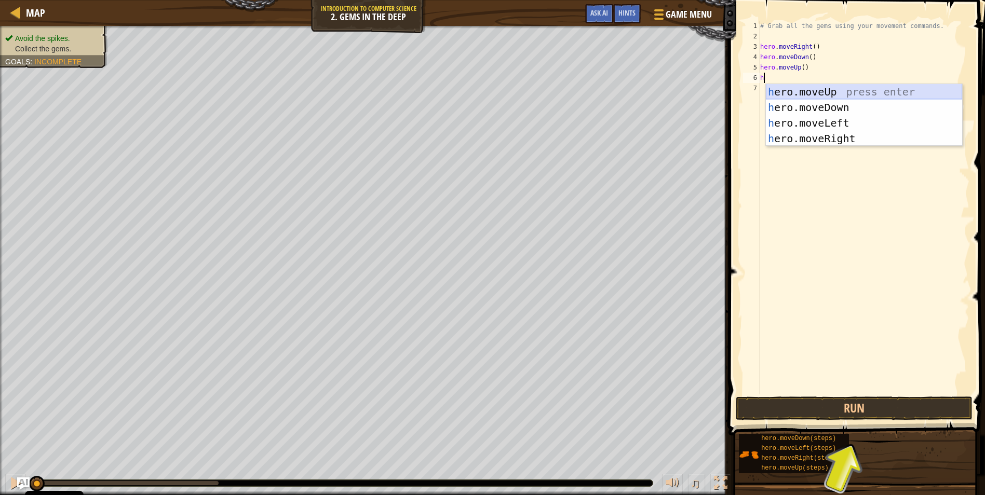
click at [842, 93] on div "h ero.moveUp press enter h ero.moveDown press enter h ero.moveLeft press enter …" at bounding box center [864, 130] width 196 height 93
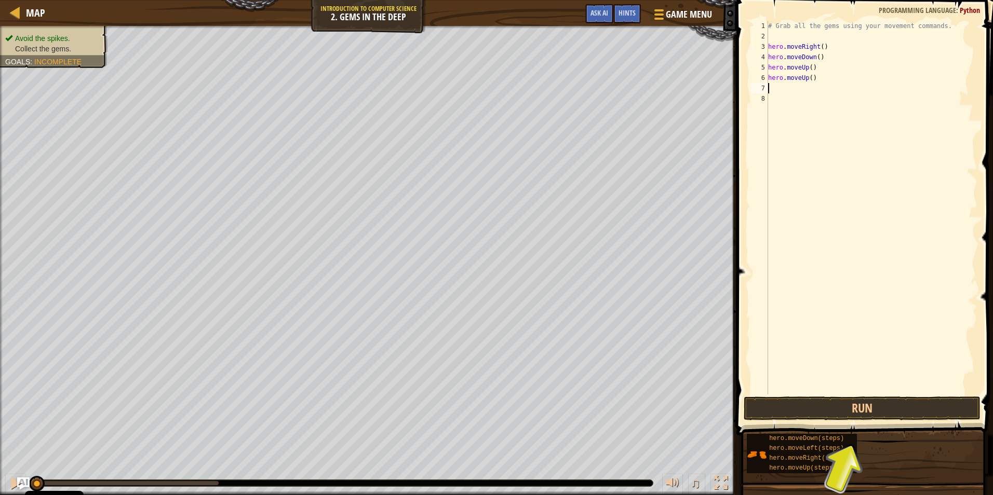
type textarea "h"
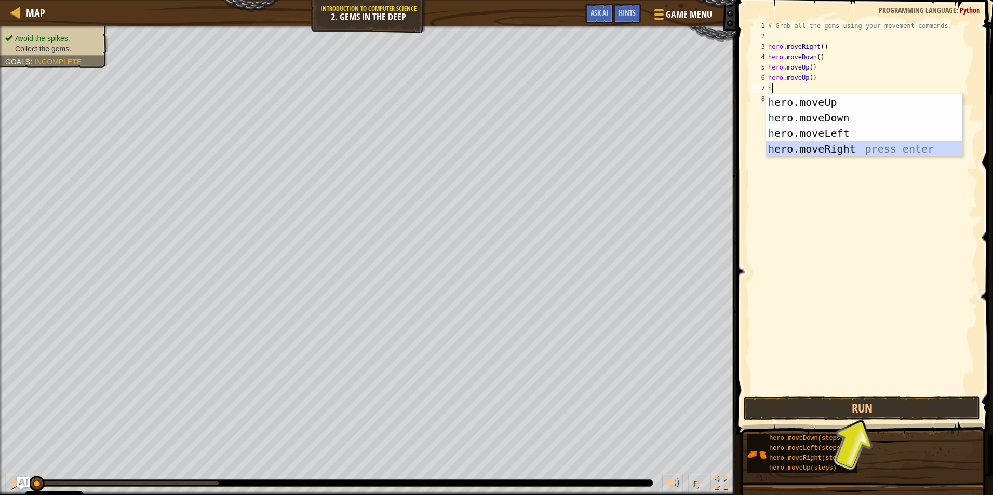
click at [850, 155] on div "h ero.moveUp press enter h ero.moveDown press enter h ero.moveLeft press enter …" at bounding box center [864, 140] width 196 height 93
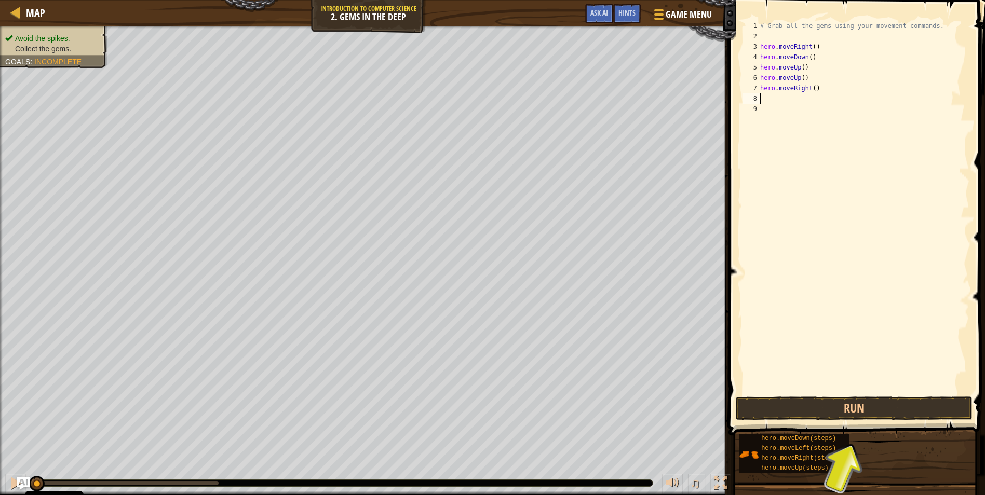
type textarea "h"
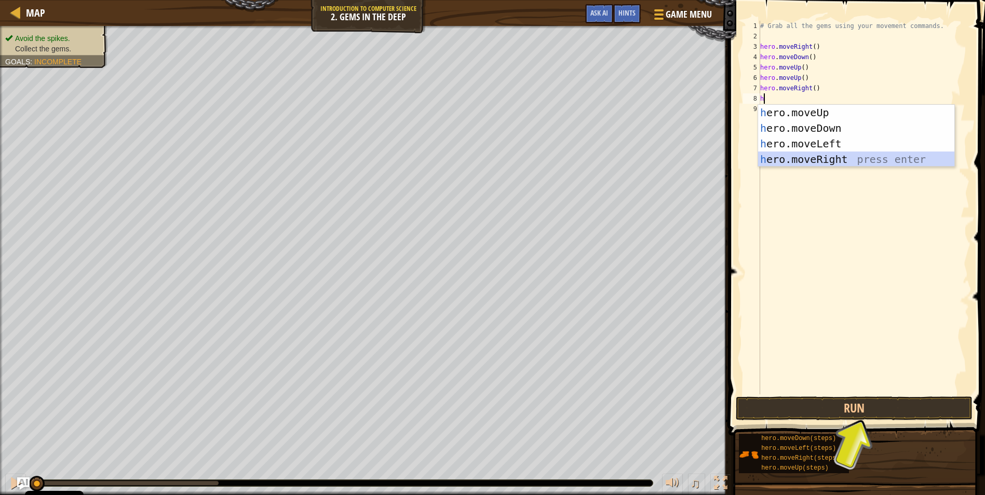
click at [840, 0] on body "Cookie Policy CodeCombat uses a few essential and non-essential cookies. Privac…" at bounding box center [492, 0] width 985 height 0
click at [822, 170] on div "# Grab all the gems using your movement commands. hero . moveRight ( ) hero . m…" at bounding box center [863, 218] width 211 height 395
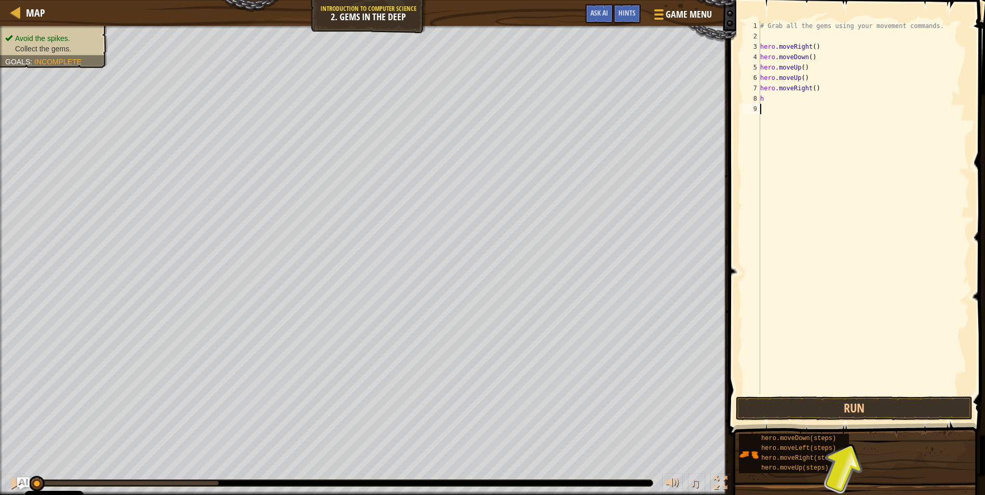
click at [793, 96] on div "# Grab all the gems using your movement commands. hero . moveRight ( ) hero . m…" at bounding box center [863, 218] width 211 height 395
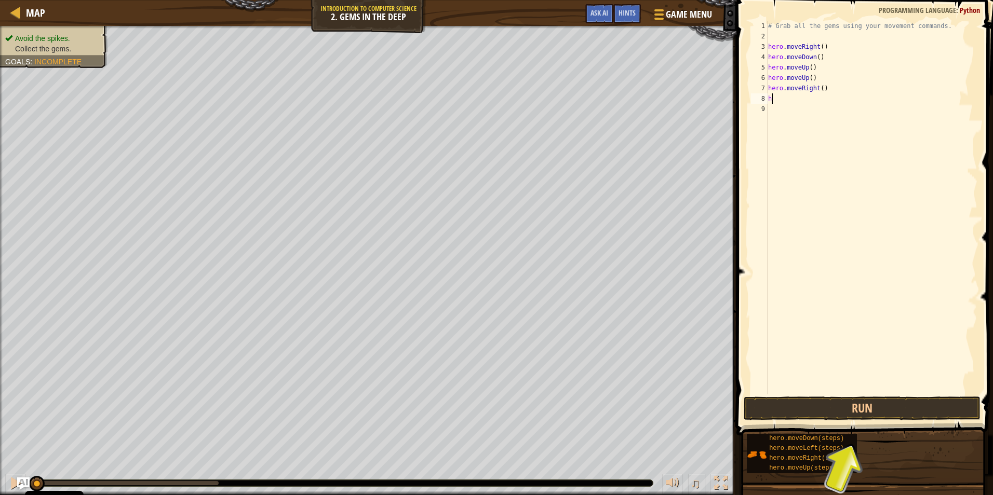
type textarea "he"
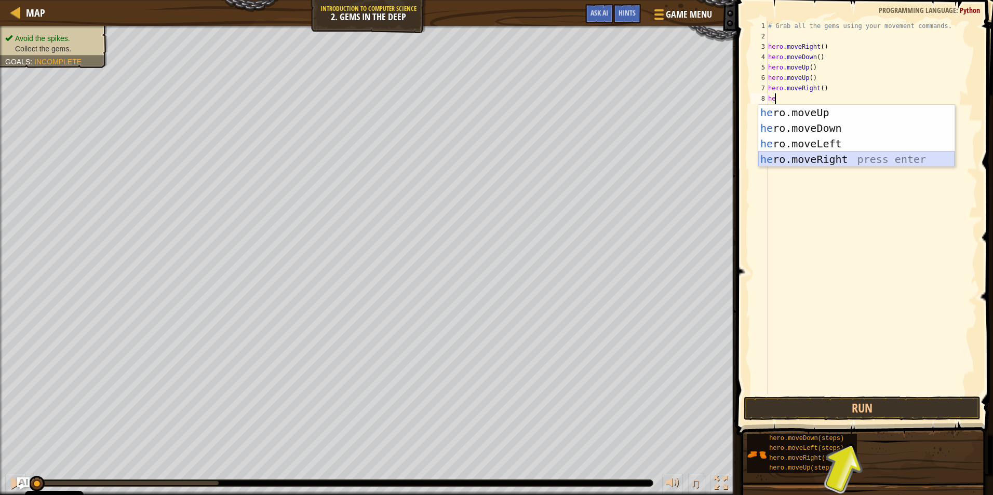
click at [830, 156] on div "he ro.moveUp press enter he ro.moveDown press enter he ro.moveLeft press enter …" at bounding box center [856, 151] width 196 height 93
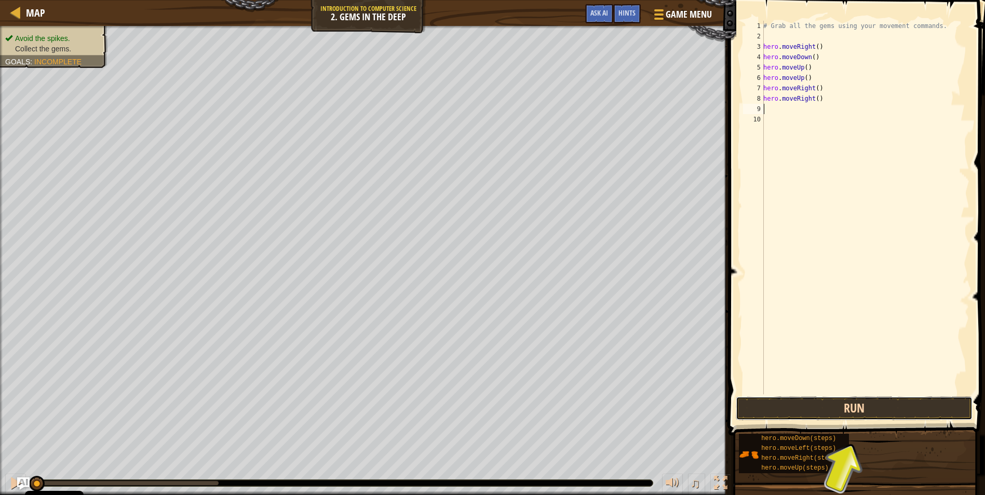
click at [874, 405] on button "Run" at bounding box center [854, 409] width 237 height 24
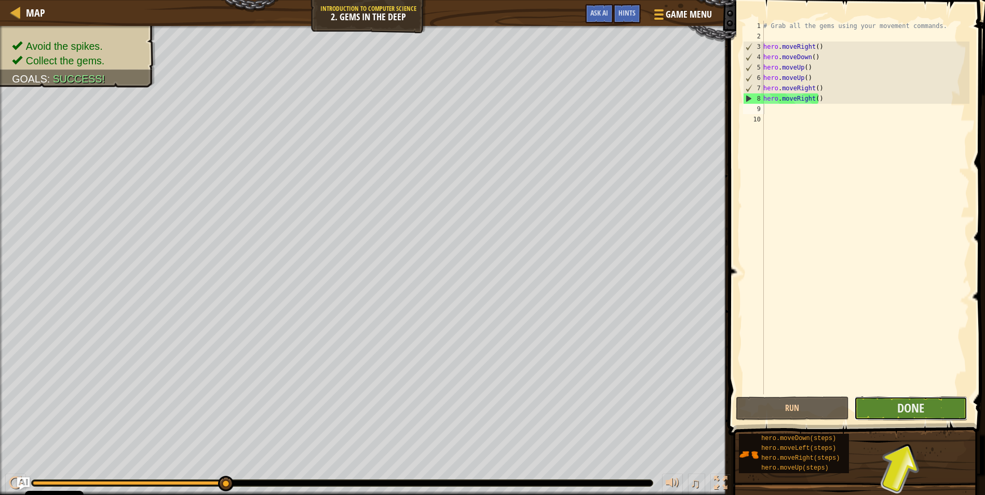
click at [946, 412] on button "Done" at bounding box center [910, 409] width 113 height 24
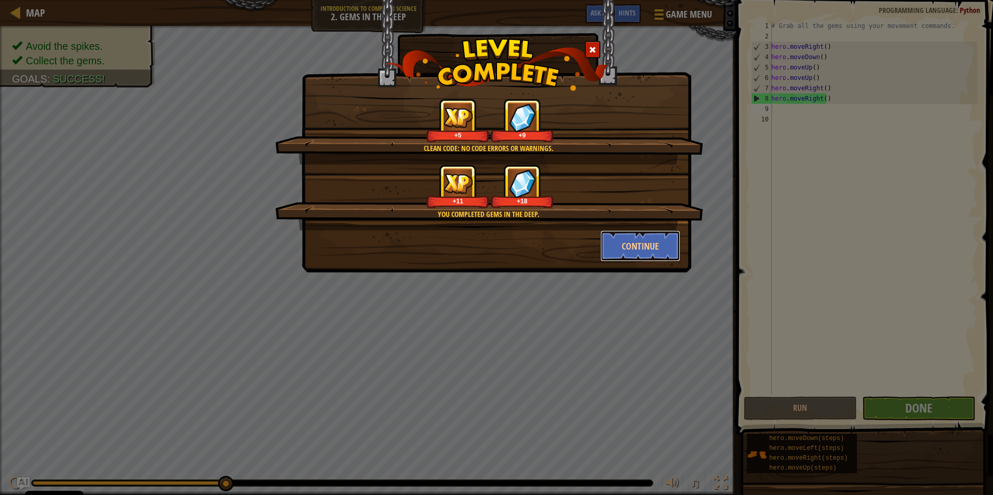
drag, startPoint x: 643, startPoint y: 247, endPoint x: 577, endPoint y: 346, distance: 119.1
click at [644, 247] on button "Continue" at bounding box center [640, 246] width 80 height 31
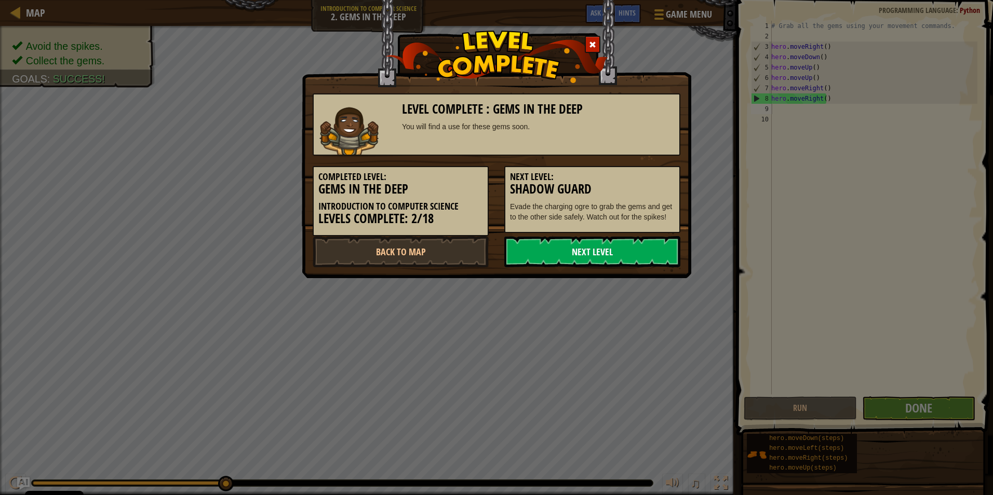
click at [633, 257] on link "Next Level" at bounding box center [592, 251] width 176 height 31
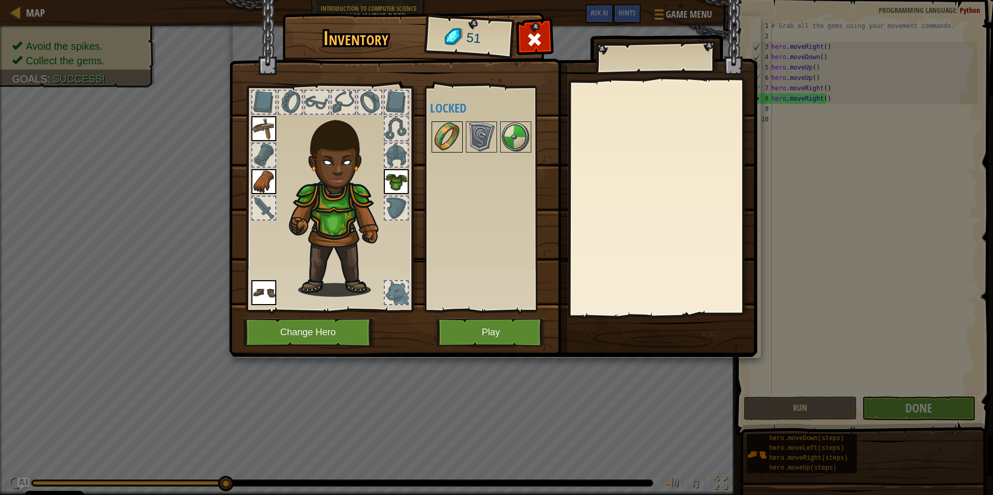
click at [450, 145] on img at bounding box center [446, 137] width 29 height 29
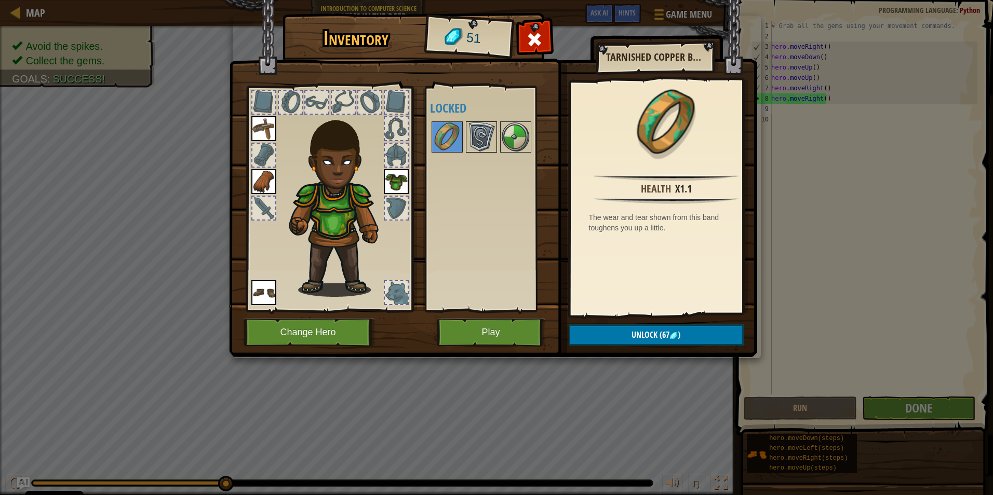
click at [490, 142] on img at bounding box center [481, 137] width 29 height 29
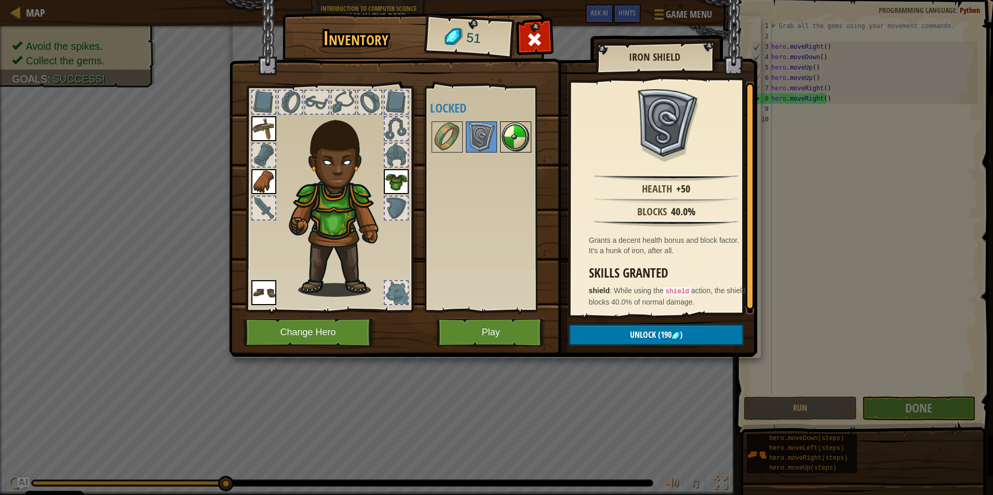
click at [519, 145] on img at bounding box center [515, 137] width 29 height 29
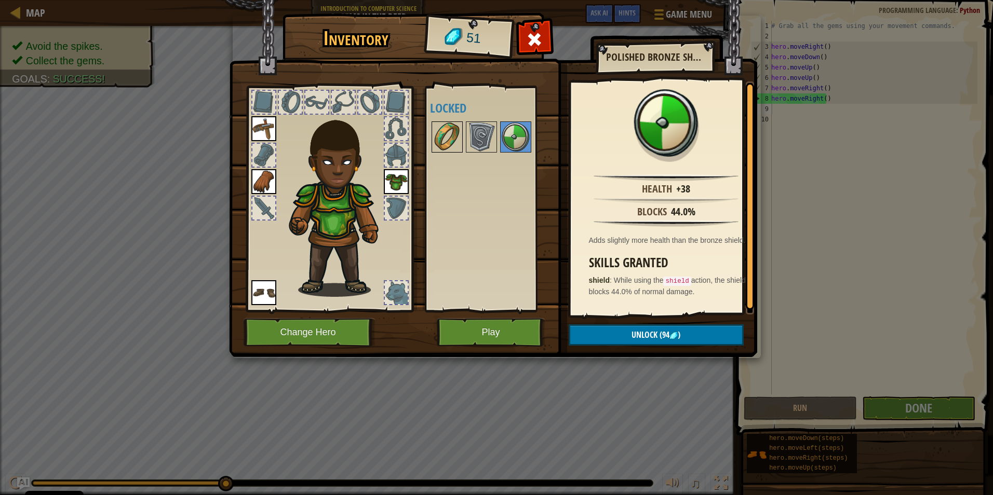
click at [453, 140] on img at bounding box center [446, 137] width 29 height 29
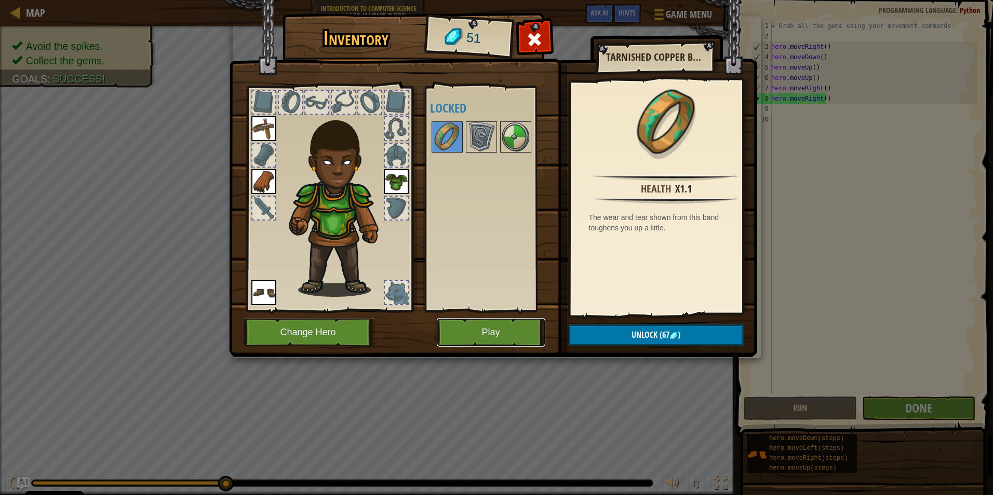
click at [484, 337] on button "Play" at bounding box center [491, 332] width 109 height 29
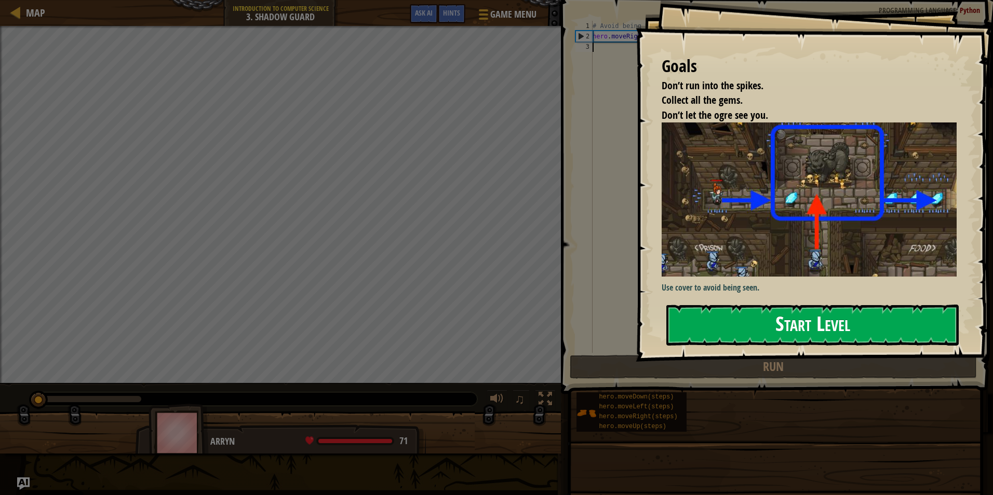
click at [819, 324] on button "Start Level" at bounding box center [812, 325] width 292 height 41
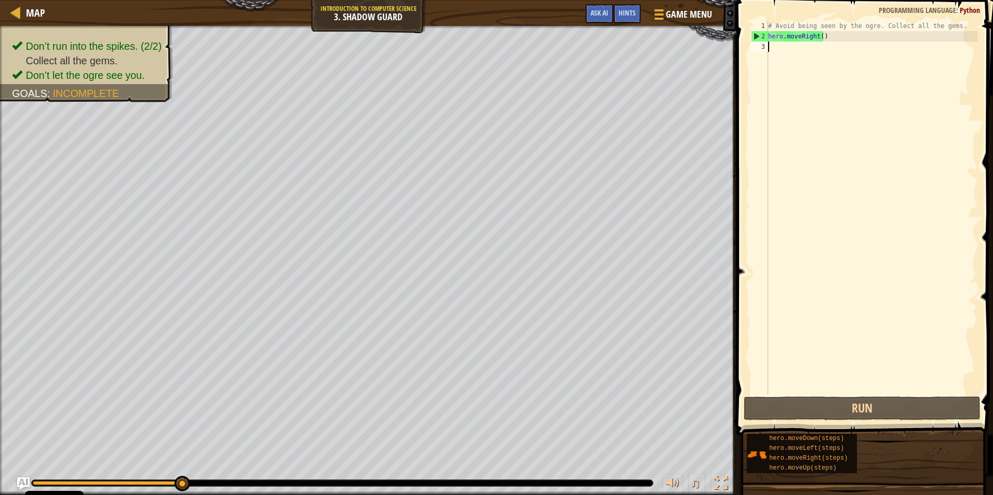
type textarea "h"
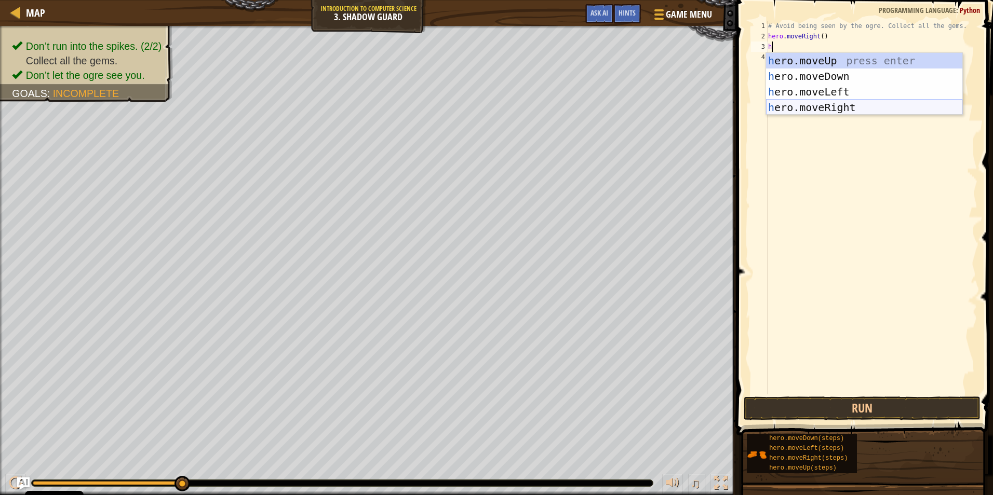
click at [842, 110] on div "h ero.moveUp press enter h ero.moveDown press enter h ero.moveLeft press enter …" at bounding box center [864, 99] width 196 height 93
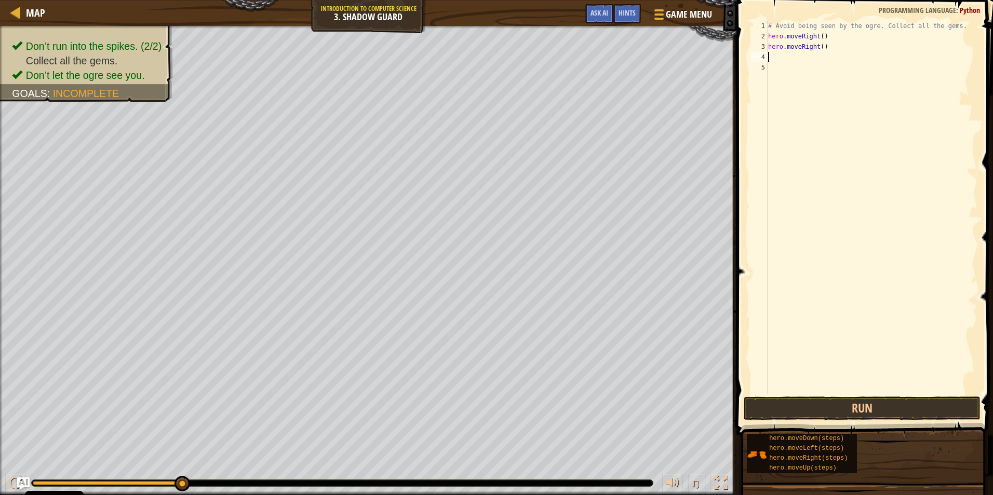
type textarea "h"
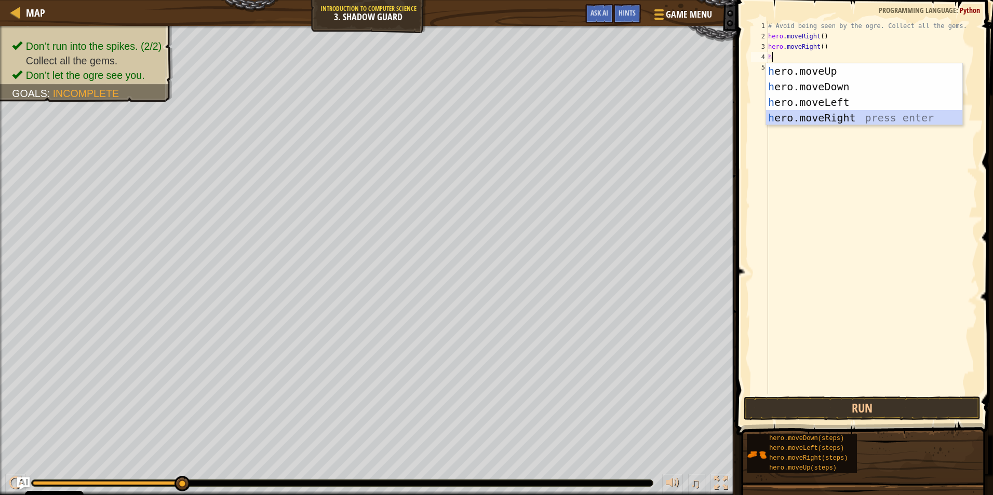
click at [842, 110] on div "h ero.moveUp press enter h ero.moveDown press enter h ero.moveLeft press enter …" at bounding box center [864, 109] width 196 height 93
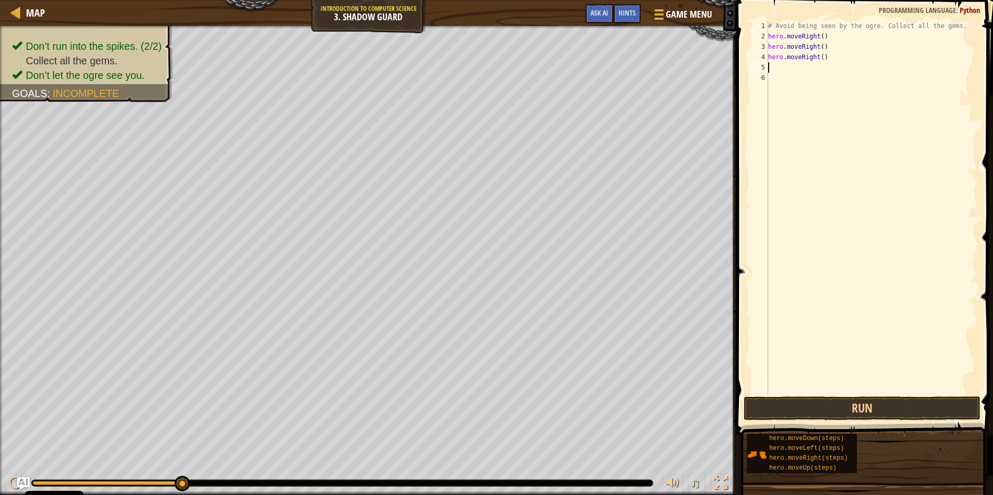
type textarea "h"
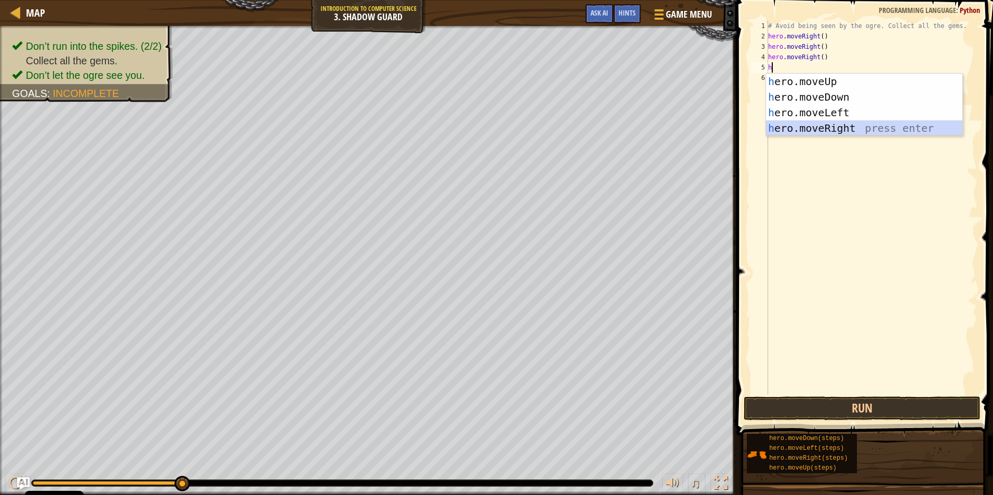
click at [832, 121] on div "h ero.moveUp press enter h ero.moveDown press enter h ero.moveLeft press enter …" at bounding box center [864, 120] width 196 height 93
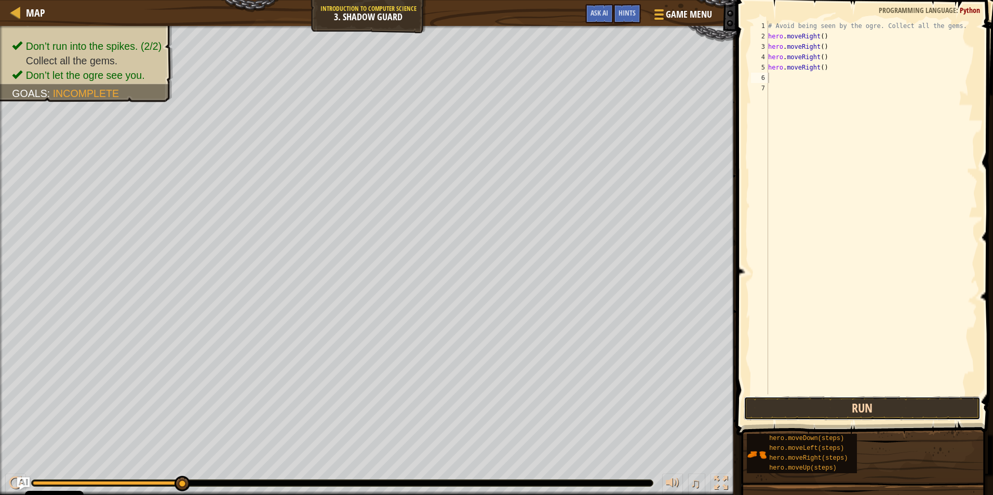
click at [937, 399] on button "Run" at bounding box center [861, 409] width 237 height 24
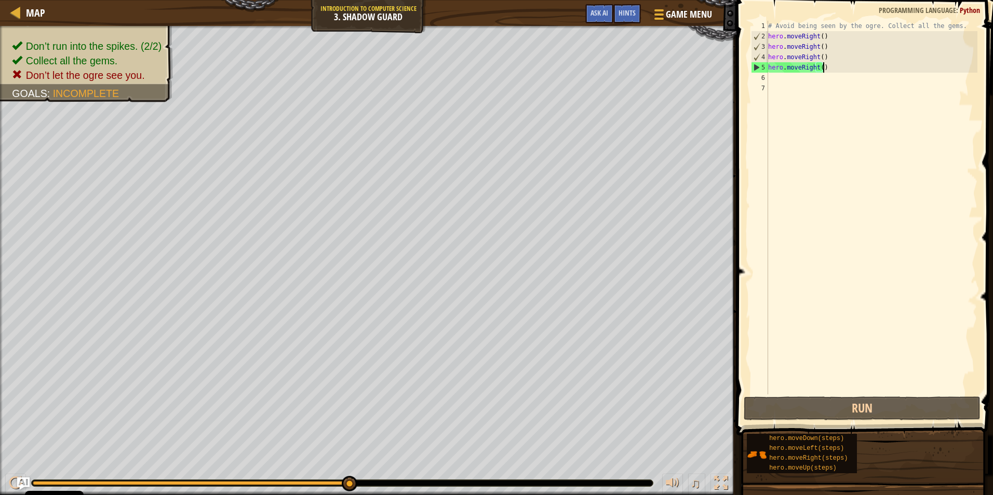
click at [831, 65] on div "# Avoid being seen by the ogre. Collect all the gems. hero . moveRight ( ) hero…" at bounding box center [871, 218] width 211 height 395
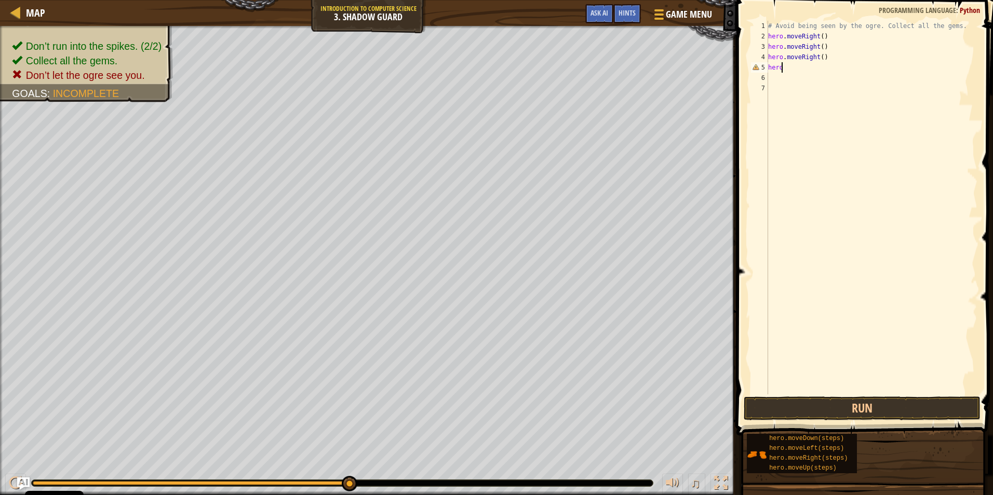
type textarea "h"
click at [829, 59] on div "# Avoid being seen by the ogre. Collect all the gems. hero . moveRight ( ) hero…" at bounding box center [871, 218] width 211 height 395
type textarea "h"
click at [875, 409] on button "Run" at bounding box center [861, 409] width 237 height 24
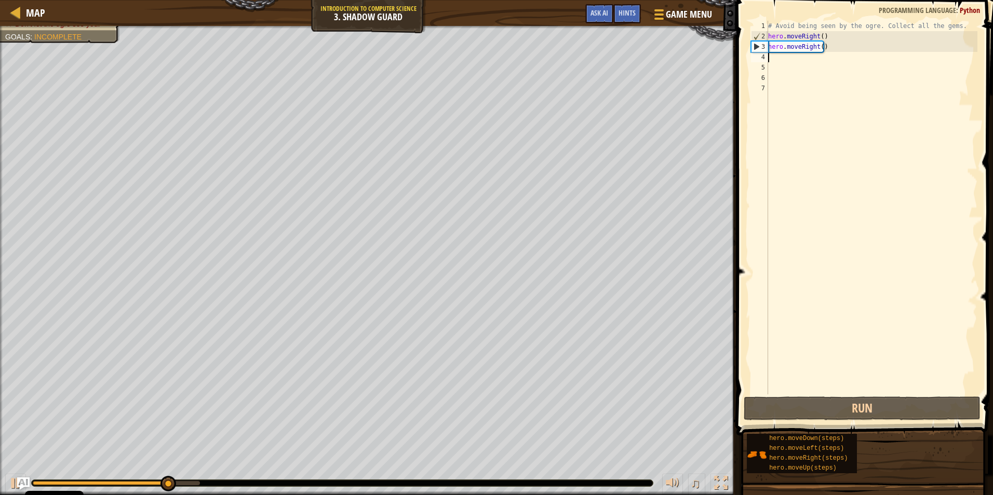
click at [818, 49] on div "# Avoid being seen by the ogre. Collect all the gems. hero . moveRight ( ) hero…" at bounding box center [871, 218] width 211 height 395
click at [814, 49] on div "# Avoid being seen by the ogre. Collect all the gems. hero . moveRight ( ) hero…" at bounding box center [871, 218] width 211 height 395
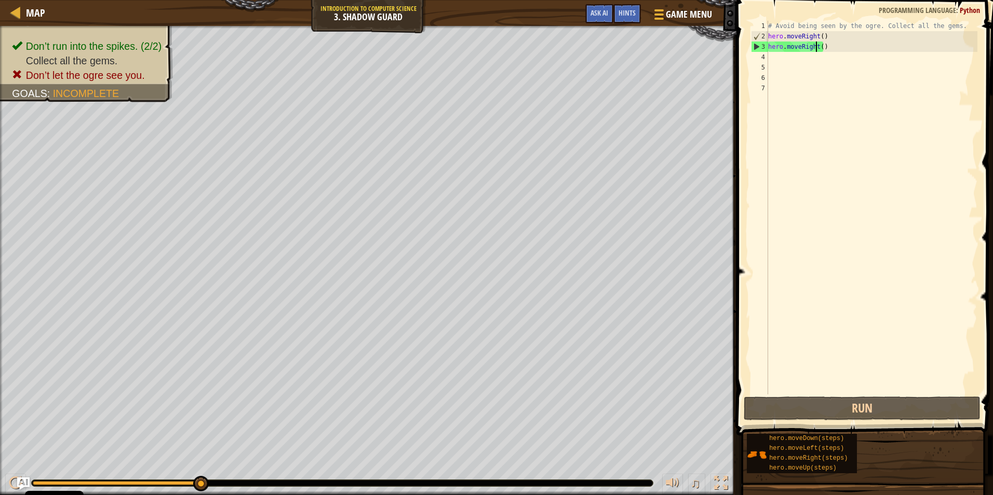
click at [815, 51] on div "# Avoid being seen by the ogre. Collect all the gems. hero . moveRight ( ) hero…" at bounding box center [871, 218] width 211 height 395
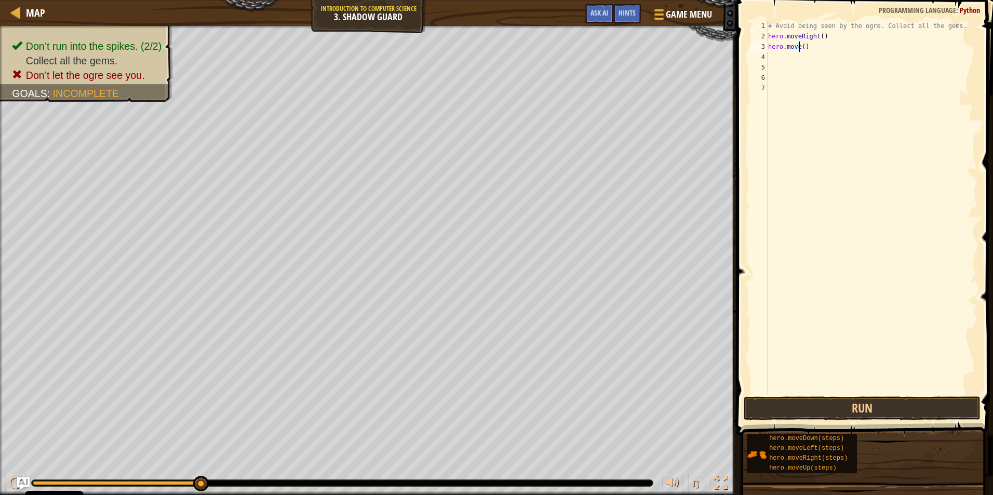
scroll to position [5, 3]
click at [807, 56] on div "hero.moveUp press enter" at bounding box center [864, 76] width 196 height 47
click at [802, 50] on div "# Avoid being seen by the ogre. Collect all the gems. hero . moveRight ( ) hero…" at bounding box center [871, 218] width 211 height 395
click at [808, 49] on div "# Avoid being seen by the ogre. Collect all the gems. hero . moveRight ( ) hero…" at bounding box center [871, 218] width 211 height 395
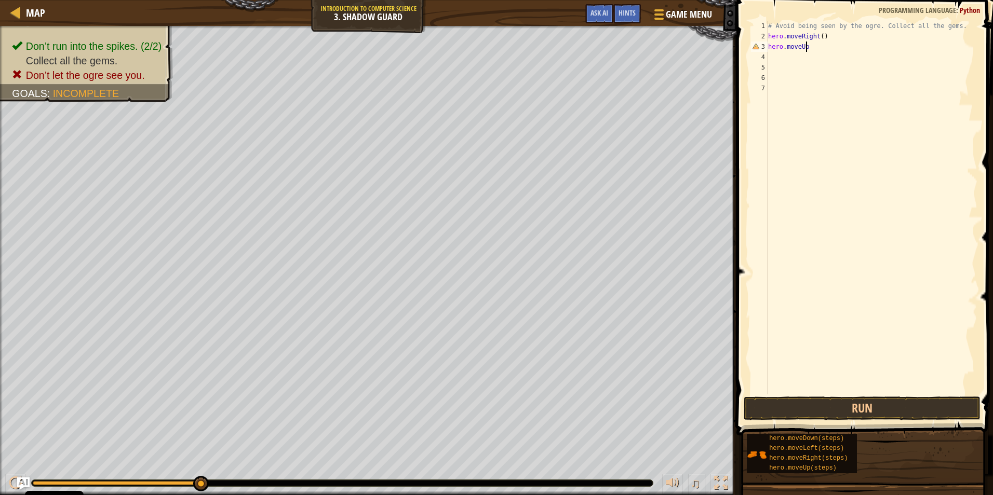
scroll to position [5, 3]
type textarea "hero.moveUp()"
click at [778, 51] on div "# Avoid being seen by the ogre. Collect all the gems. hero . moveRight ( ) hero…" at bounding box center [871, 218] width 211 height 395
click at [790, 60] on div "# Avoid being seen by the ogre. Collect all the gems. hero . moveRight ( ) hero…" at bounding box center [871, 218] width 211 height 395
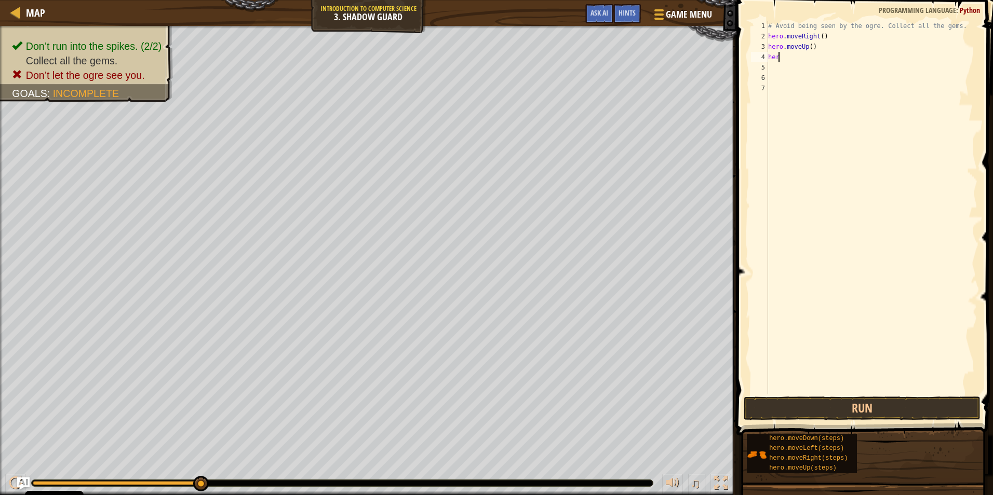
type textarea "hero"
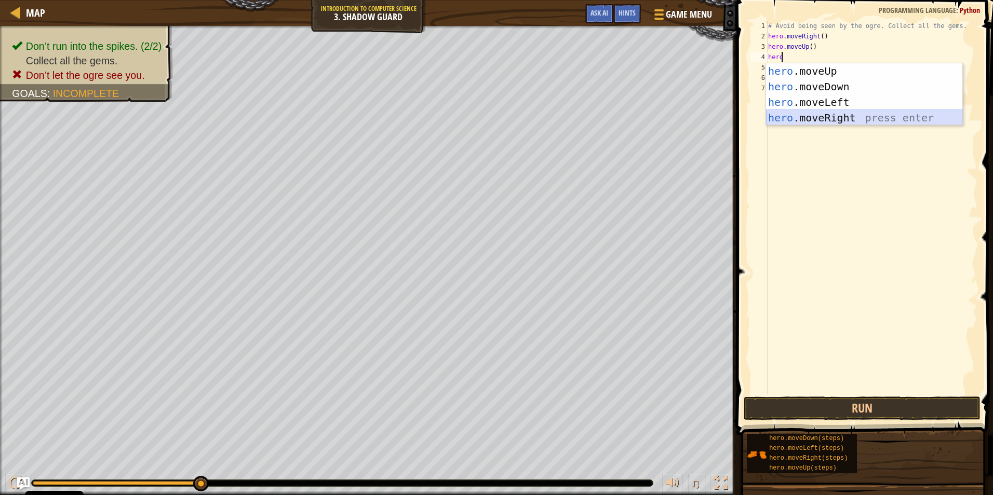
click at [841, 113] on div "hero .moveUp press enter hero .moveDown press enter hero .moveLeft press enter …" at bounding box center [864, 109] width 196 height 93
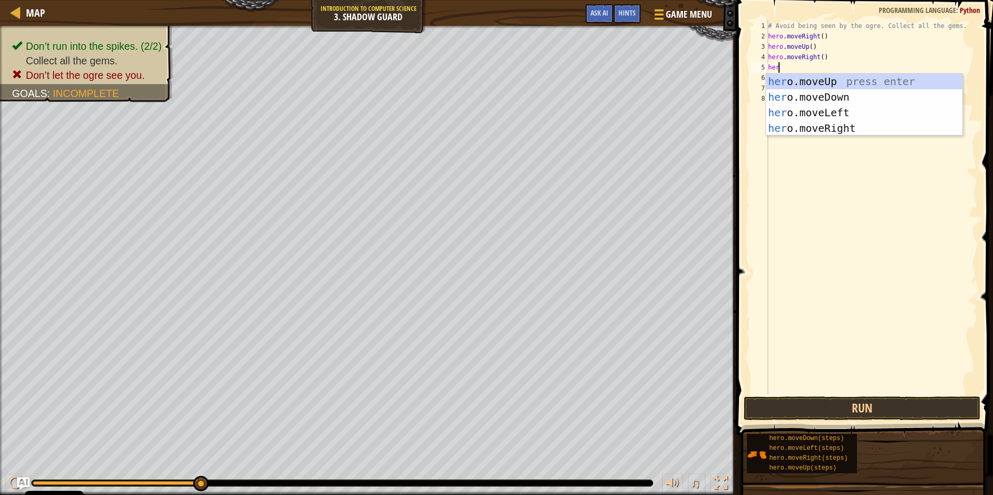
type textarea "hero"
click at [832, 92] on div "hero .moveUp press enter hero .moveDown press enter hero .moveLeft press enter …" at bounding box center [864, 120] width 196 height 93
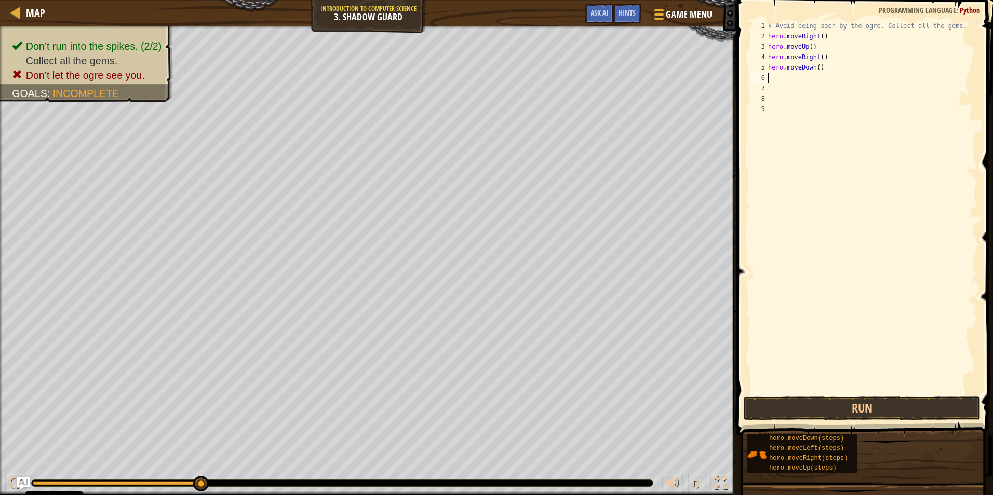
scroll to position [5, 0]
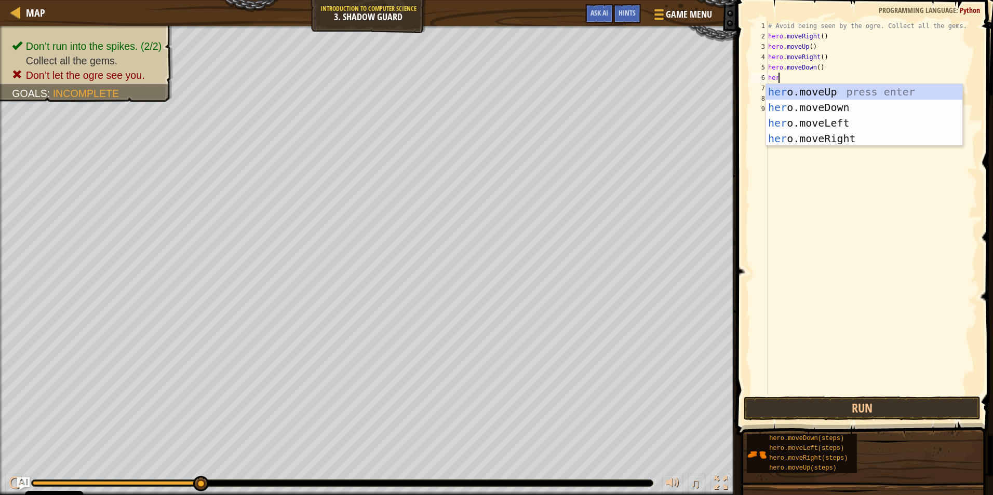
type textarea "hero"
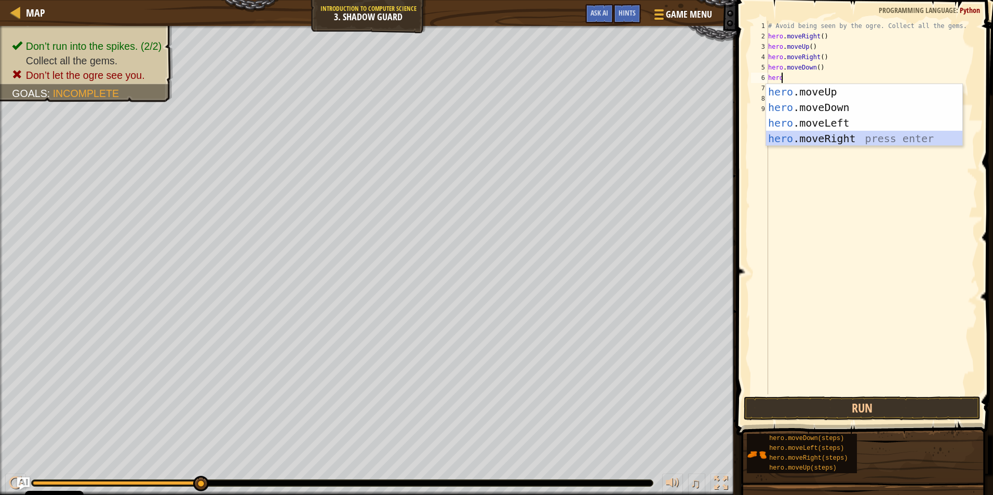
drag, startPoint x: 827, startPoint y: 140, endPoint x: 835, endPoint y: 142, distance: 9.2
click at [832, 140] on div "hero .moveUp press enter hero .moveDown press enter hero .moveLeft press enter …" at bounding box center [864, 130] width 196 height 93
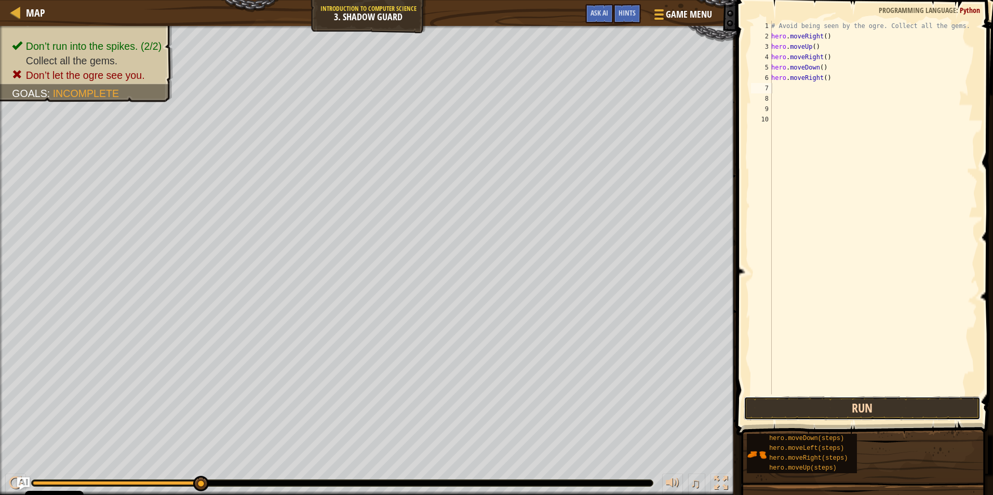
click at [884, 401] on button "Run" at bounding box center [861, 409] width 237 height 24
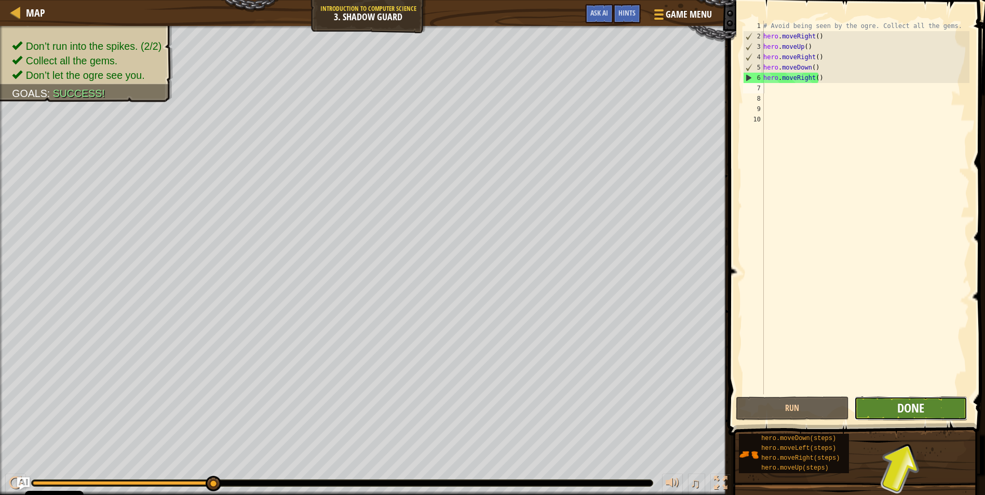
click at [912, 410] on span "Done" at bounding box center [910, 408] width 27 height 17
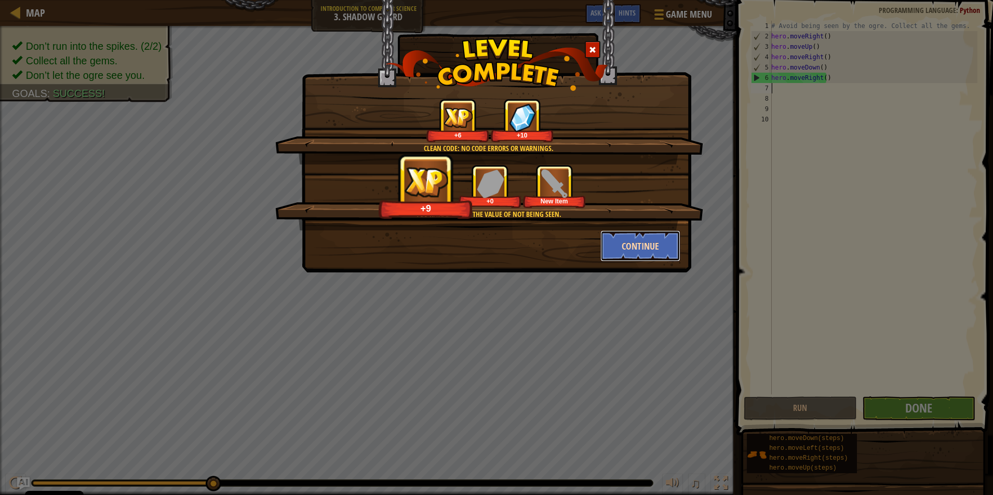
click at [622, 253] on button "Continue" at bounding box center [640, 246] width 80 height 31
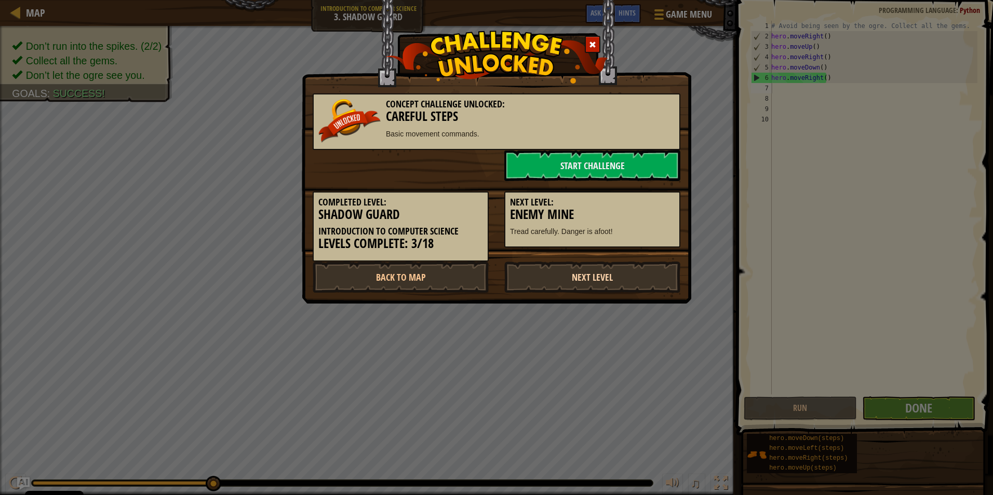
click at [616, 285] on link "Next Level" at bounding box center [592, 277] width 176 height 31
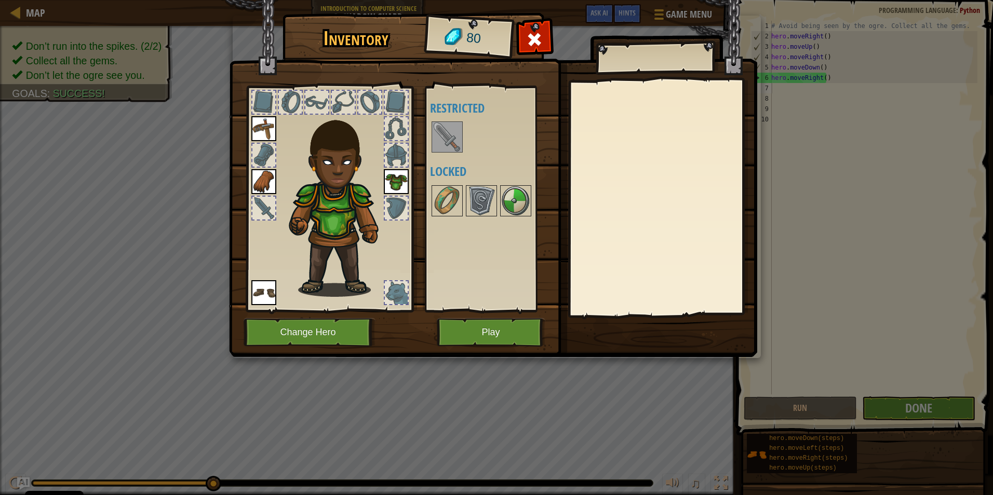
click at [438, 118] on div "Available Equip Equip Equip Equip (double-click to equip) Restricted Locked" at bounding box center [495, 199] width 130 height 217
click at [430, 148] on div at bounding box center [495, 137] width 130 height 34
click at [446, 190] on img at bounding box center [446, 200] width 29 height 29
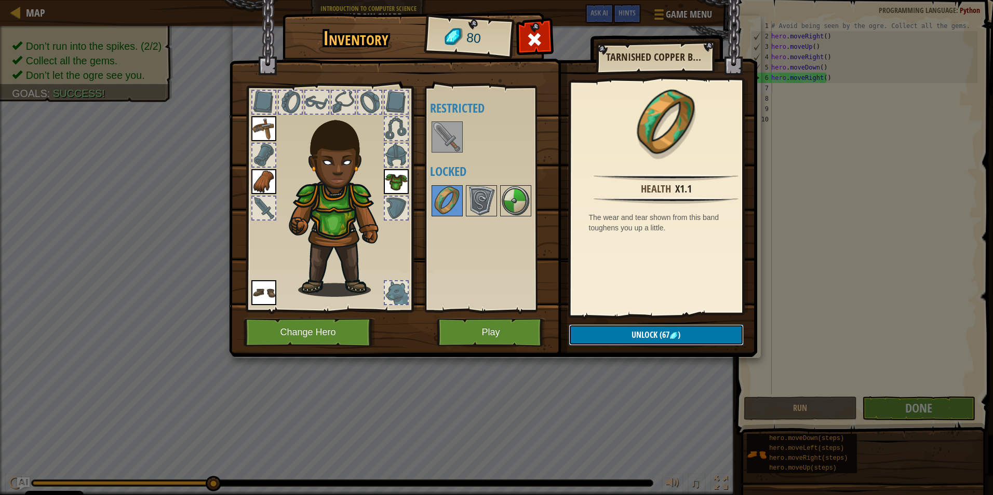
click at [607, 326] on button "Unlock (67 )" at bounding box center [656, 334] width 175 height 21
click at [602, 328] on button "Confirm" at bounding box center [656, 334] width 175 height 21
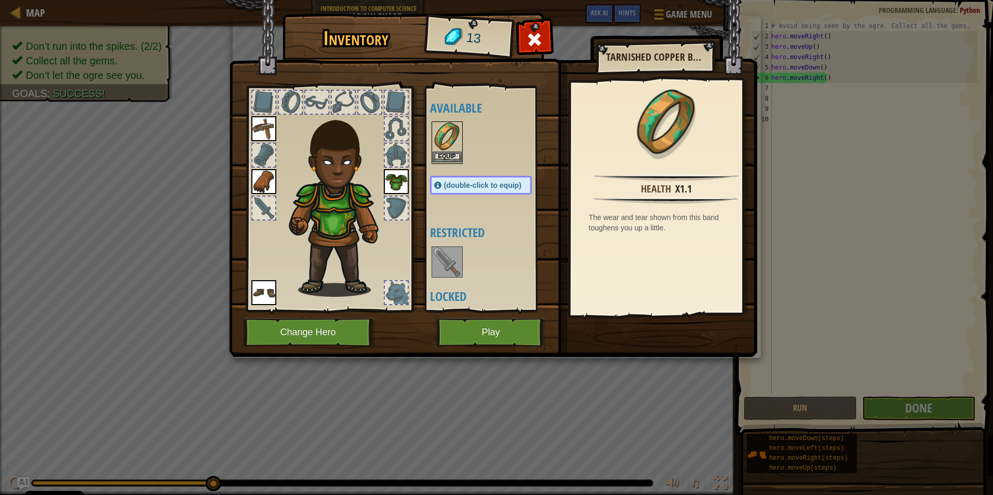
click at [447, 130] on img at bounding box center [446, 137] width 29 height 29
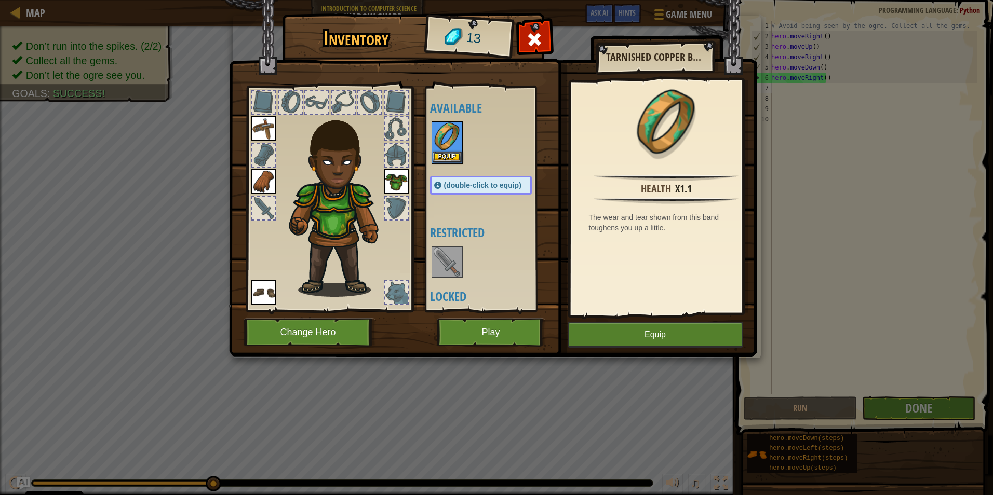
click at [449, 130] on img at bounding box center [446, 137] width 29 height 29
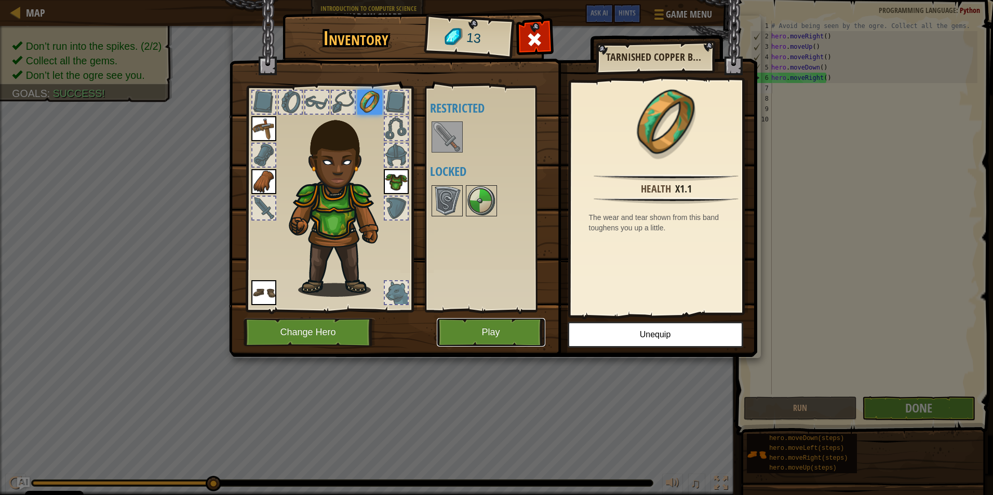
click at [498, 331] on button "Play" at bounding box center [491, 332] width 109 height 29
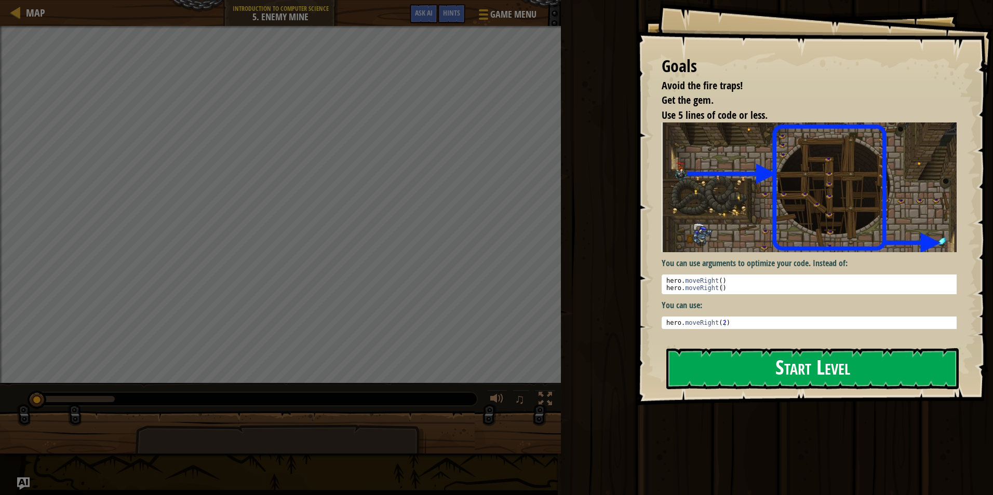
click at [806, 369] on button "Start Level" at bounding box center [812, 368] width 292 height 41
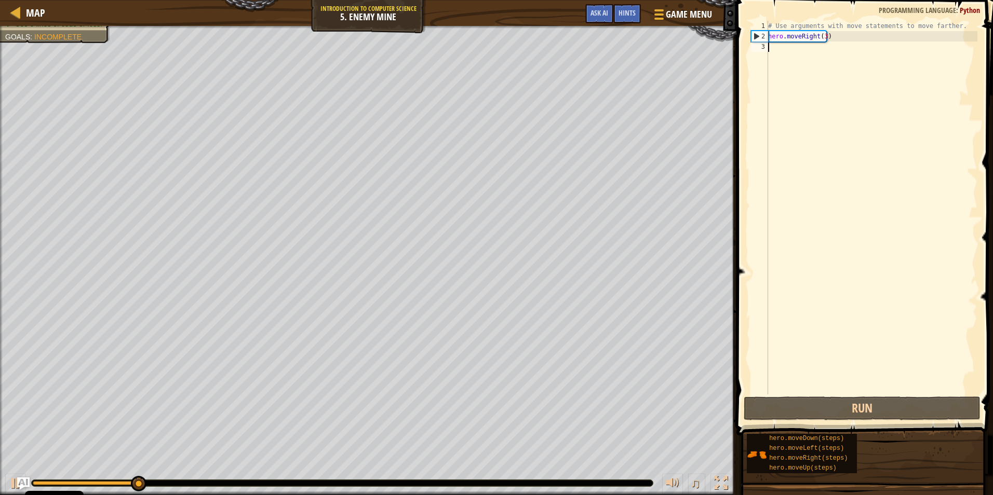
type textarea "he"
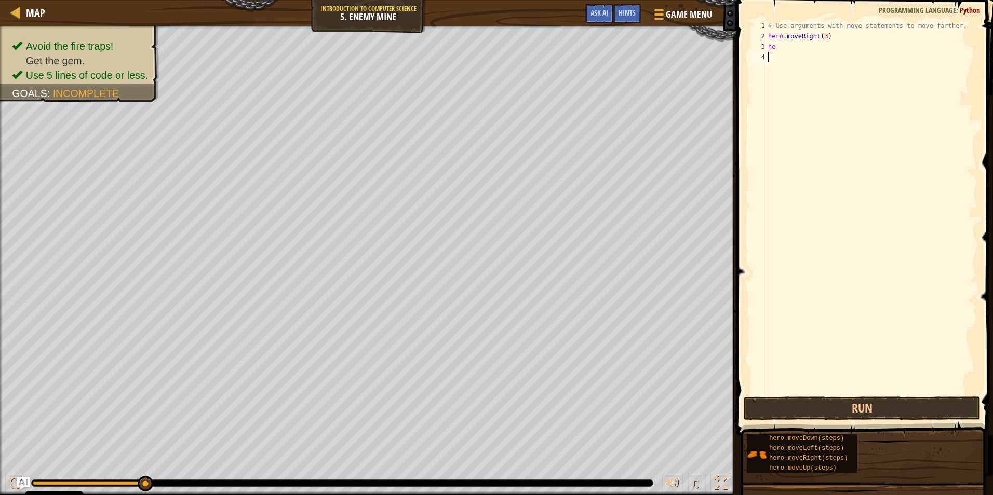
click at [840, 52] on div "# Use arguments with move statements to move farther. hero . moveRight ( 3 ) he" at bounding box center [871, 218] width 211 height 395
click at [792, 50] on div "# Use arguments with move statements to move farther. hero . moveRight ( 3 ) he" at bounding box center [871, 218] width 211 height 395
type textarea "her"
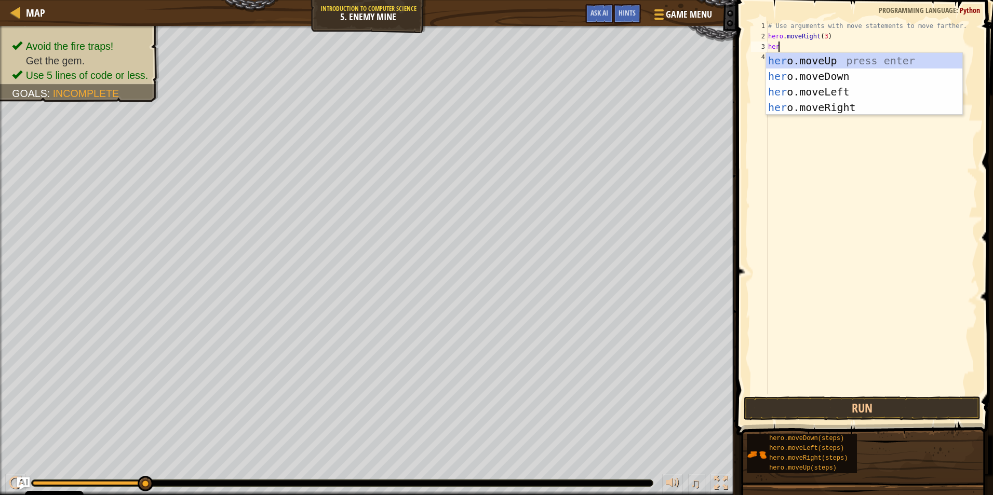
scroll to position [5, 1]
click at [811, 56] on div "her o.moveUp press enter her o.moveDown press enter her o.moveLeft press enter …" at bounding box center [864, 99] width 196 height 93
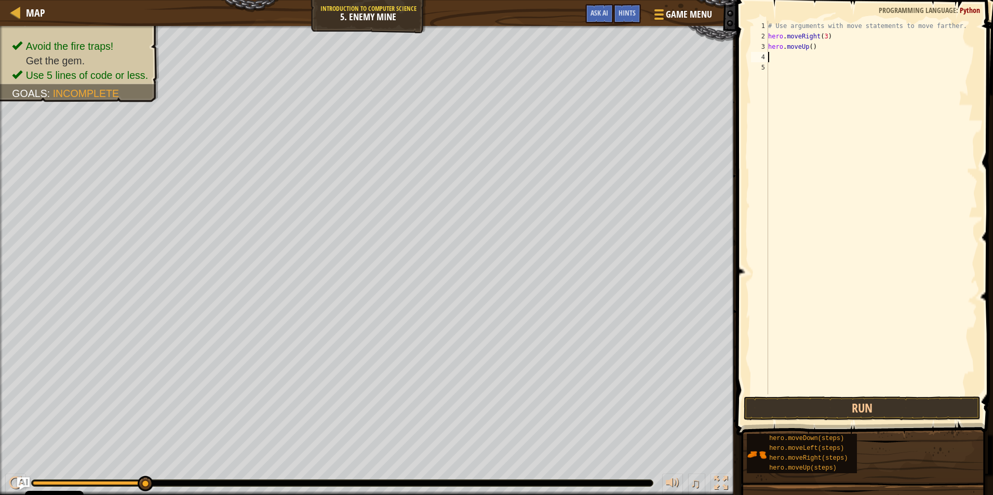
scroll to position [5, 0]
type textarea "he"
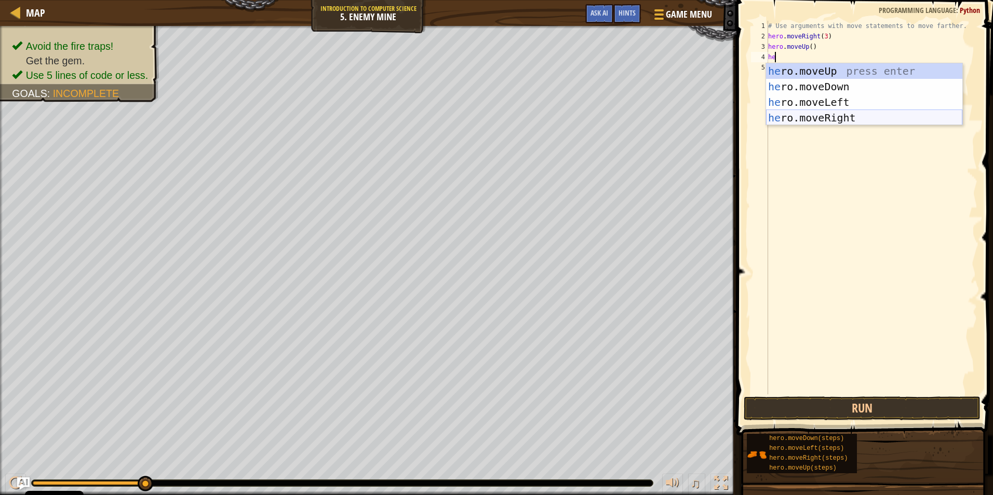
click at [846, 121] on div "he ro.moveUp press enter he ro.moveDown press enter he ro.moveLeft press enter …" at bounding box center [864, 109] width 196 height 93
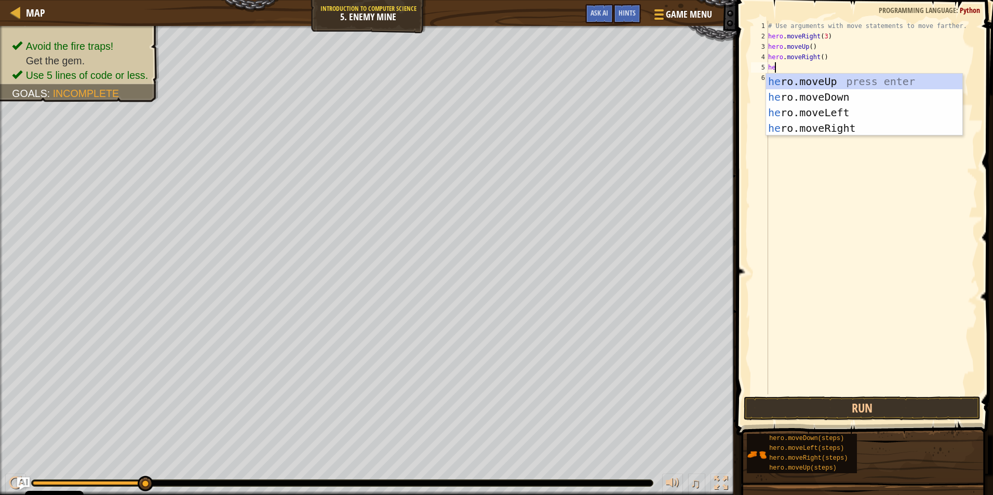
type textarea "her"
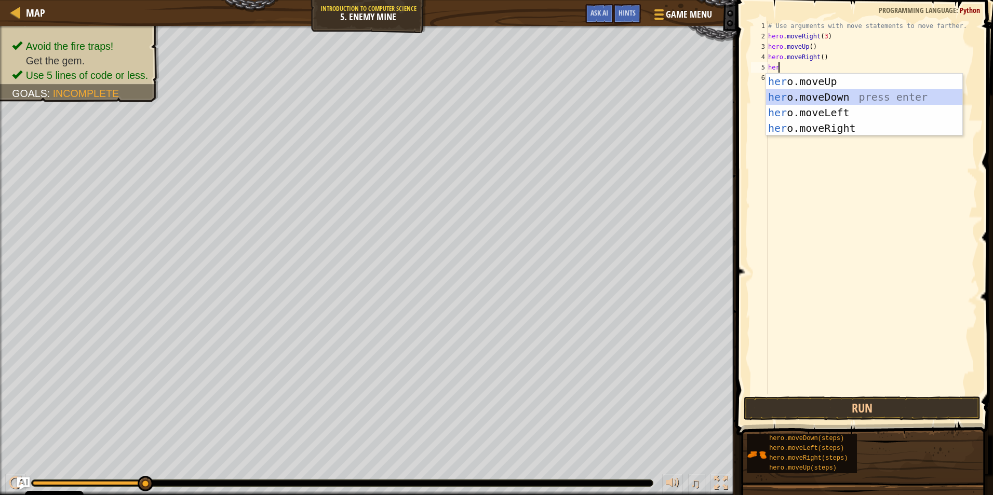
click at [833, 94] on div "her o.moveUp press enter her o.moveDown press enter her o.moveLeft press enter …" at bounding box center [864, 120] width 196 height 93
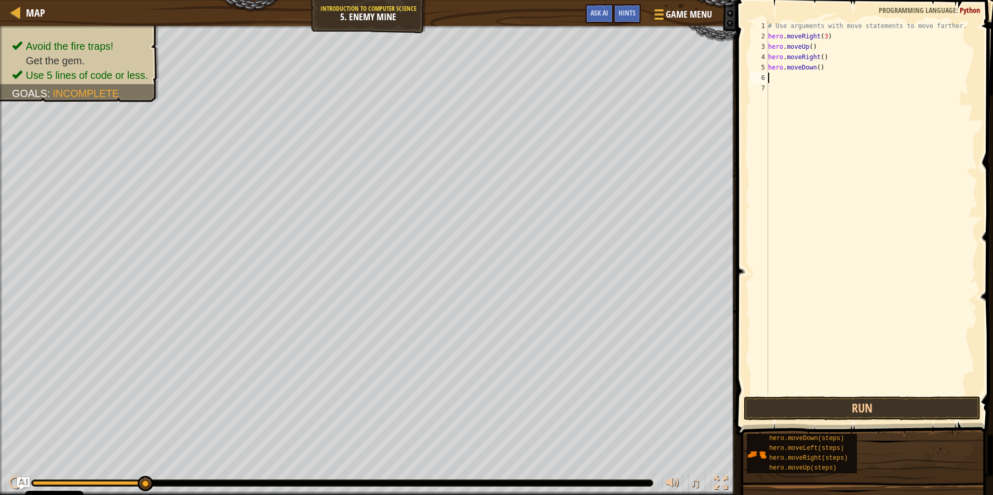
scroll to position [5, 0]
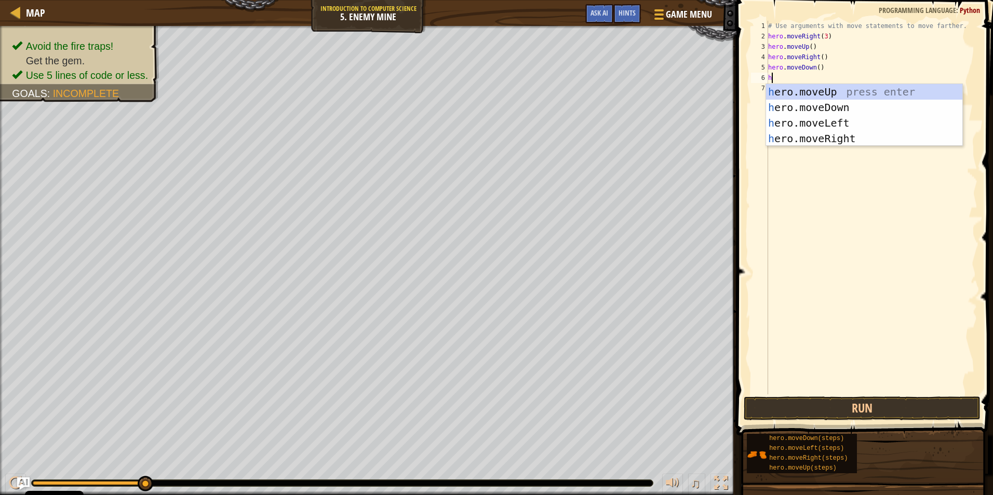
type textarea "her"
click at [817, 93] on div "her o.moveUp press enter her o.moveDown press enter her o.moveLeft press enter …" at bounding box center [864, 130] width 196 height 93
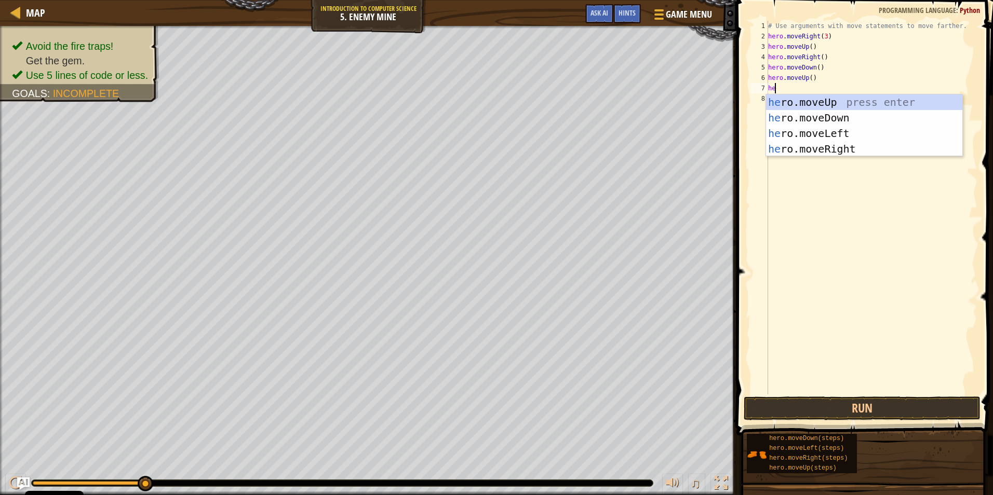
type textarea "her"
click at [854, 98] on div "her o.moveUp press enter her o.moveDown press enter her o.moveLeft press enter …" at bounding box center [864, 140] width 196 height 93
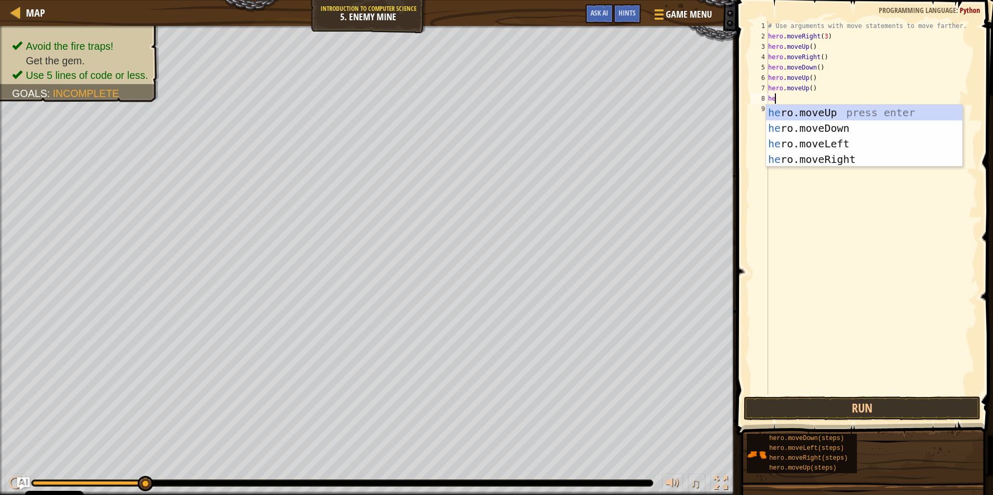
type textarea "her"
click at [831, 159] on div "her o.moveUp press enter her o.moveDown press enter her o.moveLeft press enter …" at bounding box center [864, 151] width 196 height 93
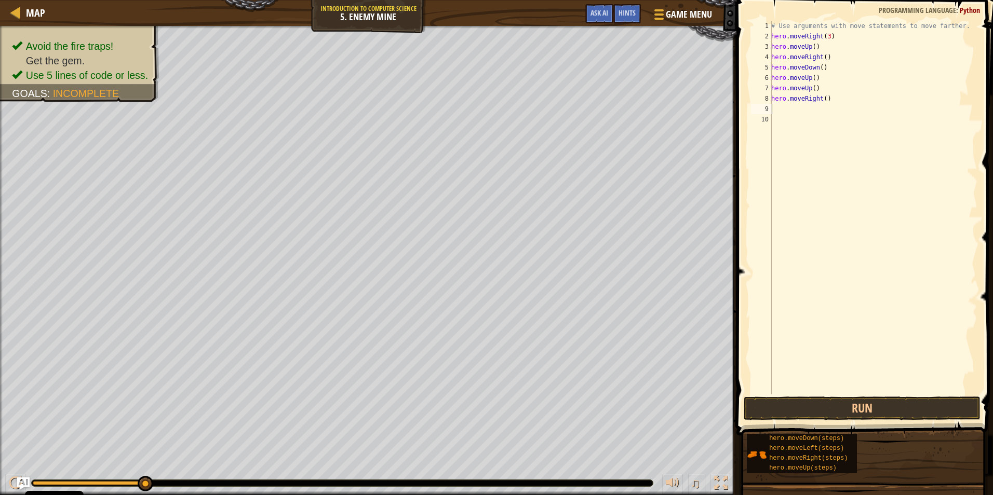
scroll to position [5, 0]
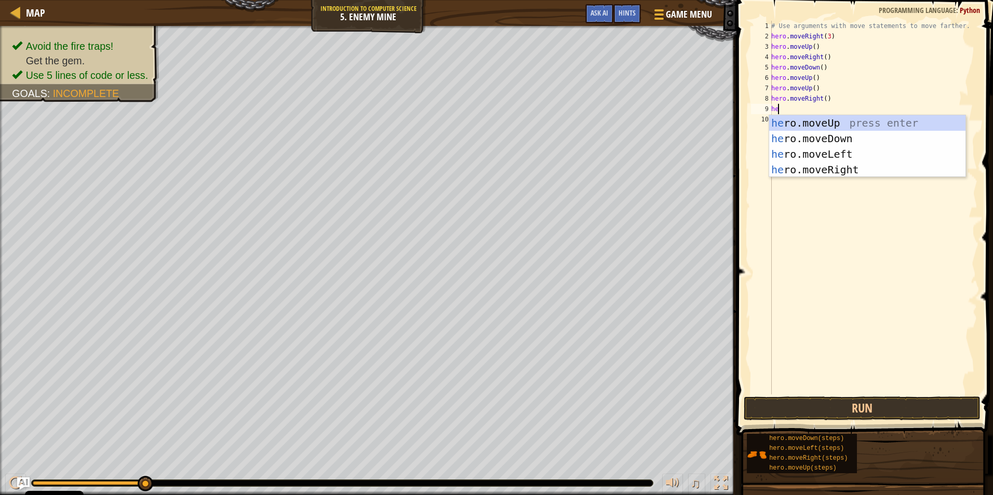
type textarea "her"
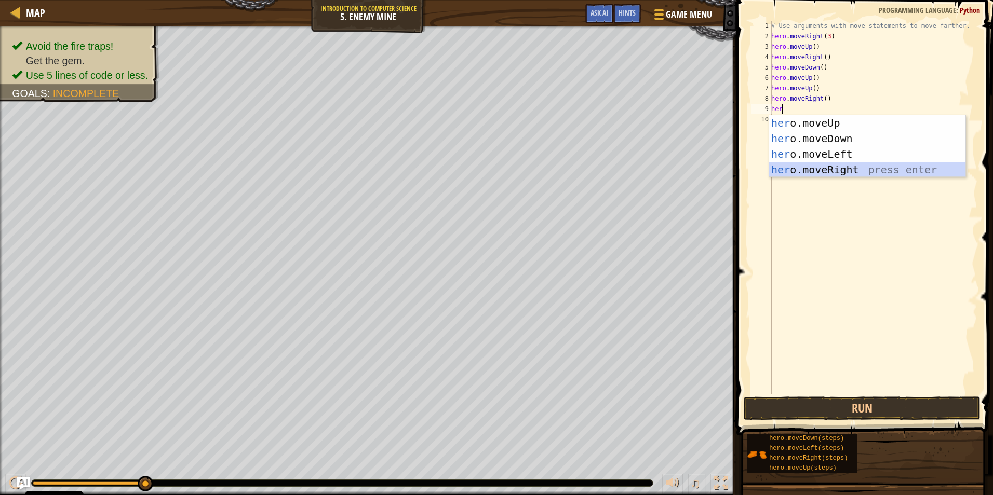
click at [810, 169] on div "her o.moveUp press enter her o.moveDown press enter her o.moveLeft press enter …" at bounding box center [867, 161] width 196 height 93
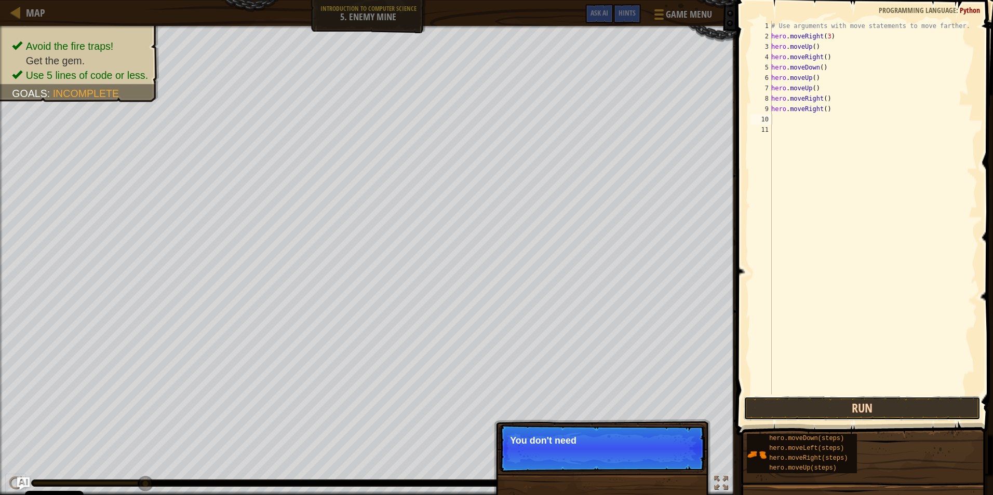
click at [852, 407] on button "Run" at bounding box center [861, 409] width 237 height 24
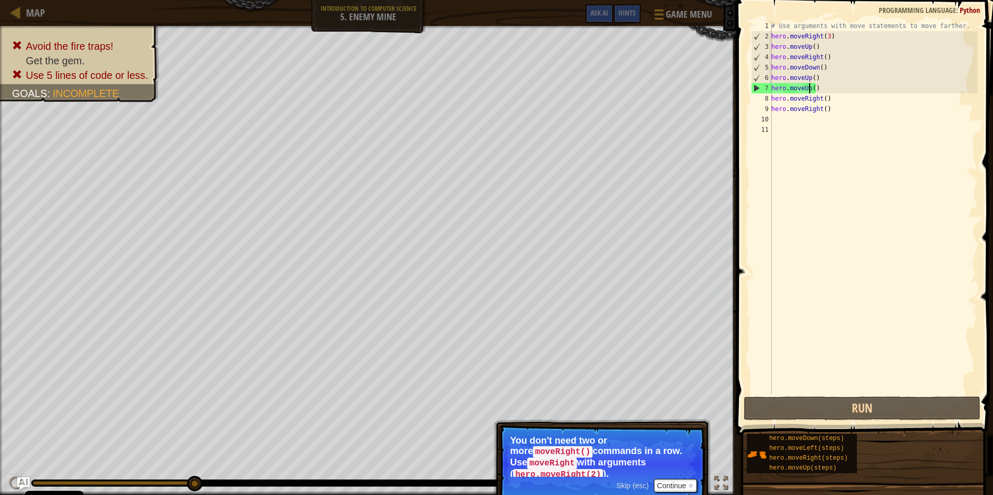
click at [807, 85] on div "# Use arguments with move statements to move farther. hero . moveRight ( 3 ) he…" at bounding box center [873, 218] width 208 height 395
click at [807, 77] on div "# Use arguments with move statements to move farther. hero . moveRight ( 3 ) he…" at bounding box center [873, 218] width 208 height 395
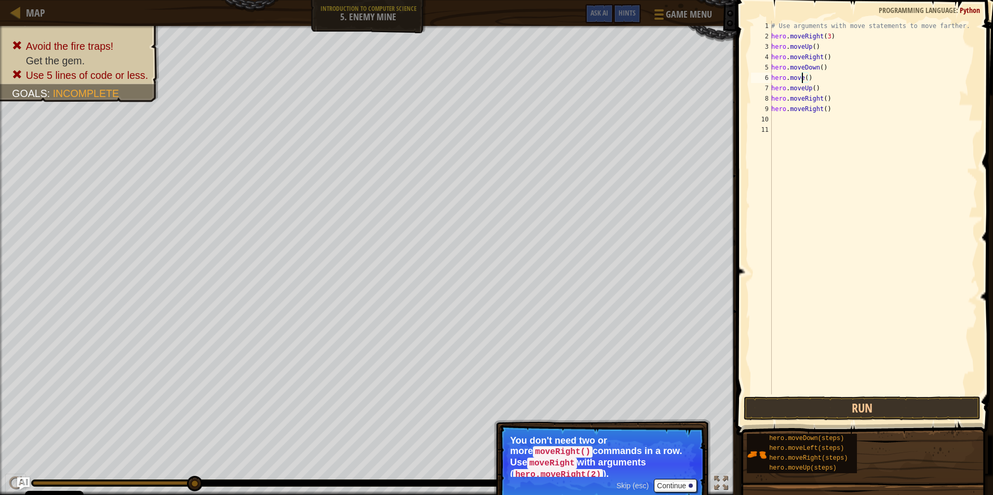
scroll to position [5, 3]
click at [850, 90] on div "hero.moveD own press enter" at bounding box center [867, 107] width 196 height 47
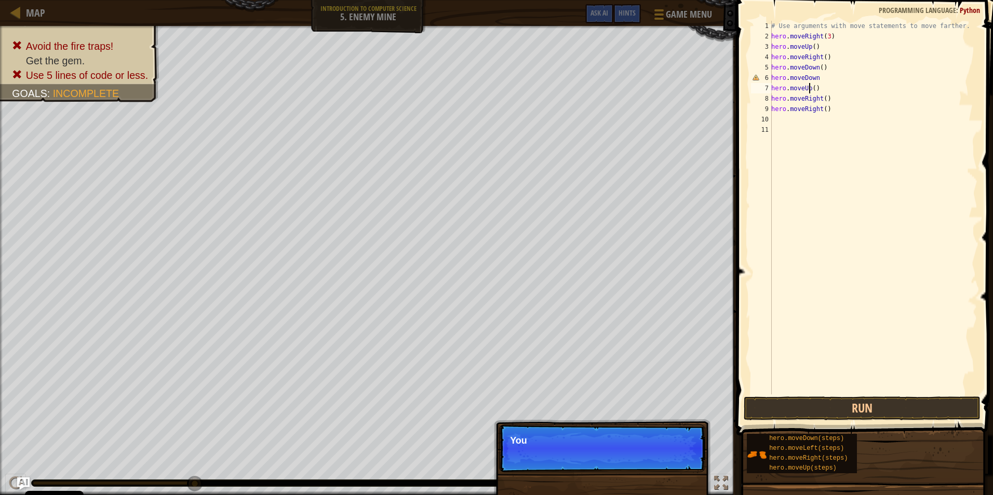
click at [808, 88] on div "# Use arguments with move statements to move farther. hero . moveRight ( 3 ) he…" at bounding box center [873, 218] width 208 height 395
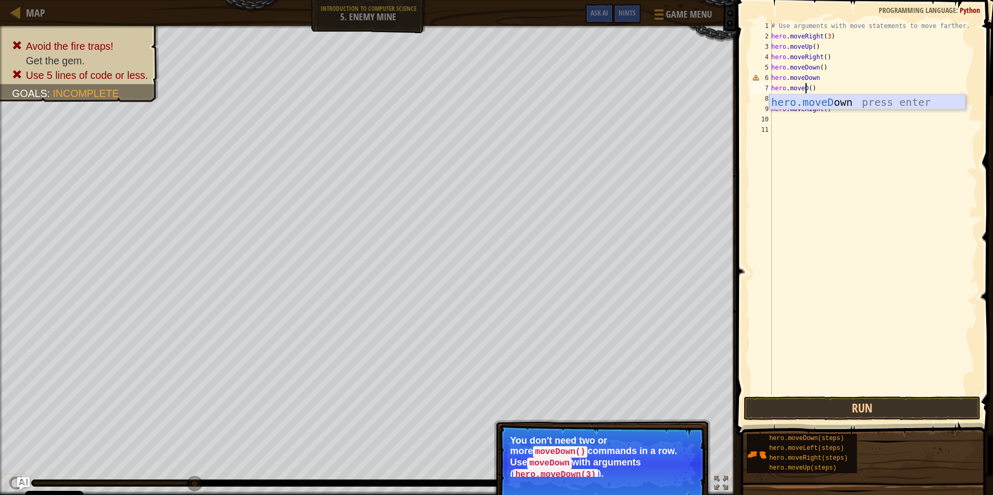
click at [837, 101] on div "hero.moveD own press enter" at bounding box center [867, 117] width 196 height 47
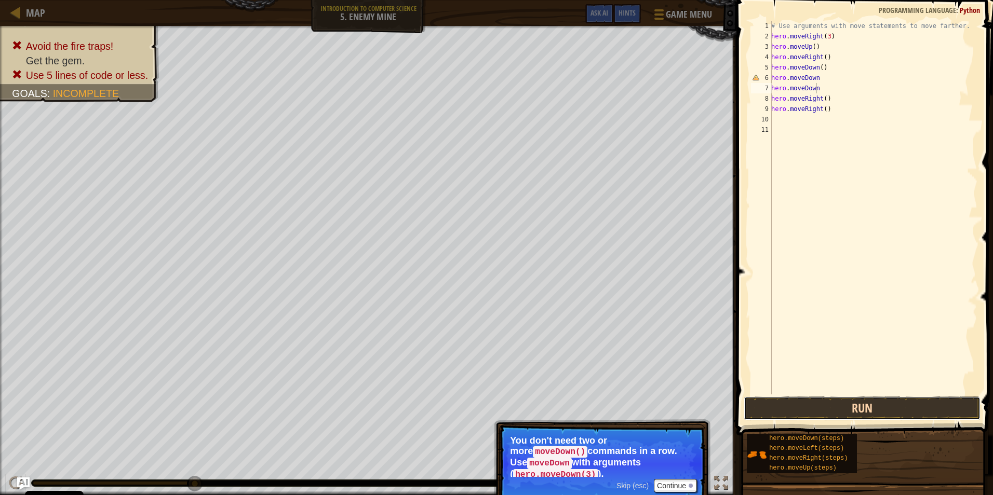
click at [856, 402] on button "Run" at bounding box center [861, 409] width 237 height 24
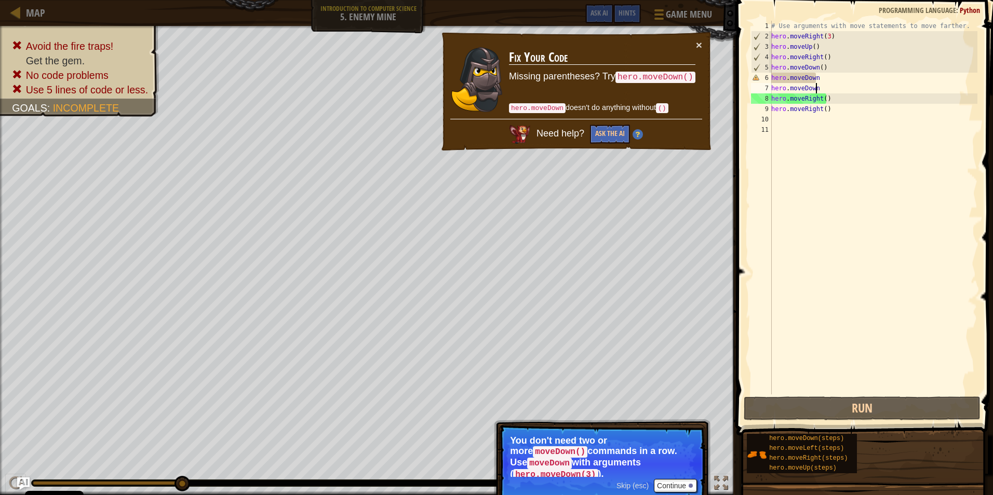
scroll to position [5, 4]
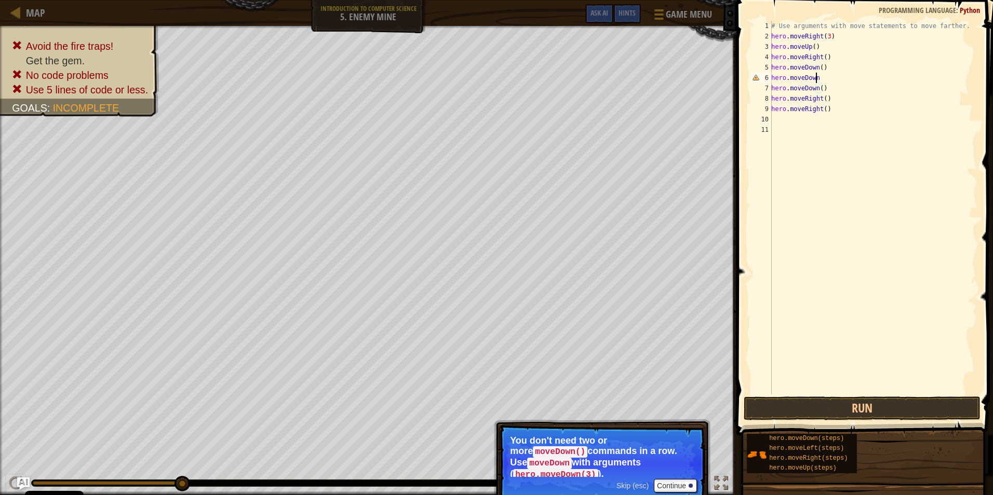
click at [819, 75] on div "# Use arguments with move statements to move farther. hero . moveRight ( 3 ) he…" at bounding box center [873, 218] width 208 height 395
click at [766, 401] on button "Run" at bounding box center [861, 409] width 237 height 24
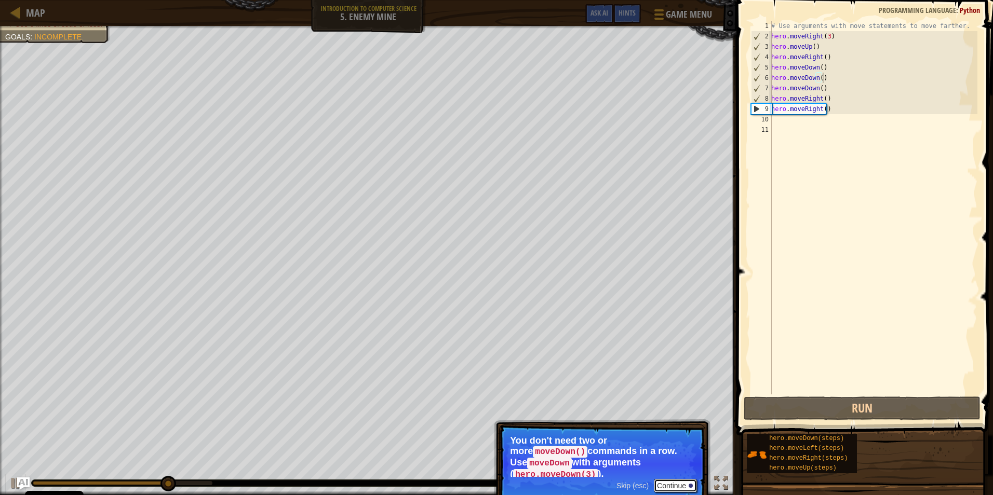
click at [687, 482] on button "Continue" at bounding box center [675, 485] width 43 height 13
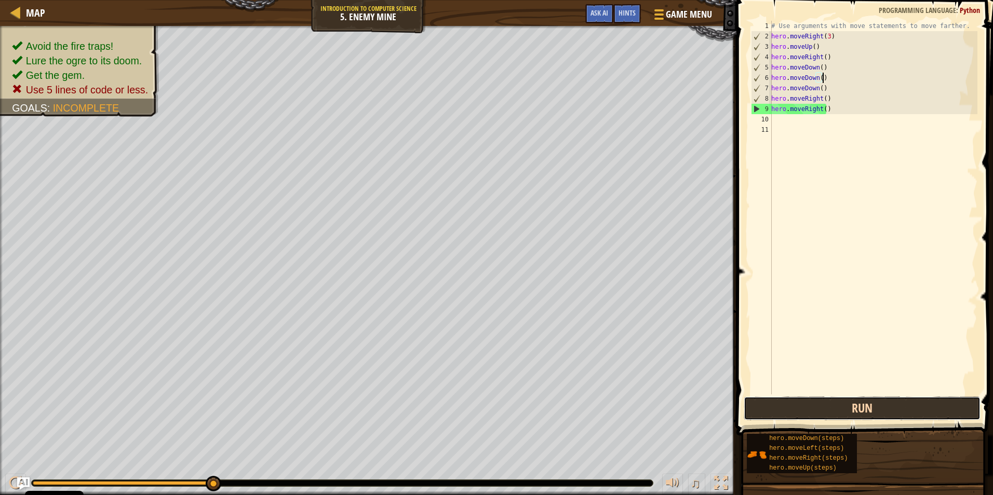
click at [870, 407] on button "Run" at bounding box center [861, 409] width 237 height 24
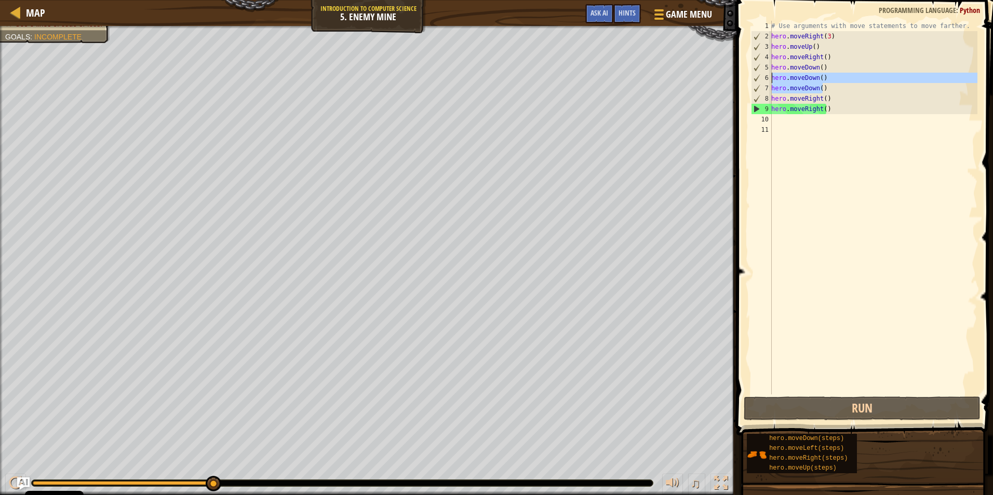
drag, startPoint x: 822, startPoint y: 92, endPoint x: 769, endPoint y: 80, distance: 53.8
click at [769, 80] on div "hero.moveDown() 1 2 3 4 5 6 7 8 9 10 11 # Use arguments with move statements to…" at bounding box center [863, 208] width 228 height 374
type textarea "hero.moveDown() hero.moveDown()"
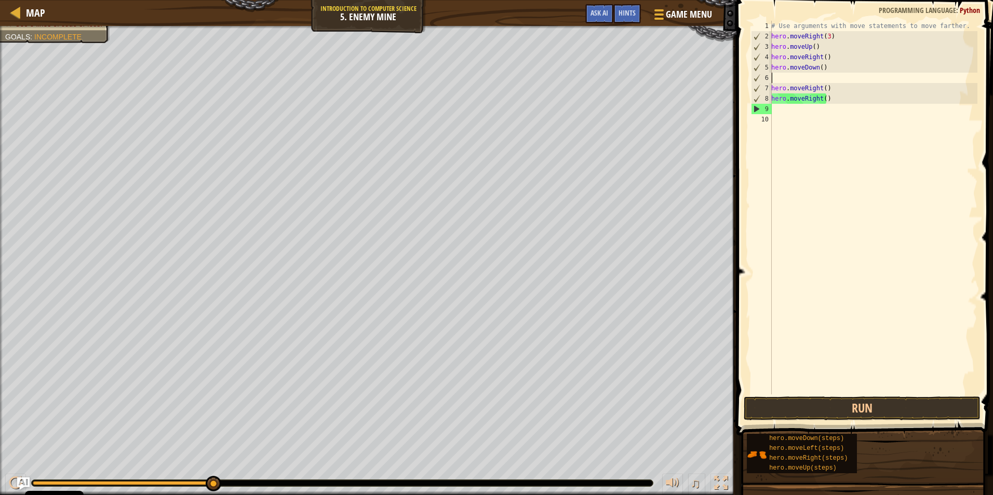
scroll to position [5, 0]
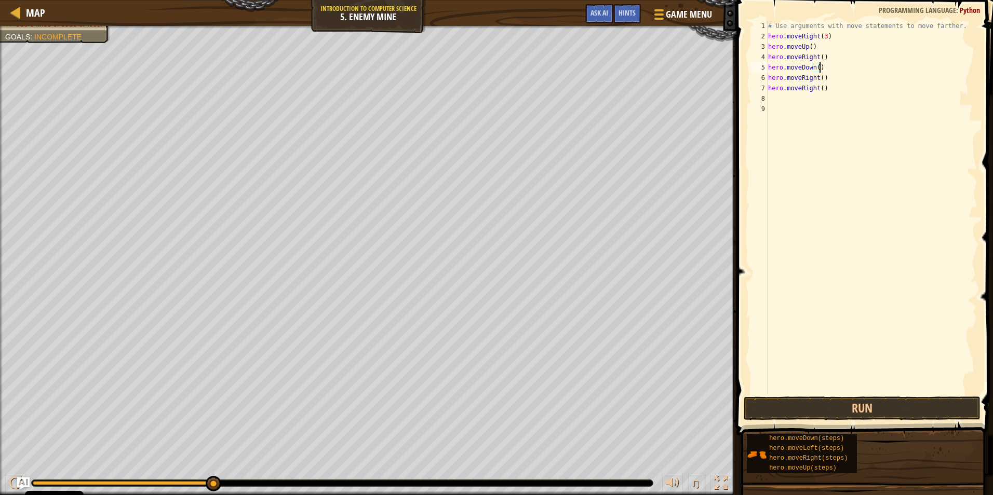
click at [817, 64] on div "# Use arguments with move statements to move farther. hero . moveRight ( 3 ) he…" at bounding box center [871, 218] width 211 height 395
click at [817, 76] on div "# Use arguments with move statements to move farther. hero . moveRight ( 3 ) he…" at bounding box center [871, 218] width 211 height 395
type textarea "hero.moveRight()"
drag, startPoint x: 826, startPoint y: 88, endPoint x: 768, endPoint y: 90, distance: 58.2
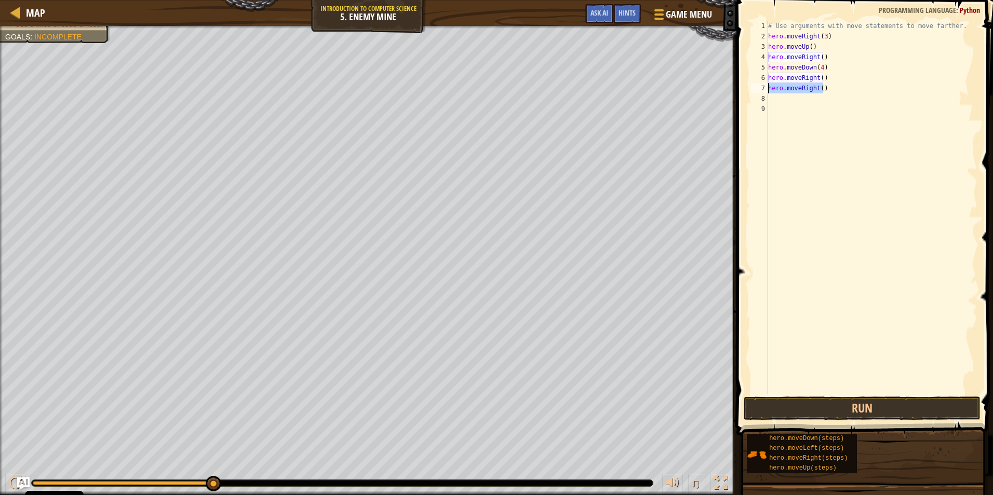
click at [768, 90] on div "# Use arguments with move statements to move farther. hero . moveRight ( 3 ) he…" at bounding box center [871, 218] width 211 height 395
click at [819, 76] on div "# Use arguments with move statements to move farther. hero . moveRight ( 3 ) he…" at bounding box center [871, 218] width 211 height 395
type textarea "hero.moveRight(2)"
click at [891, 408] on button "Run" at bounding box center [861, 409] width 237 height 24
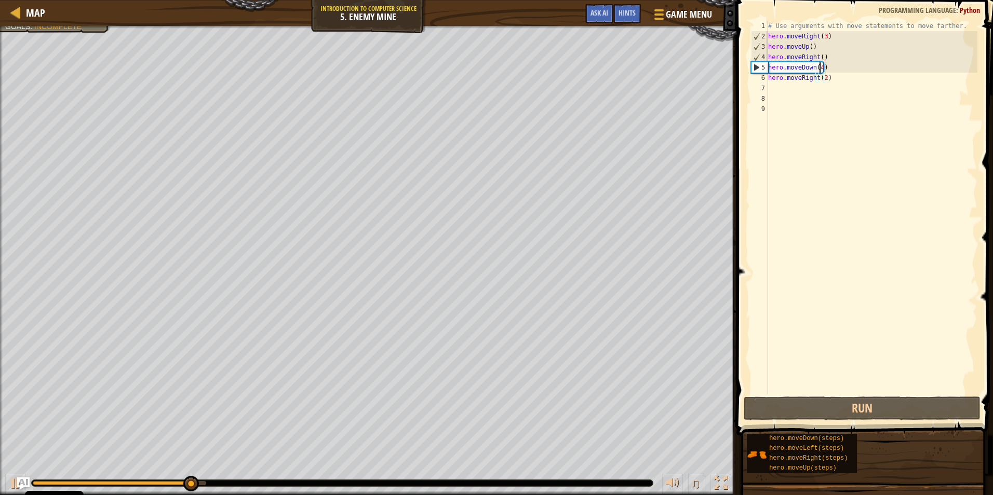
click at [818, 71] on div "# Use arguments with move statements to move farther. hero . moveRight ( 3 ) he…" at bounding box center [871, 218] width 211 height 395
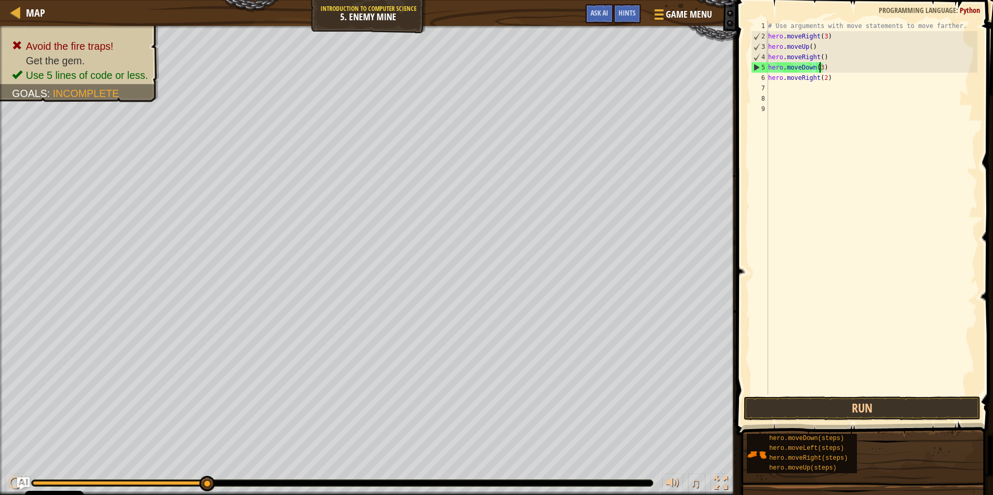
scroll to position [5, 4]
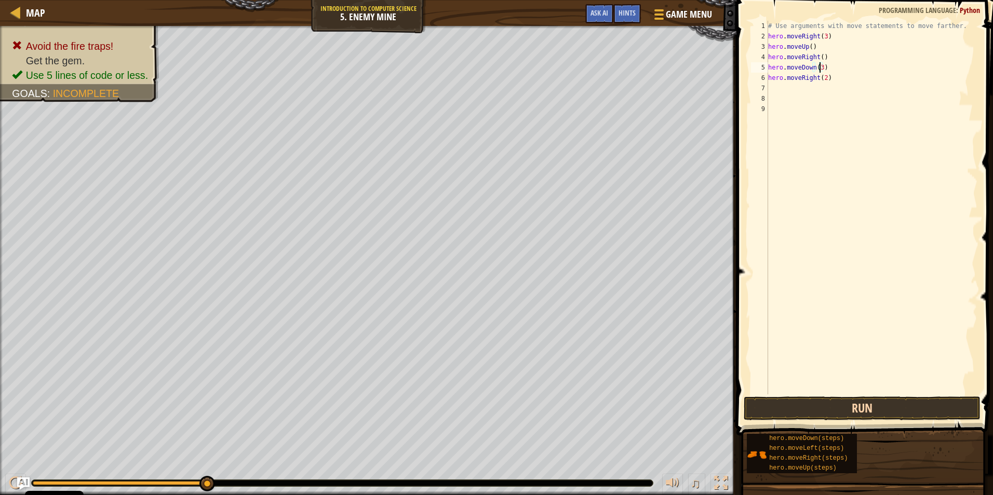
type textarea "hero.moveDown(3)"
click at [856, 404] on button "Run" at bounding box center [861, 409] width 237 height 24
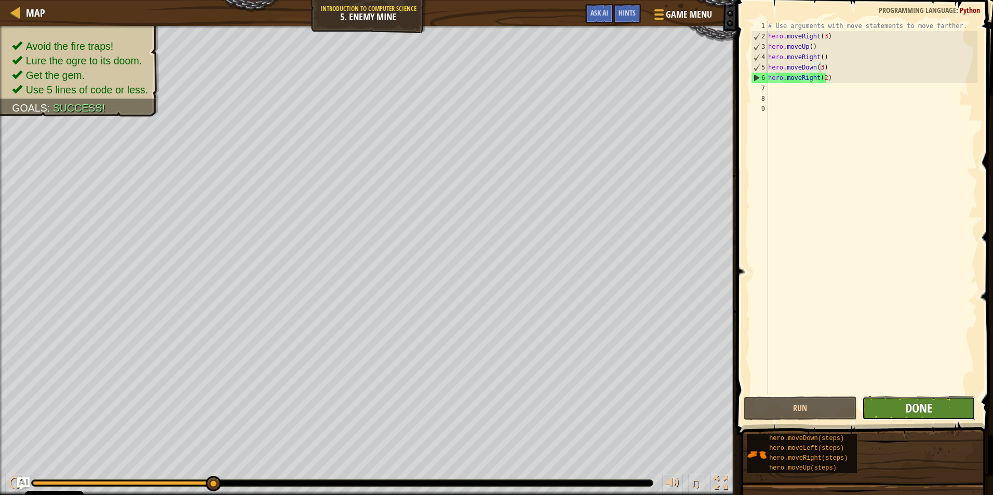
click at [916, 409] on span "Done" at bounding box center [918, 408] width 27 height 17
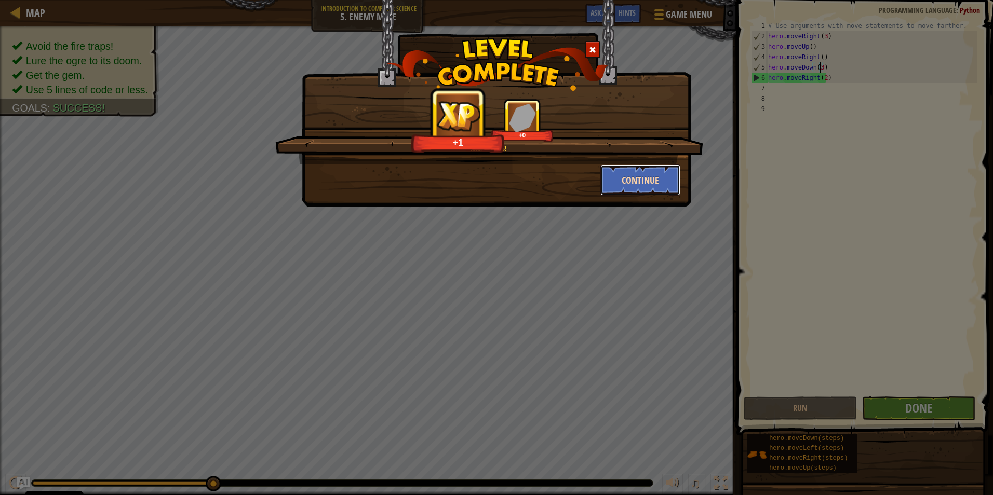
click at [648, 174] on button "Continue" at bounding box center [640, 180] width 80 height 31
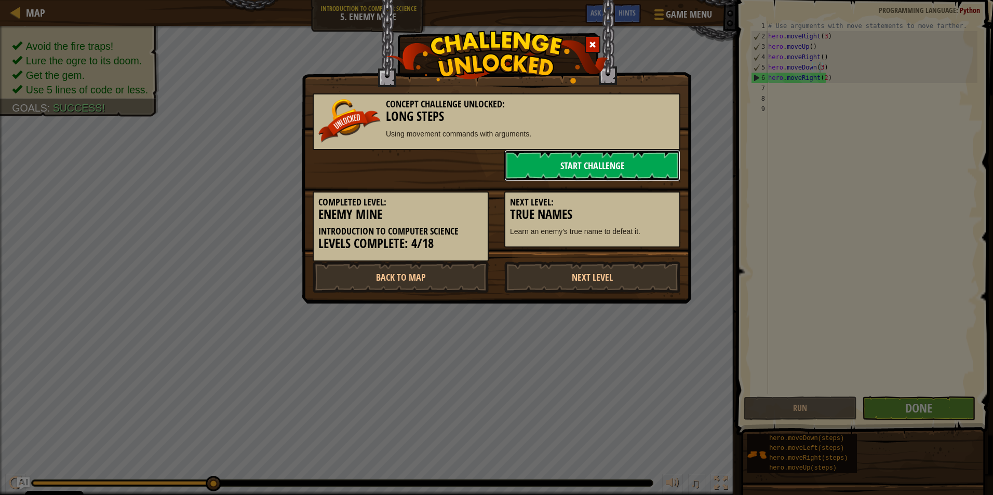
drag, startPoint x: 648, startPoint y: 174, endPoint x: 647, endPoint y: 179, distance: 5.3
click at [647, 179] on link "Start Challenge" at bounding box center [592, 165] width 176 height 31
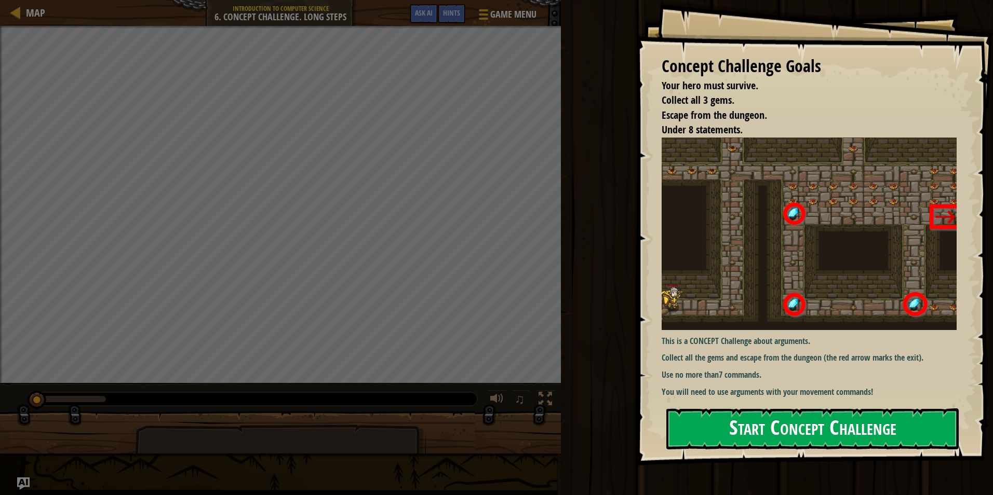
drag, startPoint x: 873, startPoint y: 431, endPoint x: 855, endPoint y: 434, distance: 18.8
click at [855, 434] on button "Start Concept Challenge" at bounding box center [812, 429] width 292 height 41
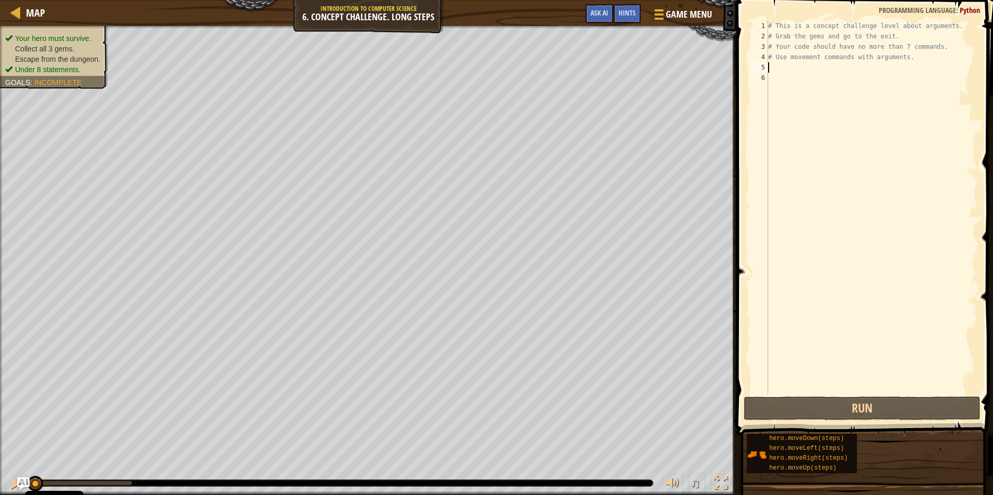
click at [792, 71] on div "# This is a concept challenge level about arguments. # Grab the gems and go to …" at bounding box center [871, 218] width 211 height 395
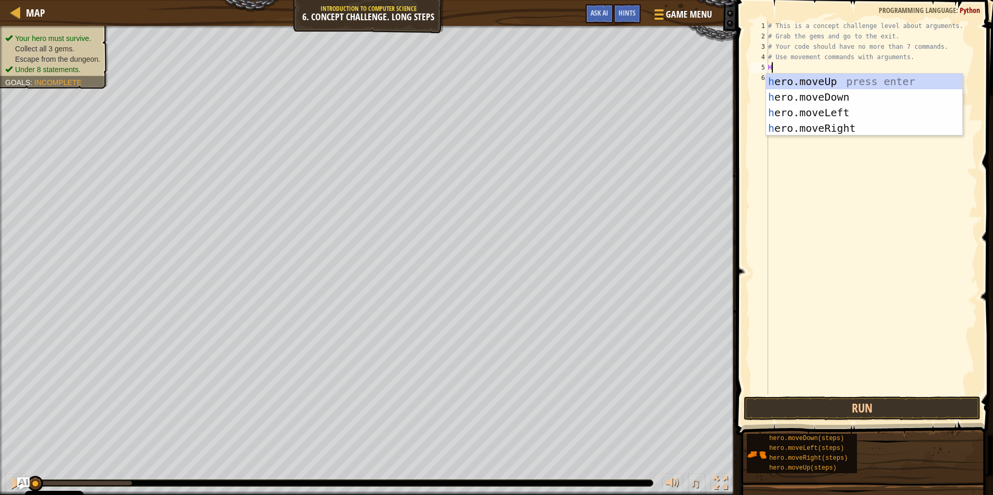
type textarea "HE"
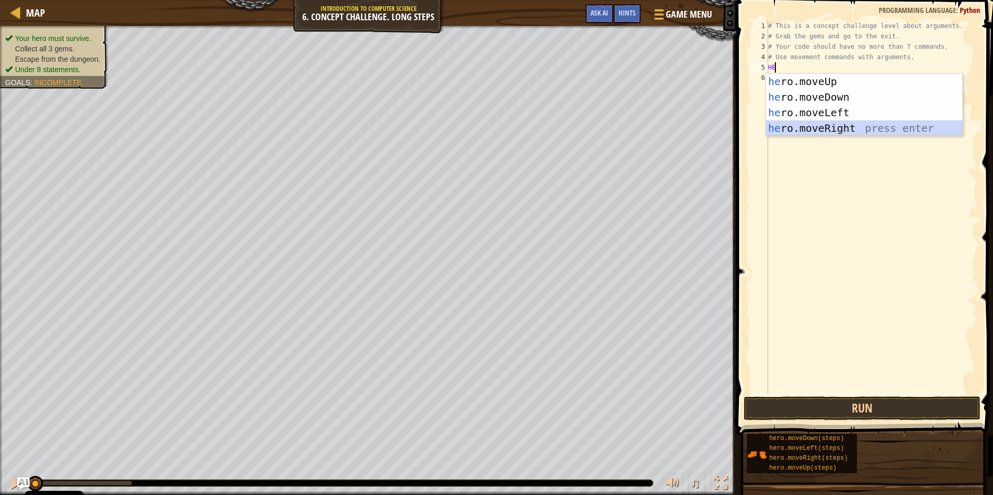
click at [839, 124] on div "he ro.moveUp press enter he ro.moveDown press enter he ro.moveLeft press enter …" at bounding box center [864, 120] width 196 height 93
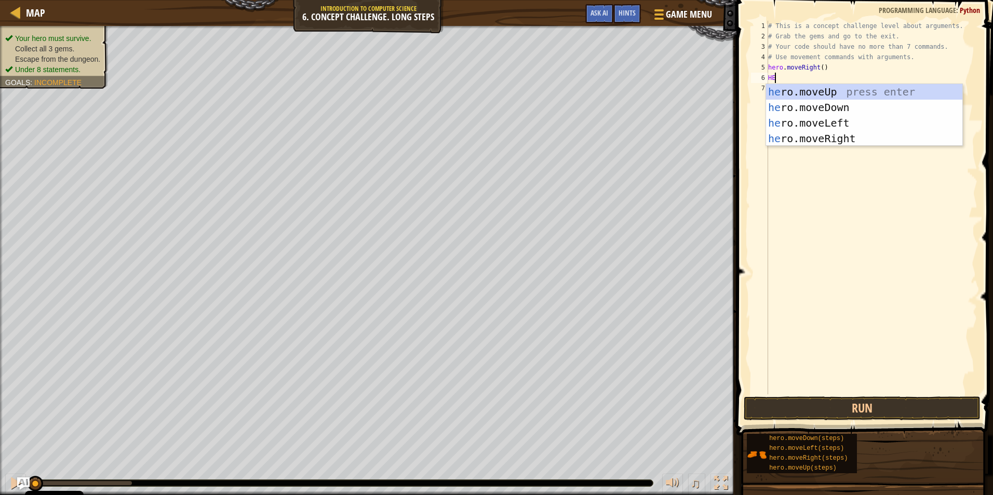
scroll to position [5, 1]
type textarea "HERO"
drag, startPoint x: 905, startPoint y: 92, endPoint x: 875, endPoint y: 89, distance: 30.3
click at [905, 92] on div "hero .moveUp press enter hero .moveDown press enter hero .moveLeft press enter …" at bounding box center [864, 130] width 196 height 93
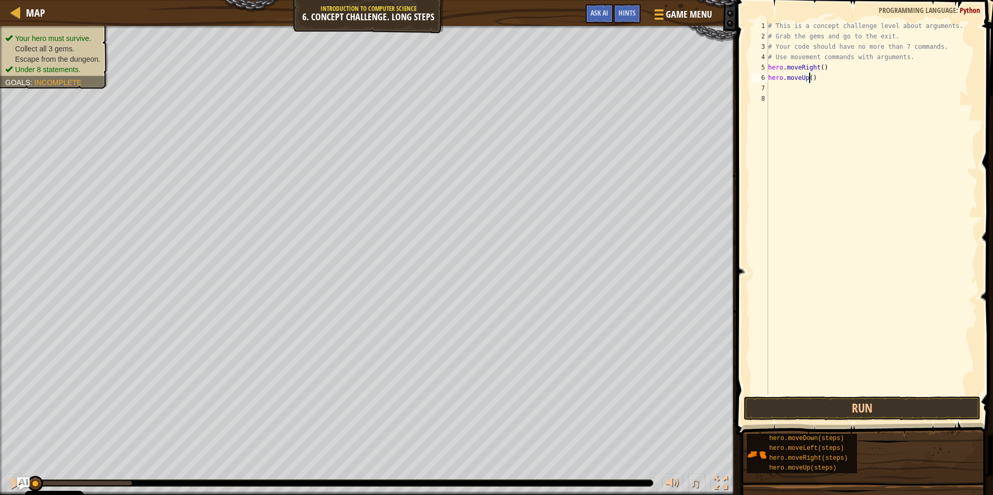
click at [808, 81] on div "# This is a concept challenge level about arguments. # Grab the gems and go to …" at bounding box center [871, 218] width 211 height 395
type textarea "hero.moveUp(4)"
click at [786, 88] on div "# This is a concept challenge level about arguments. # Grab the gems and go to …" at bounding box center [871, 218] width 211 height 395
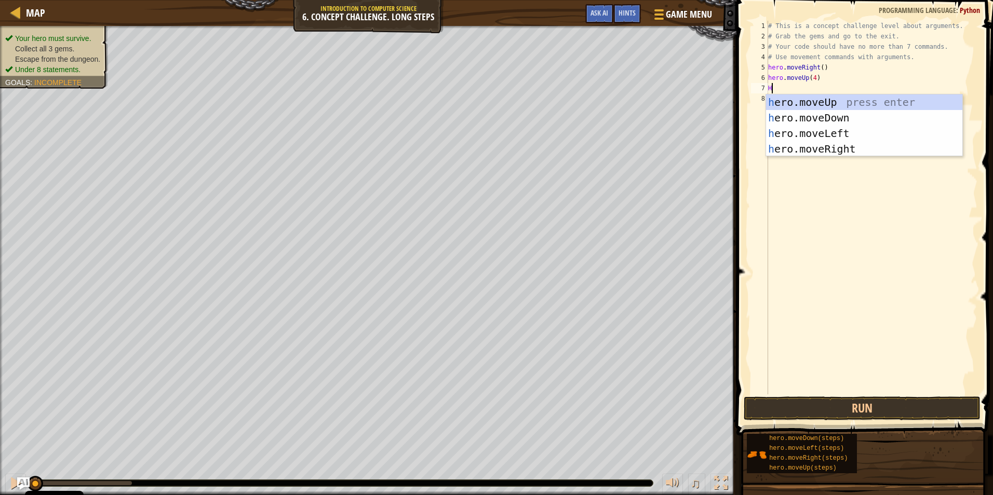
type textarea "HER"
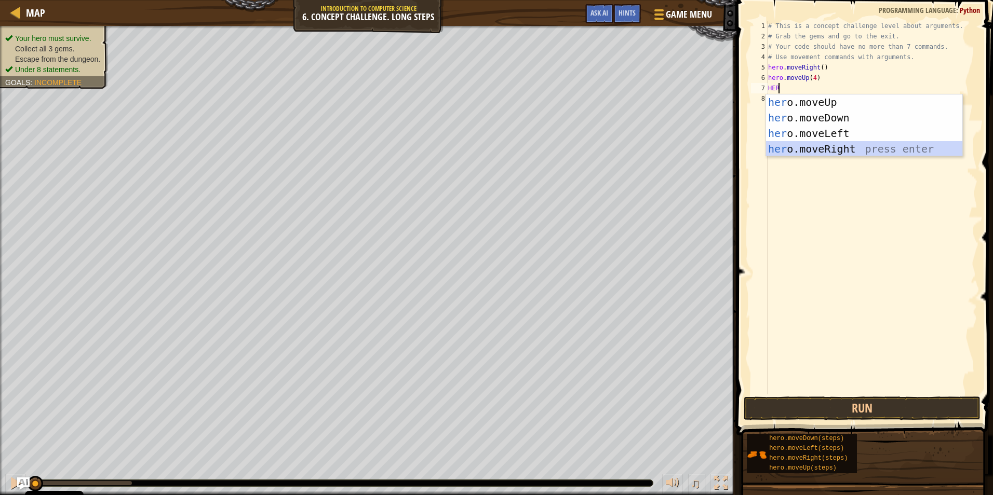
click at [821, 143] on div "her o.moveUp press enter her o.moveDown press enter her o.moveLeft press enter …" at bounding box center [864, 140] width 196 height 93
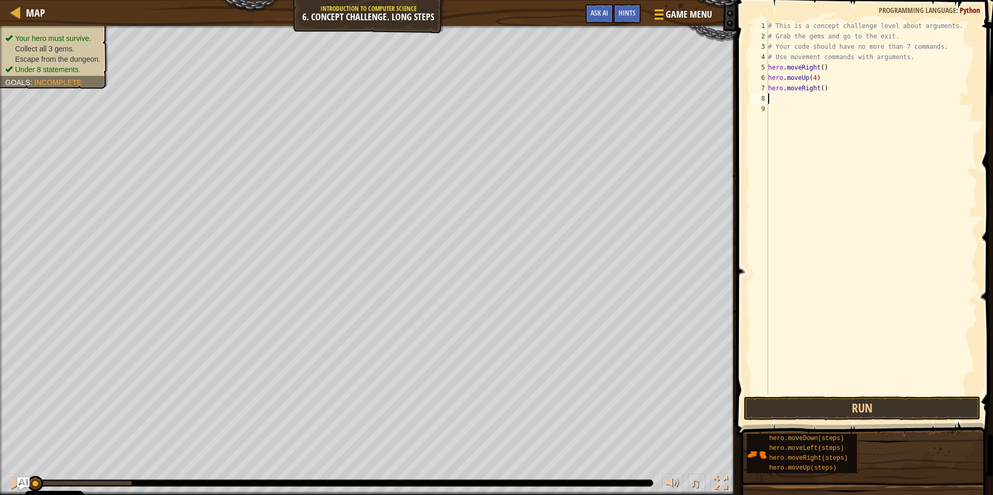
scroll to position [5, 0]
click at [817, 89] on div "# This is a concept challenge level about arguments. # Grab the gems and go to …" at bounding box center [871, 218] width 211 height 395
click at [821, 88] on div "# This is a concept challenge level about arguments. # Grab the gems and go to …" at bounding box center [871, 218] width 211 height 395
type textarea "hero.moveRight(2)"
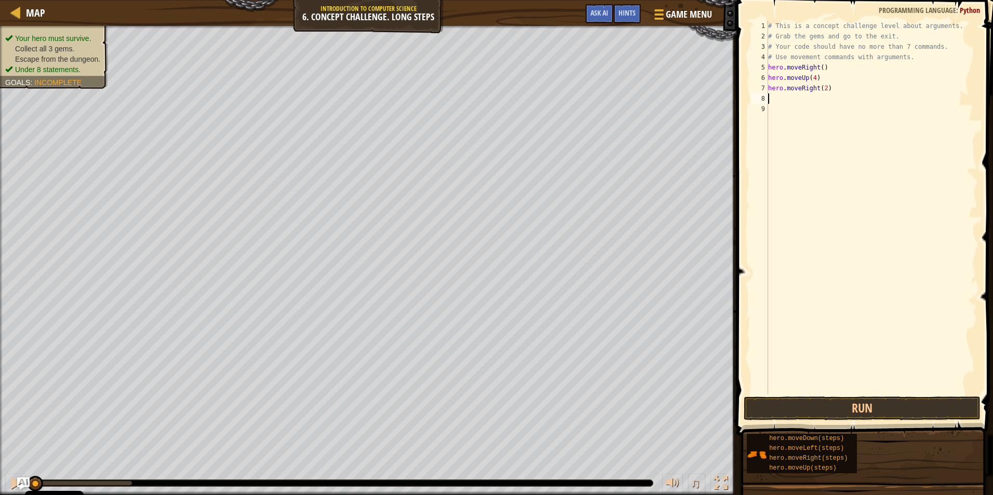
click at [774, 97] on div "# This is a concept challenge level about arguments. # Grab the gems and go to …" at bounding box center [871, 218] width 211 height 395
type textarea "H"
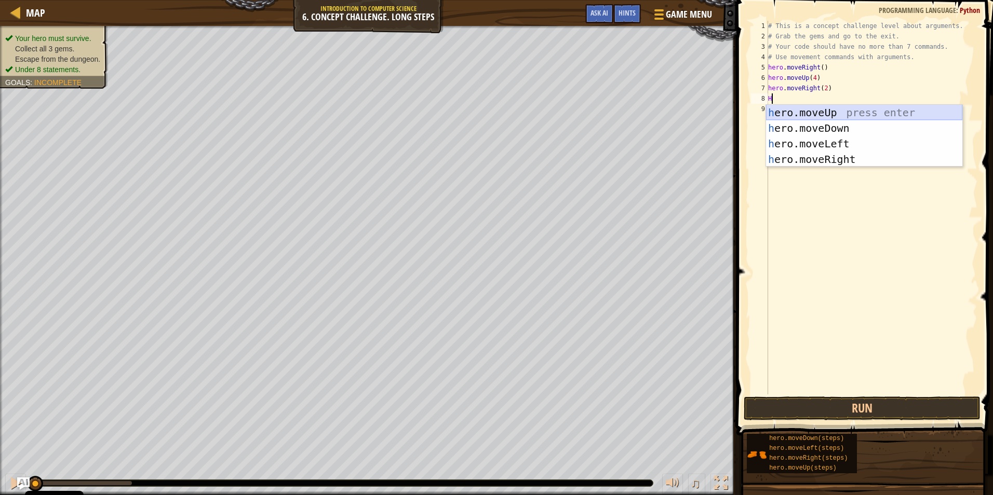
click at [840, 112] on div "h ero.moveUp press enter h ero.moveDown press enter h ero.moveLeft press enter …" at bounding box center [864, 151] width 196 height 93
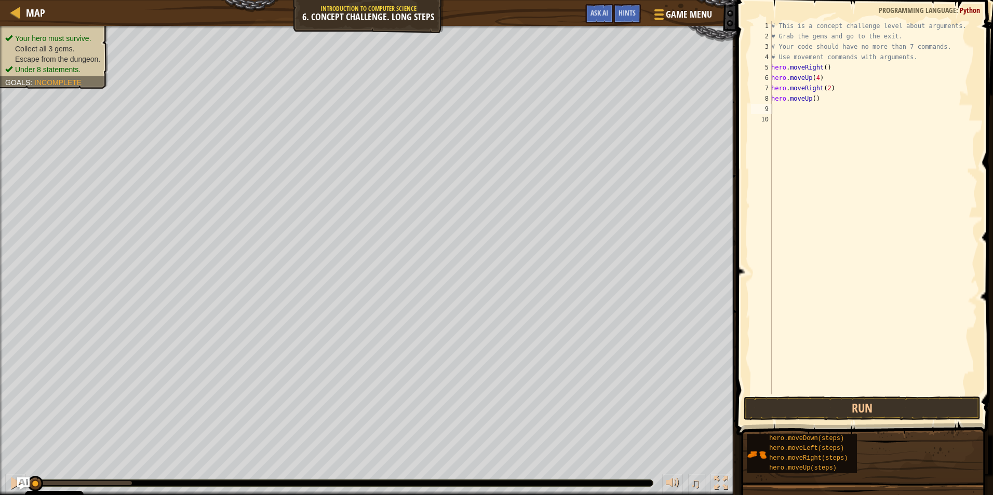
type textarea "H"
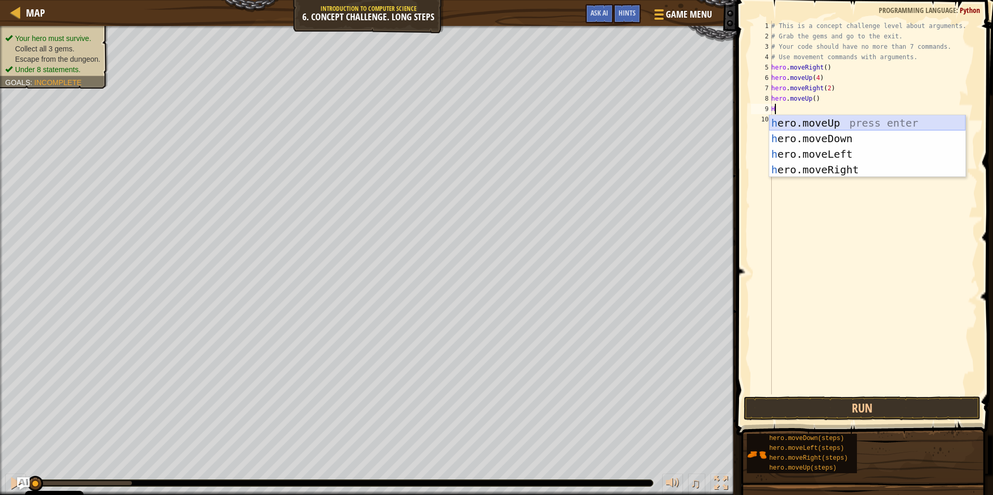
click at [833, 119] on div "h ero.moveUp press enter h ero.moveDown press enter h ero.moveLeft press enter …" at bounding box center [867, 161] width 196 height 93
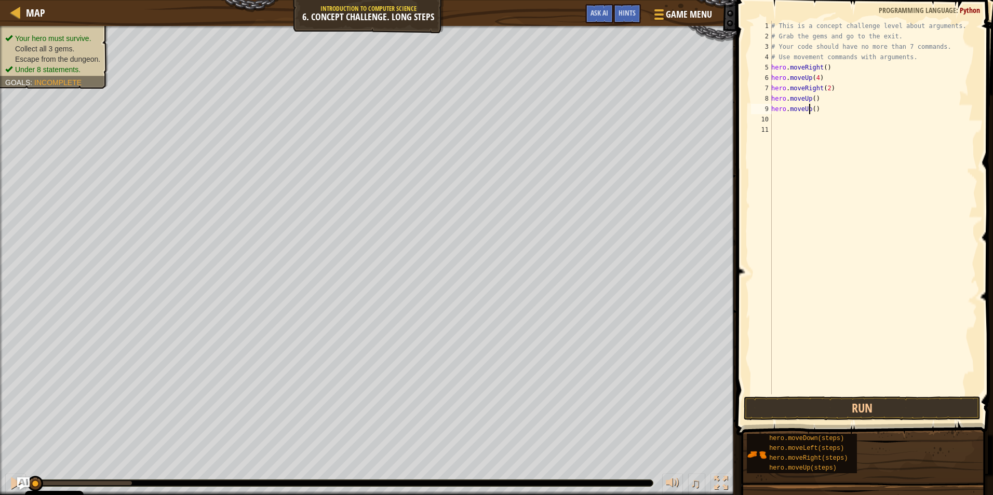
click at [812, 107] on div "# This is a concept challenge level about arguments. # Grab the gems and go to …" at bounding box center [873, 218] width 208 height 395
click at [813, 110] on div "# This is a concept challenge level about arguments. # Grab the gems and go to …" at bounding box center [873, 208] width 208 height 374
type textarea "hero.moveUp(2)"
click at [789, 123] on div "# This is a concept challenge level about arguments. # Grab the gems and go to …" at bounding box center [873, 218] width 208 height 395
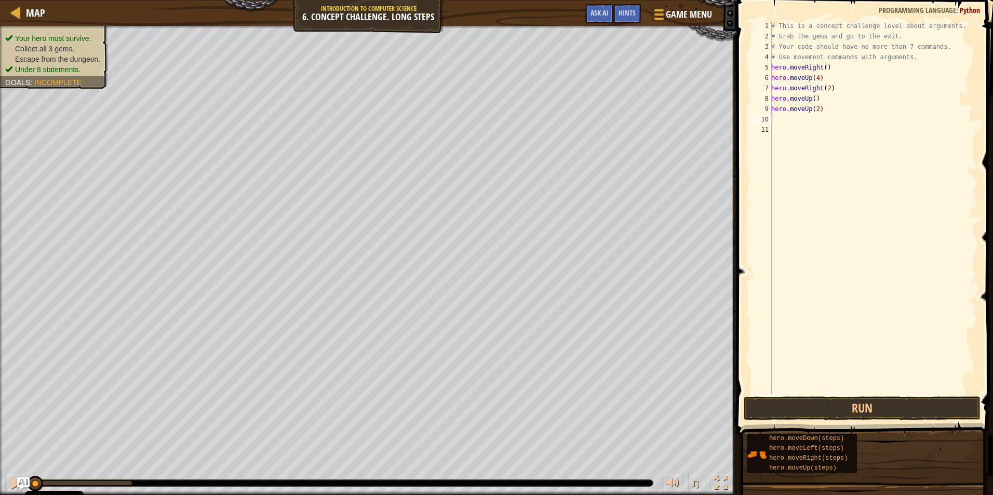
scroll to position [5, 0]
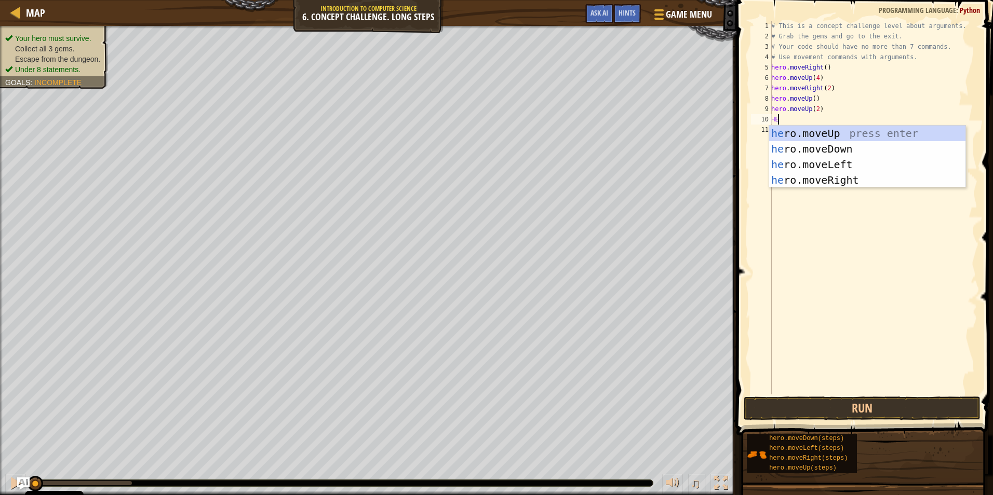
type textarea "HERO"
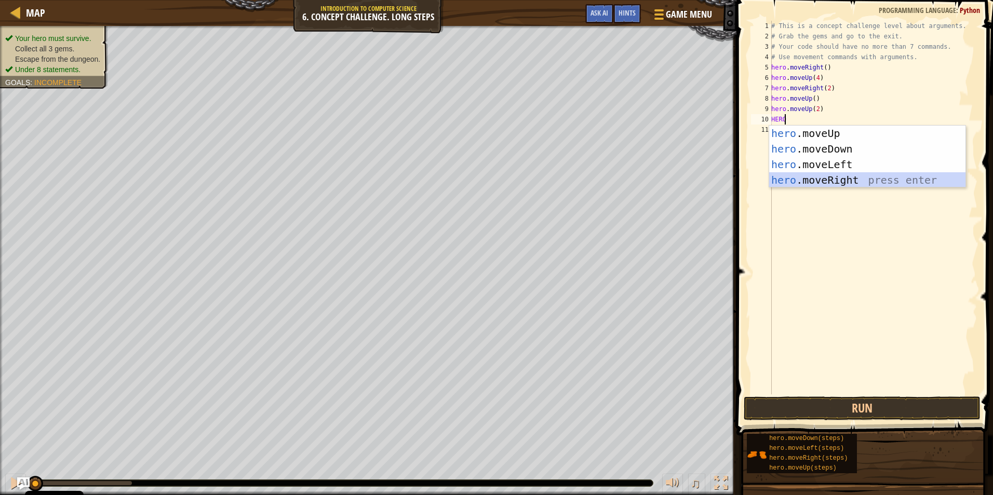
click at [841, 173] on div "hero .moveUp press enter hero .moveDown press enter hero .moveLeft press enter …" at bounding box center [867, 172] width 196 height 93
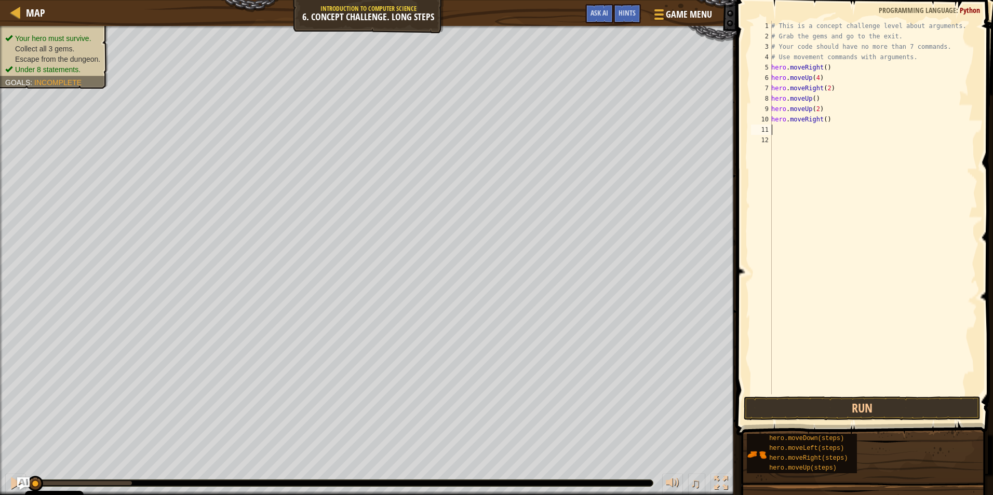
click at [821, 120] on div "# This is a concept challenge level about arguments. # Grab the gems and go to …" at bounding box center [873, 218] width 208 height 395
click at [822, 120] on div "# This is a concept challenge level about arguments. # Grab the gems and go to …" at bounding box center [873, 218] width 208 height 395
click at [850, 408] on button "Run" at bounding box center [861, 409] width 237 height 24
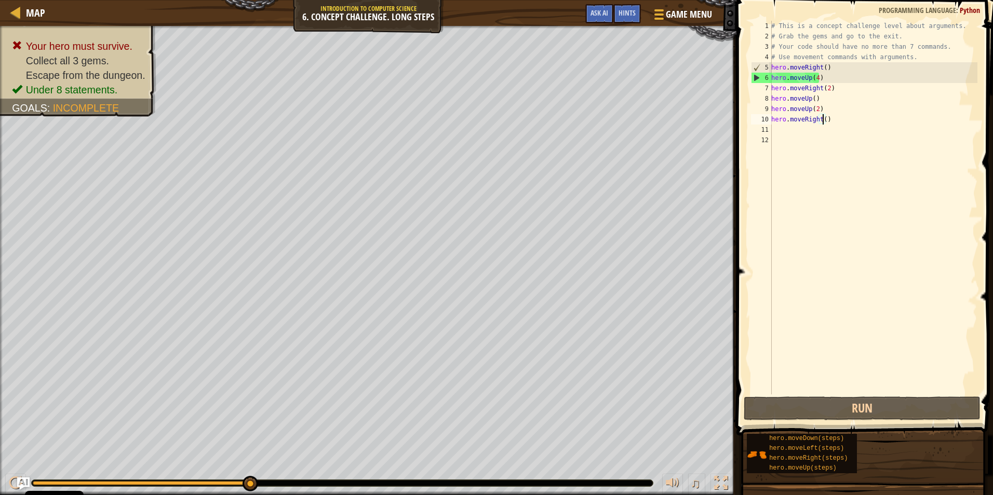
click at [814, 75] on div "# This is a concept challenge level about arguments. # Grab the gems and go to …" at bounding box center [873, 218] width 208 height 395
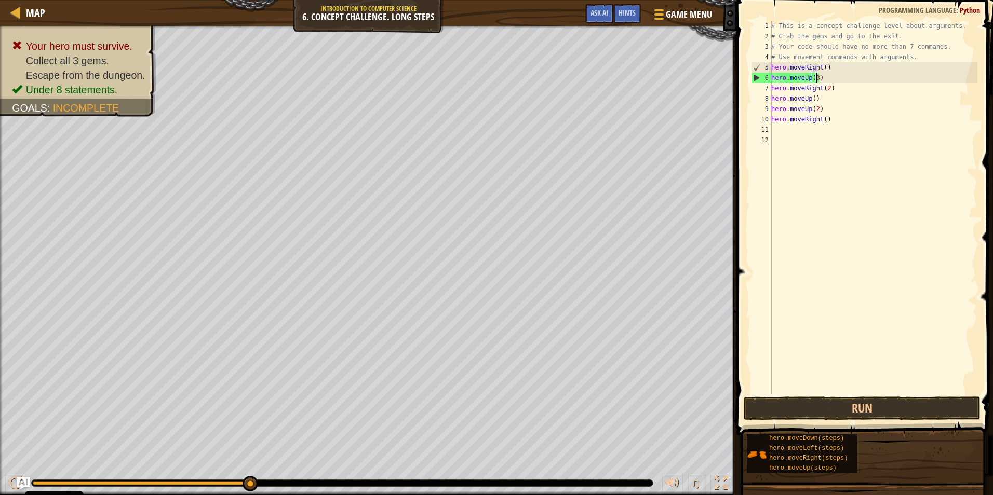
scroll to position [5, 4]
click at [809, 97] on div "# This is a concept challenge level about arguments. # Grab the gems and go to …" at bounding box center [873, 218] width 208 height 395
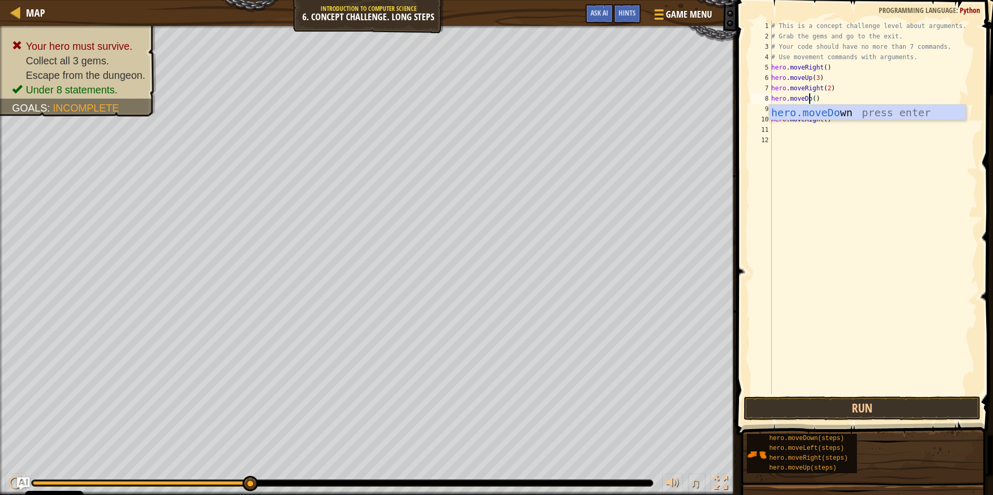
type textarea "hero.moveDown()"
click at [839, 144] on div "# This is a concept challenge level about arguments. # Grab the gems and go to …" at bounding box center [873, 218] width 208 height 395
click at [808, 111] on div "# This is a concept challenge level about arguments. # Grab the gems and go to …" at bounding box center [873, 218] width 208 height 395
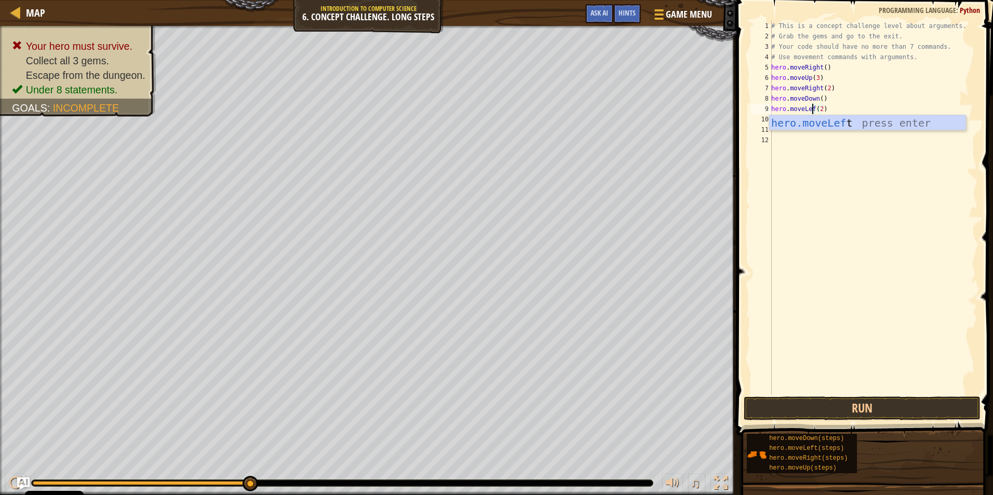
scroll to position [5, 4]
click at [823, 110] on div "# This is a concept challenge level about arguments. # Grab the gems and go to …" at bounding box center [873, 218] width 208 height 395
click at [817, 121] on div "# This is a concept challenge level about arguments. # Grab the gems and go to …" at bounding box center [873, 218] width 208 height 395
click at [817, 116] on div "# This is a concept challenge level about arguments. # Grab the gems and go to …" at bounding box center [873, 218] width 208 height 395
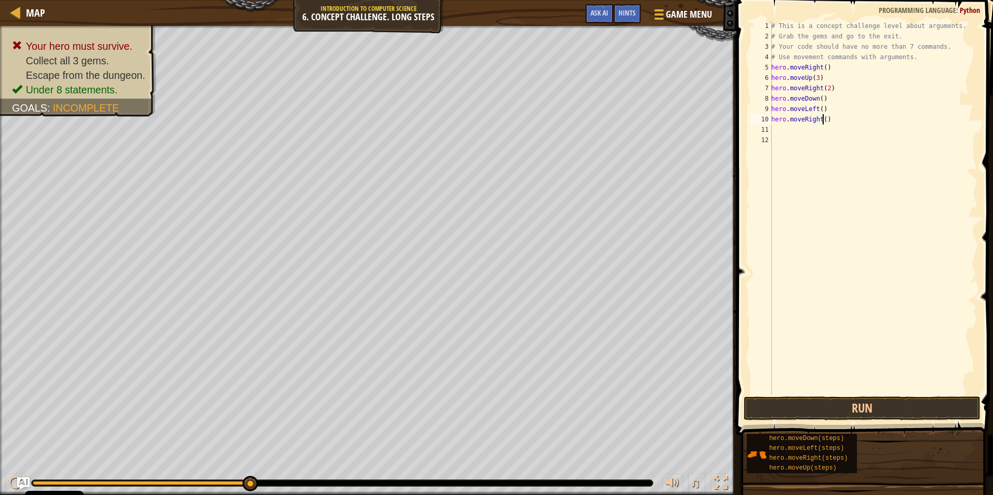
click at [822, 119] on div "# This is a concept challenge level about arguments. # Grab the gems and go to …" at bounding box center [873, 218] width 208 height 395
click at [818, 121] on div "# This is a concept challenge level about arguments. # Grab the gems and go to …" at bounding box center [873, 218] width 208 height 395
click at [818, 119] on div "# This is a concept challenge level about arguments. # Grab the gems and go to …" at bounding box center [873, 218] width 208 height 395
type textarea "hero.moveDown()"
